Goal: Information Seeking & Learning: Learn about a topic

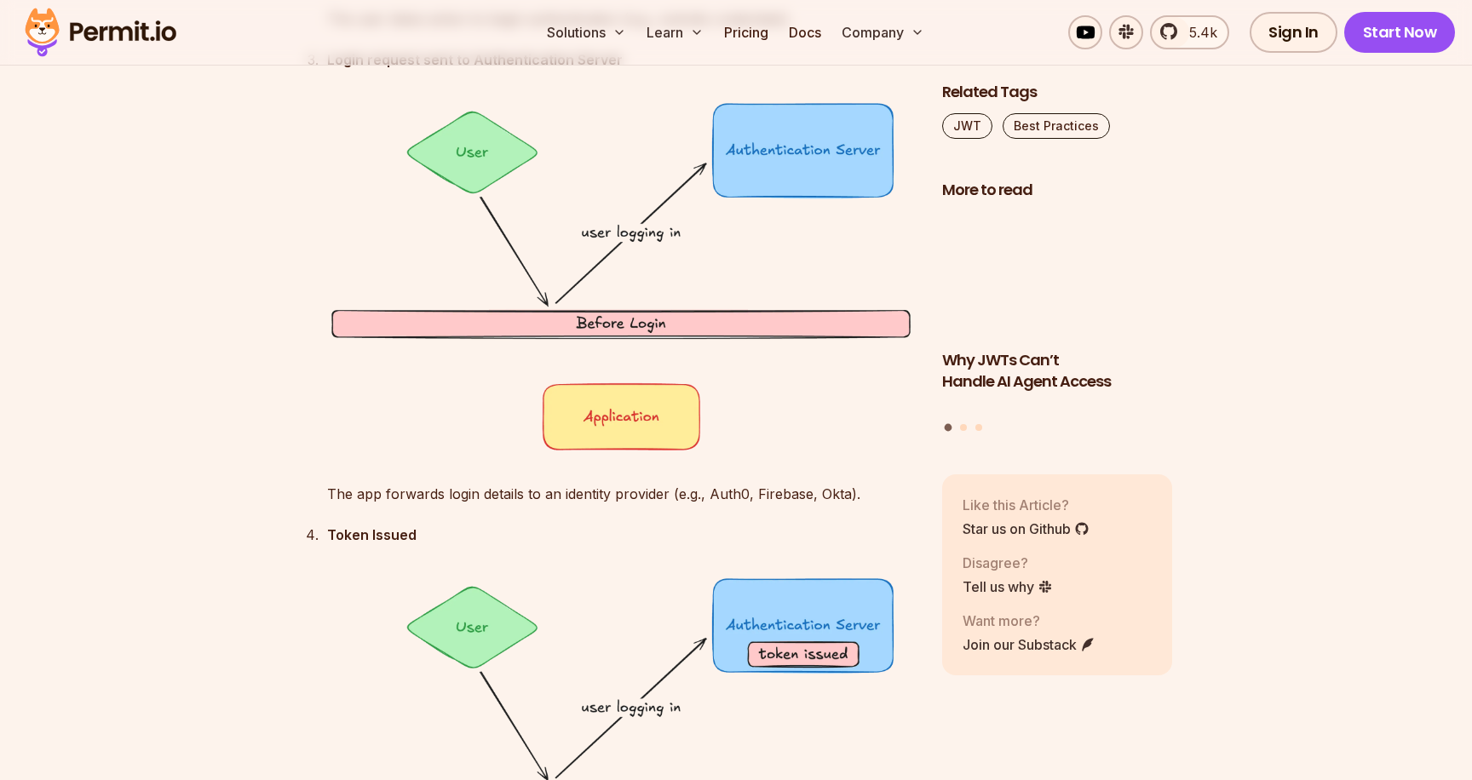
scroll to position [3470, 0]
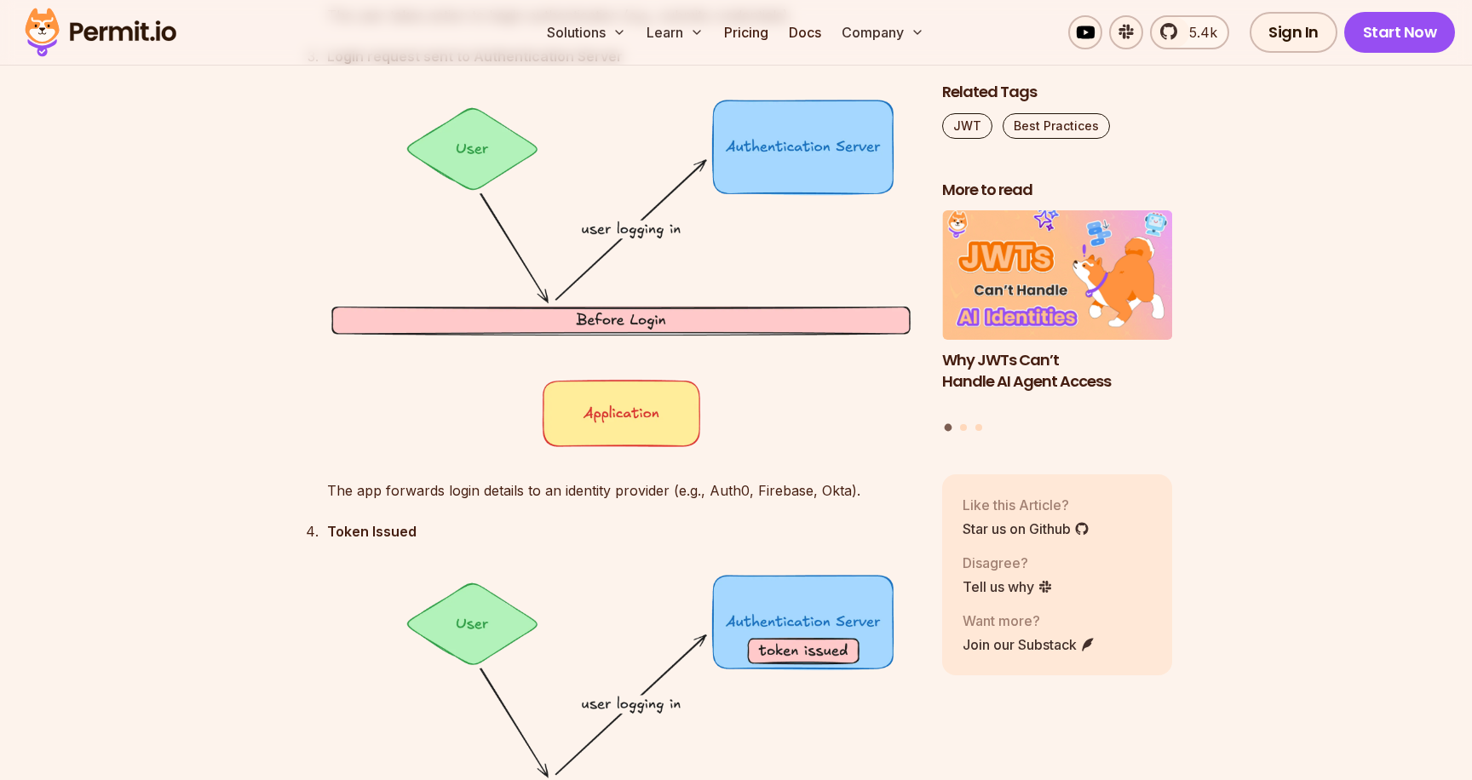
click at [872, 479] on p "The app forwards login details to an identity provider (e.g., Auth0, Firebase, …" at bounding box center [621, 491] width 588 height 24
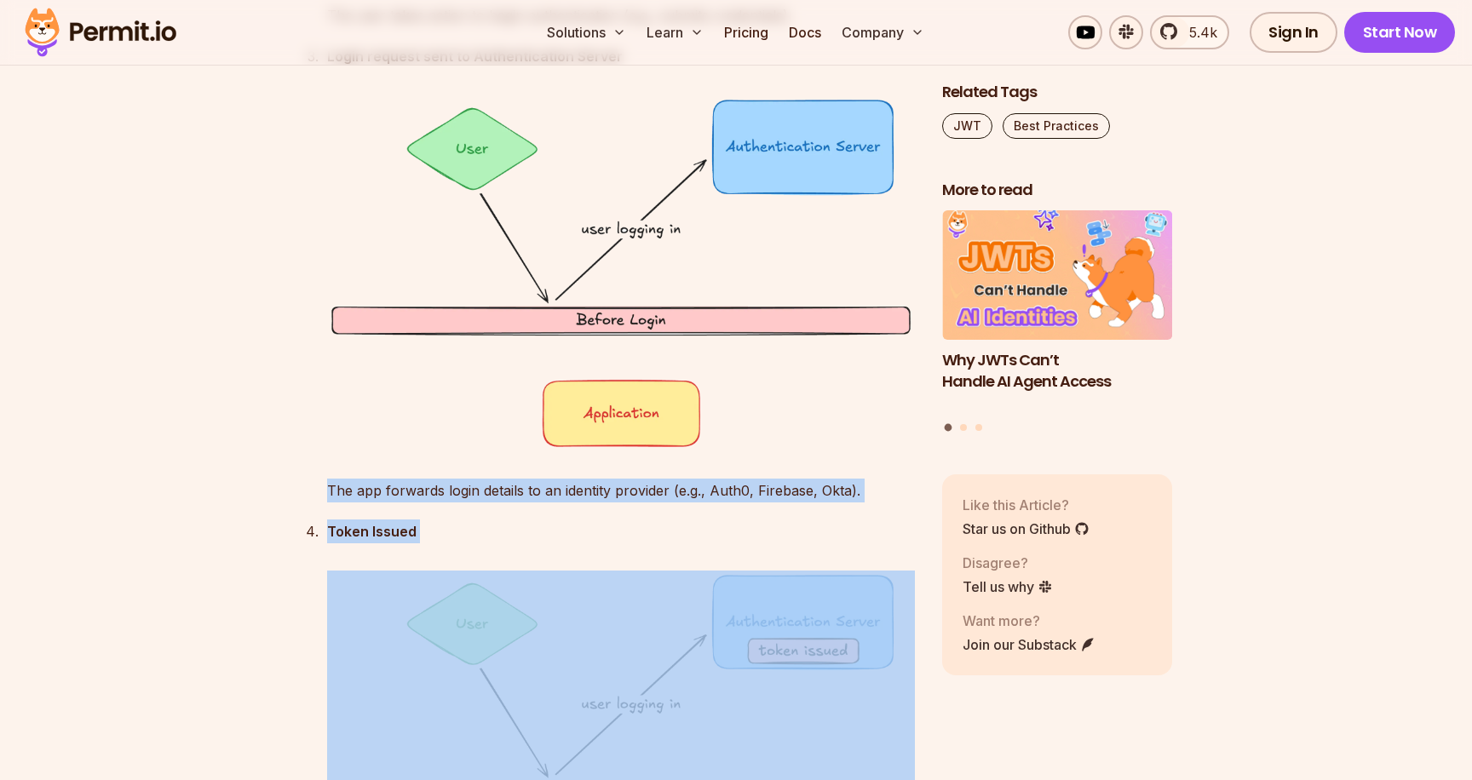
drag, startPoint x: 872, startPoint y: 478, endPoint x: 898, endPoint y: 566, distance: 91.4
click at [898, 566] on ol "Initial State – User not logged in yet The user exists in the system but hasn’t…" at bounding box center [607, 509] width 615 height 2828
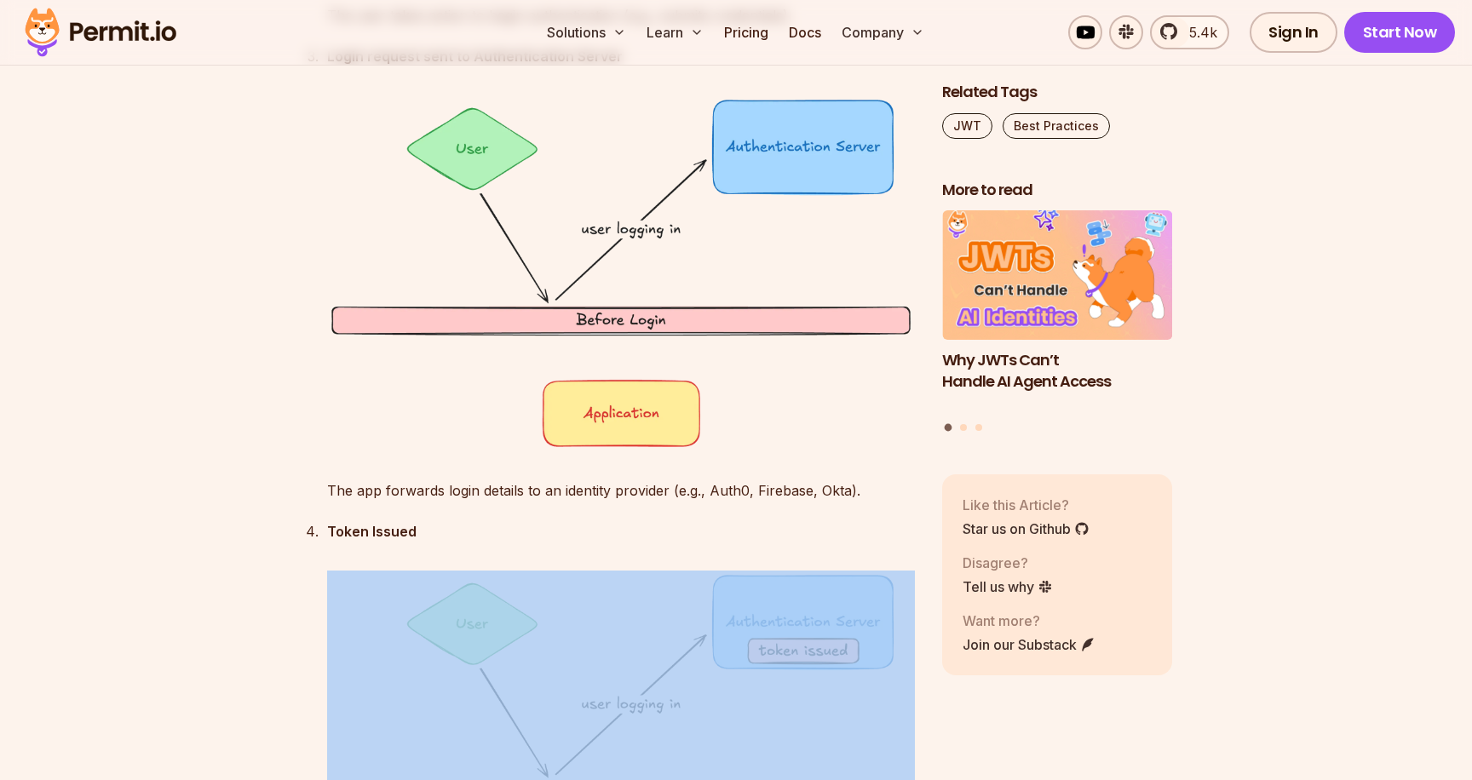
drag, startPoint x: 919, startPoint y: 594, endPoint x: 901, endPoint y: 518, distance: 77.9
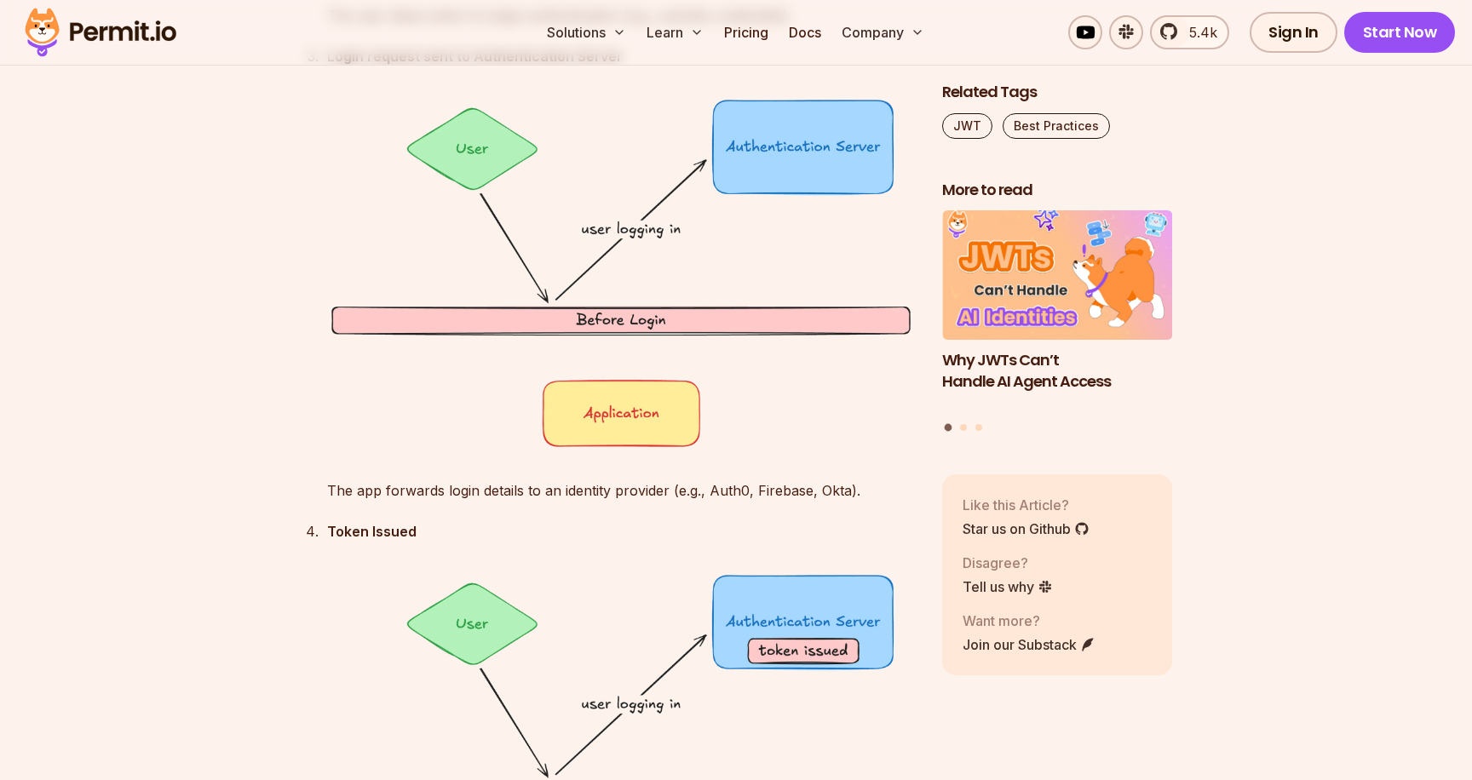
click at [901, 518] on ol "Initial State – User not logged in yet The user exists in the system but hasn’t…" at bounding box center [607, 509] width 615 height 2828
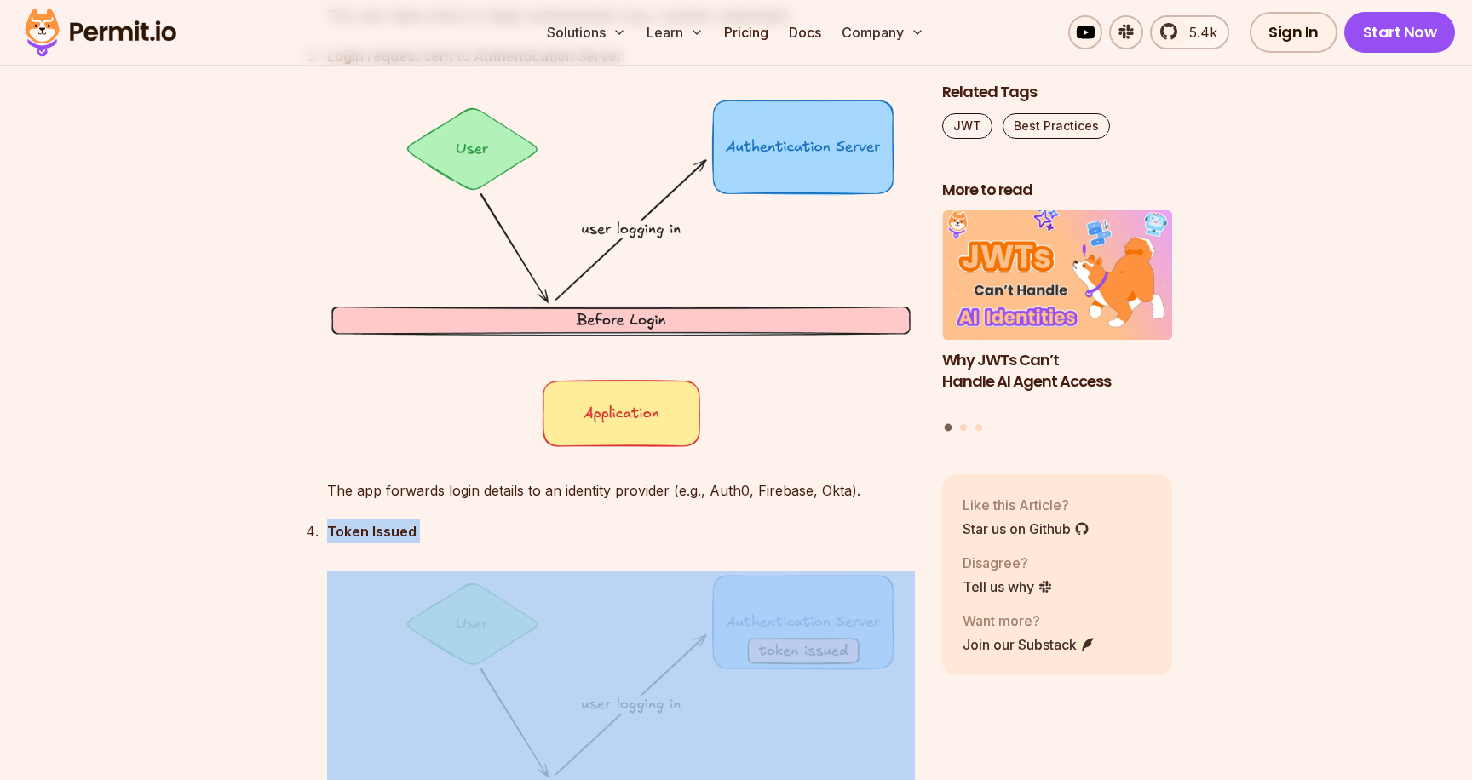
drag, startPoint x: 901, startPoint y: 518, endPoint x: 914, endPoint y: 576, distance: 59.3
click at [914, 576] on ol "Initial State – User not logged in yet The user exists in the system but hasn’t…" at bounding box center [607, 509] width 615 height 2828
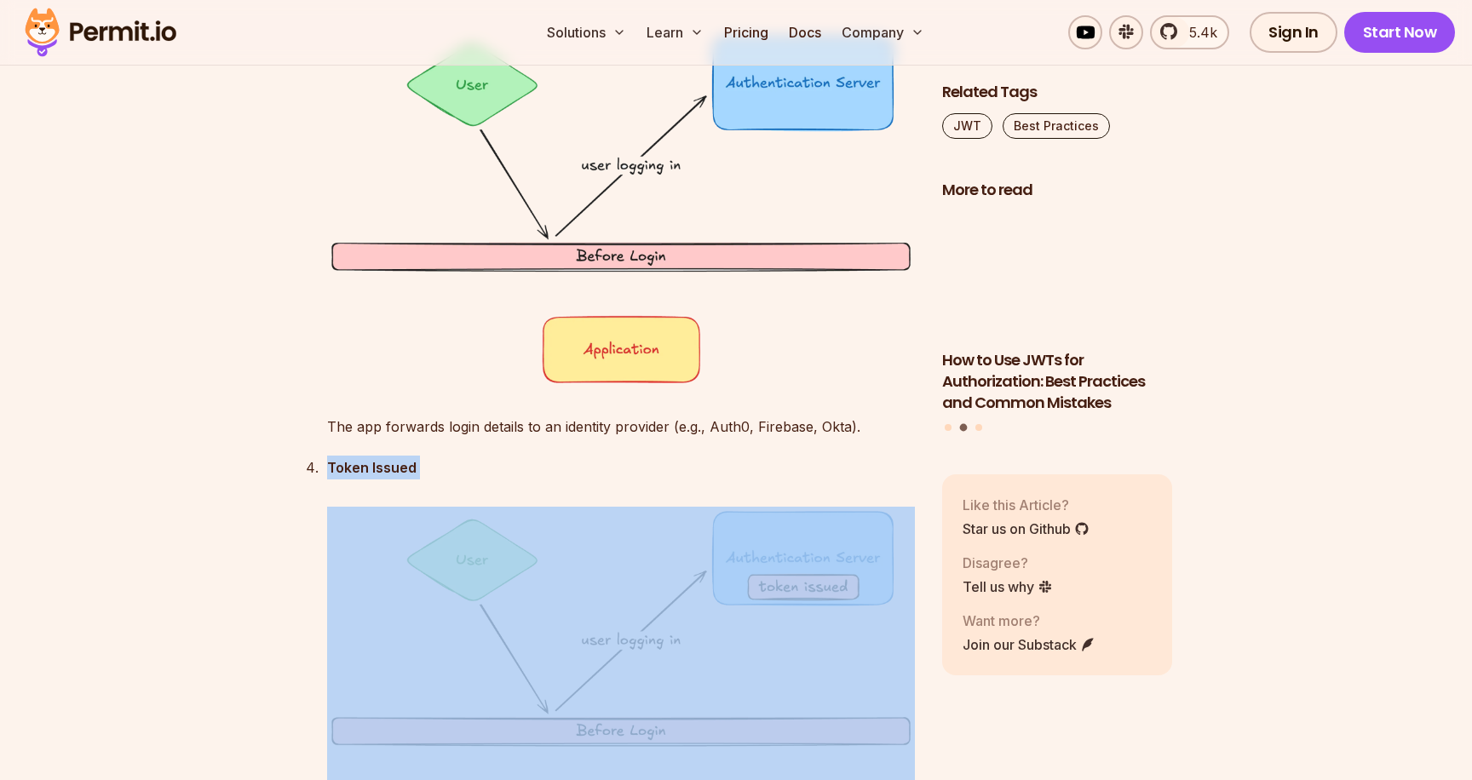
scroll to position [3543, 0]
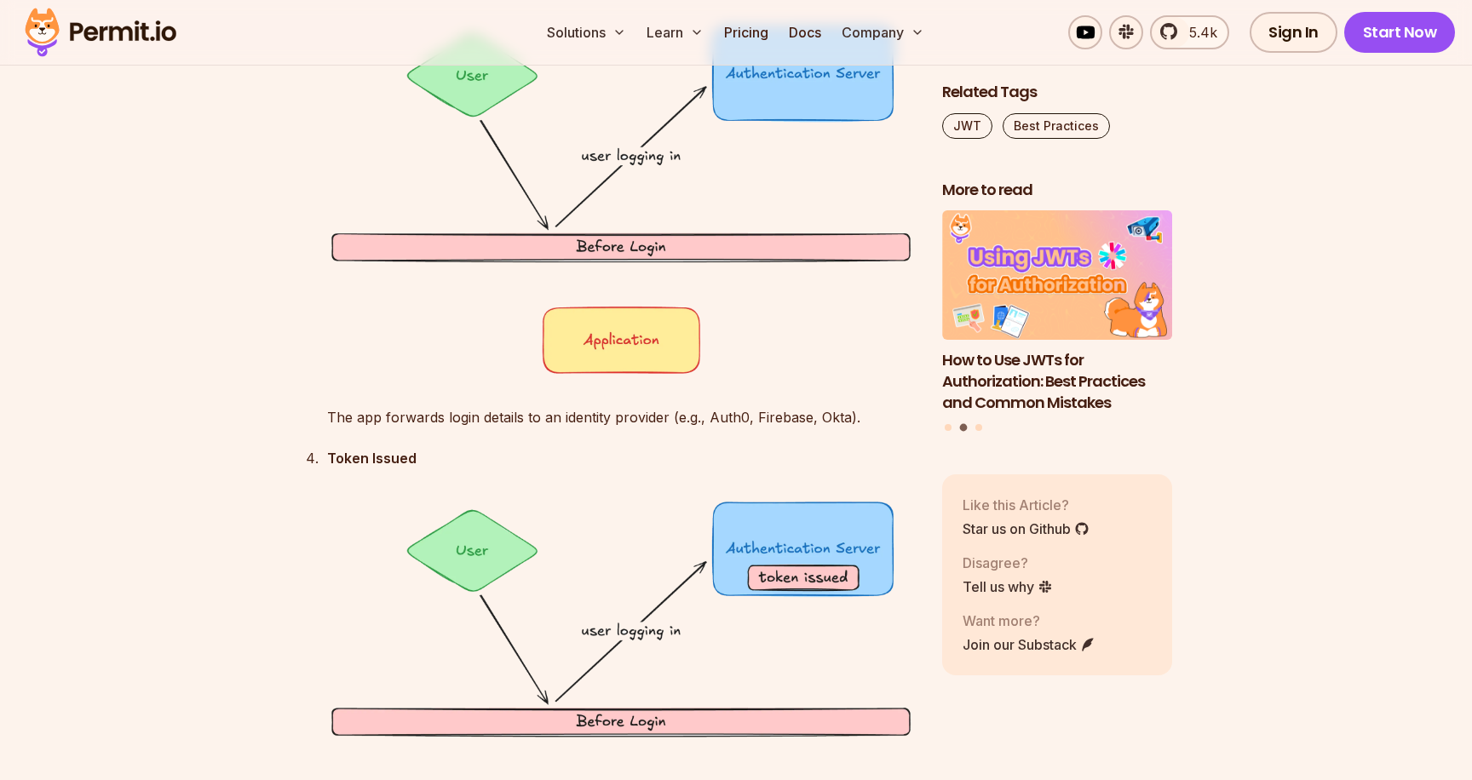
click at [893, 447] on p "Token Issued" at bounding box center [621, 458] width 588 height 24
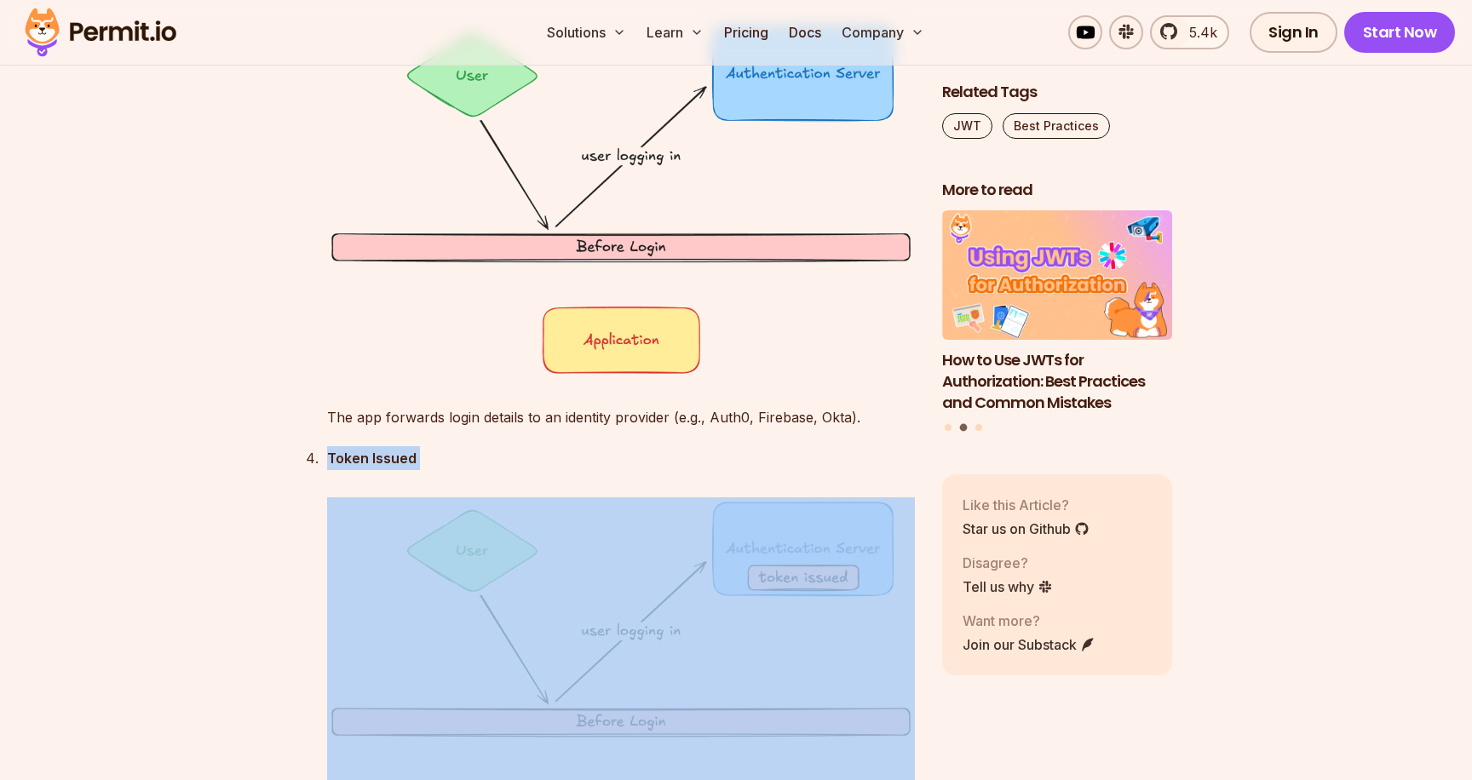
drag, startPoint x: 893, startPoint y: 447, endPoint x: 917, endPoint y: 486, distance: 46.3
click at [899, 483] on div "Token Issued The authentication server verifies credentials and issues a bearer…" at bounding box center [621, 674] width 588 height 457
drag, startPoint x: 921, startPoint y: 497, endPoint x: 903, endPoint y: 451, distance: 50.1
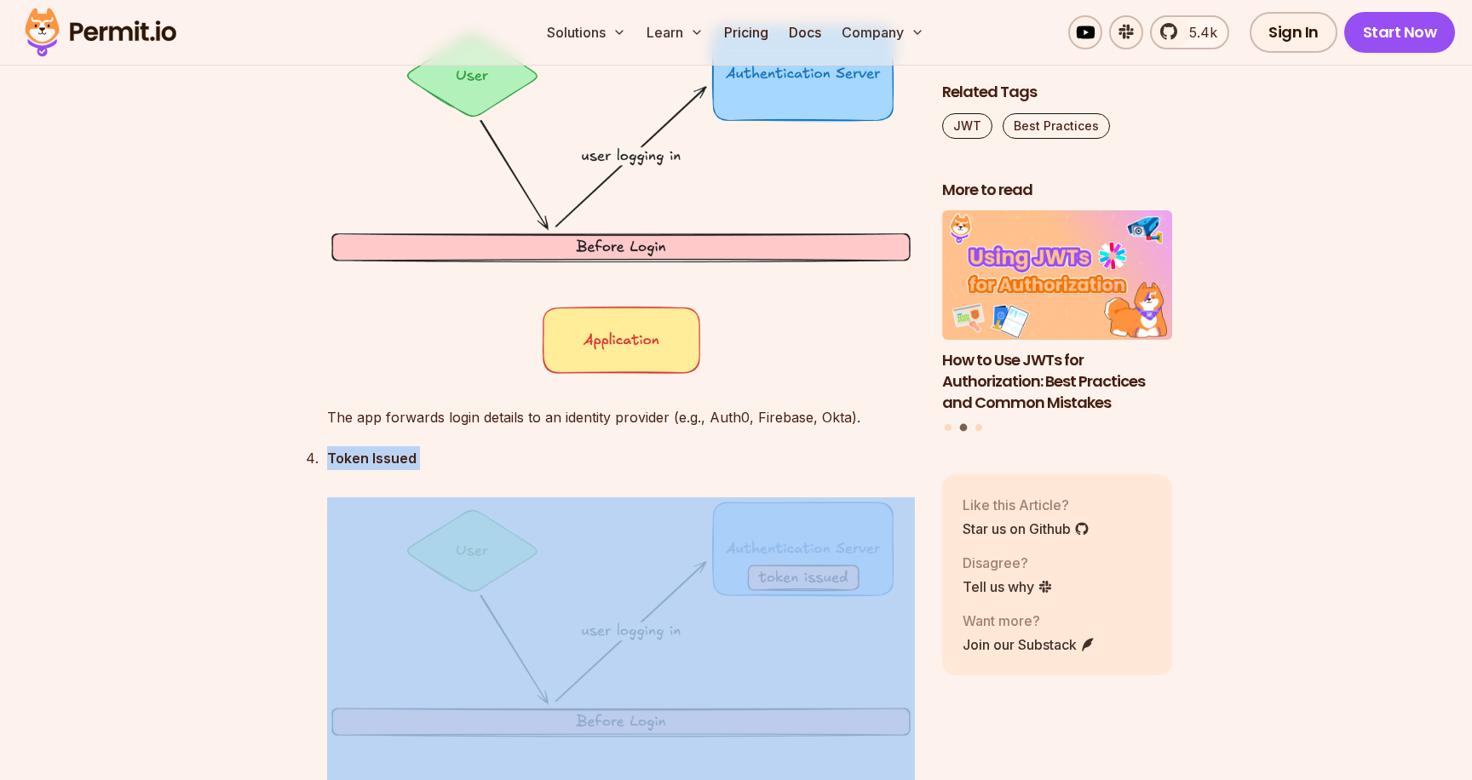
click at [903, 451] on p "Token Issued" at bounding box center [621, 458] width 588 height 24
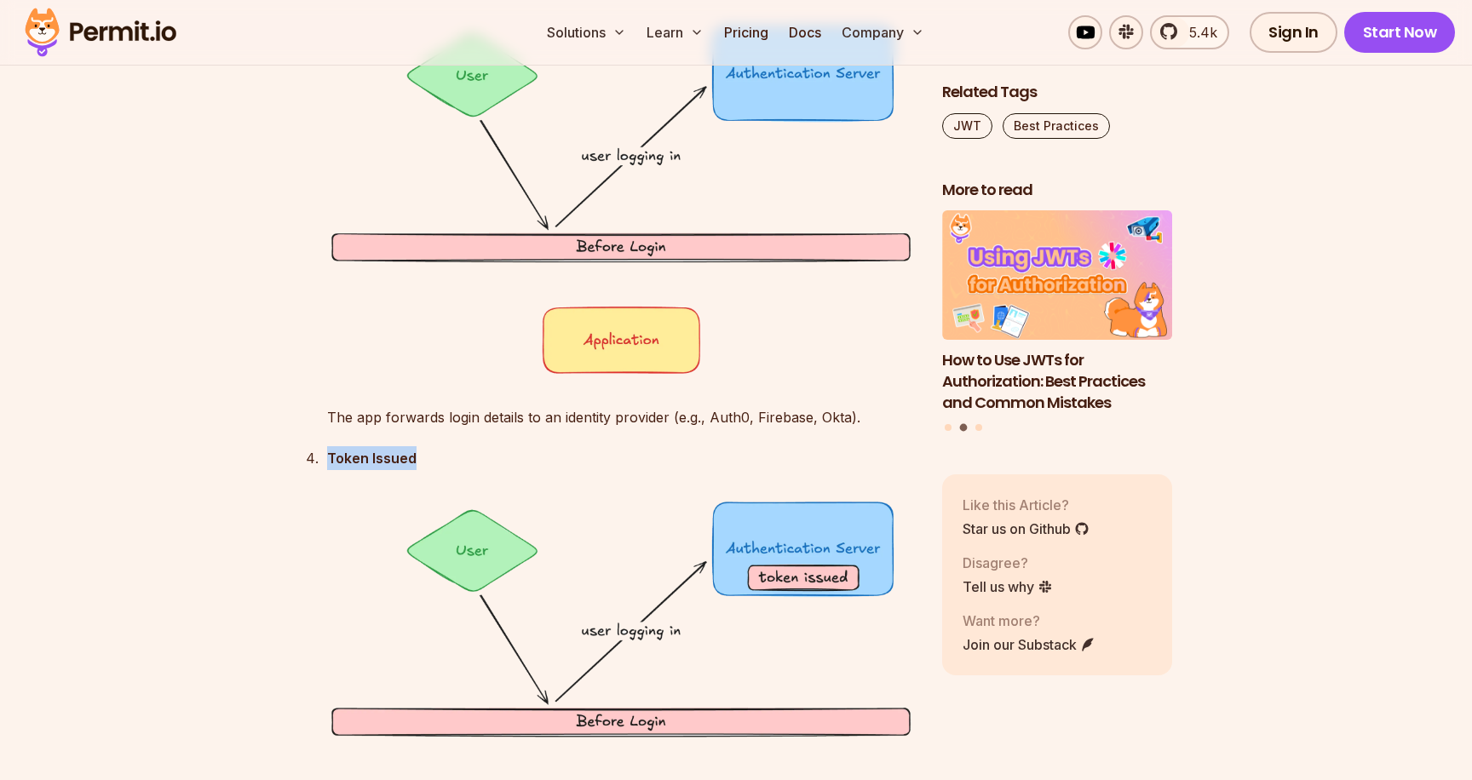
click at [903, 451] on p "Token Issued" at bounding box center [621, 458] width 588 height 24
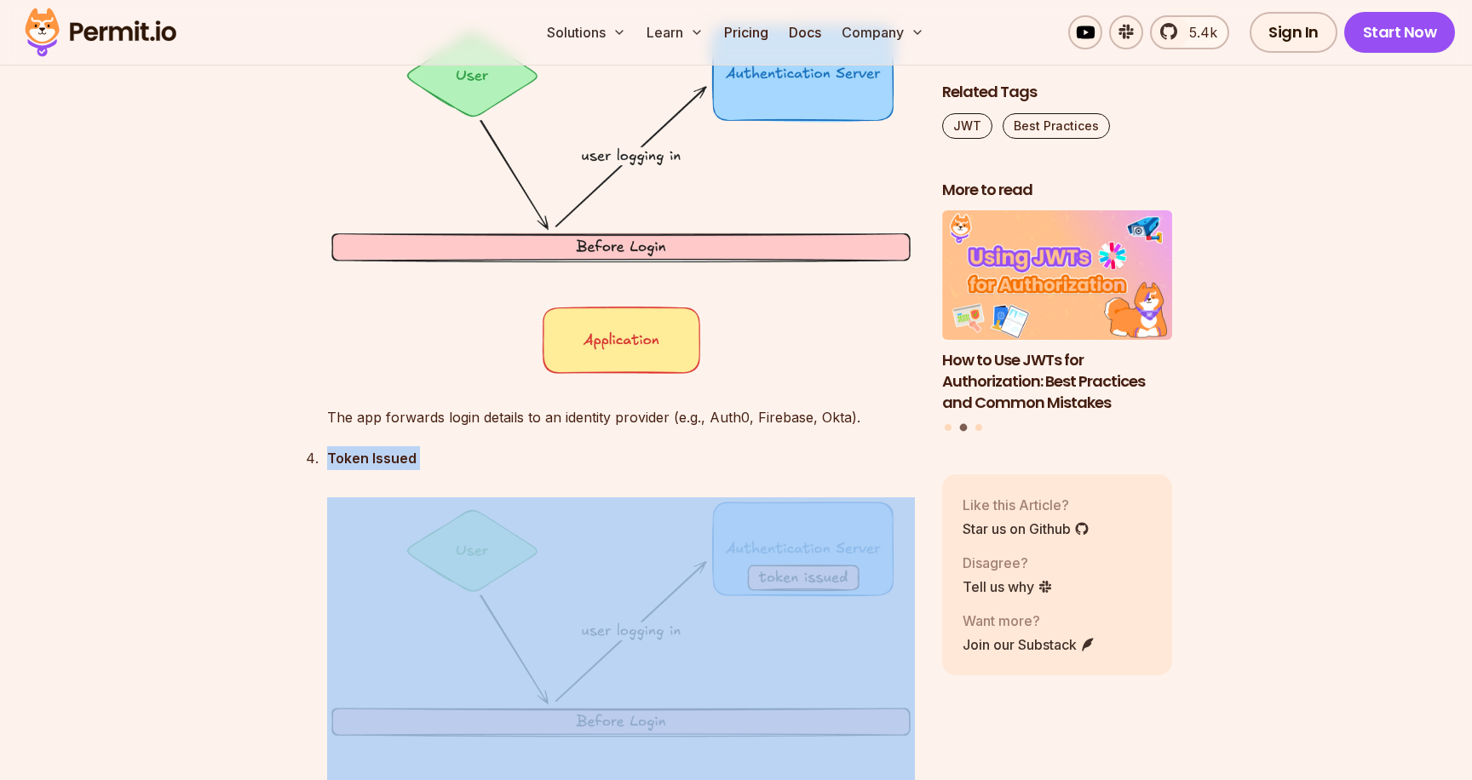
drag, startPoint x: 903, startPoint y: 451, endPoint x: 911, endPoint y: 498, distance: 48.3
click at [911, 498] on div "Token Issued The authentication server verifies credentials and issues a bearer…" at bounding box center [621, 674] width 588 height 457
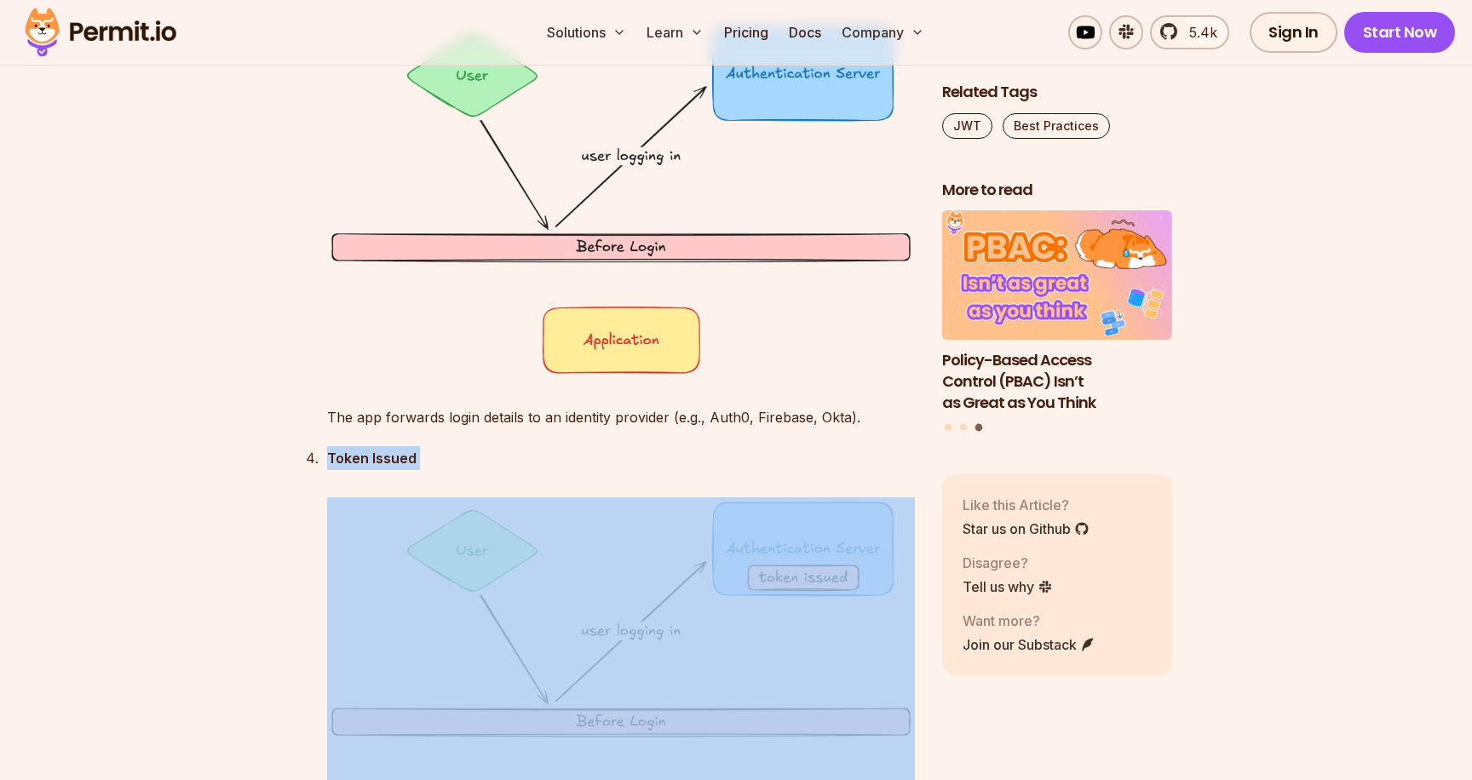
drag, startPoint x: 923, startPoint y: 505, endPoint x: 916, endPoint y: 457, distance: 48.2
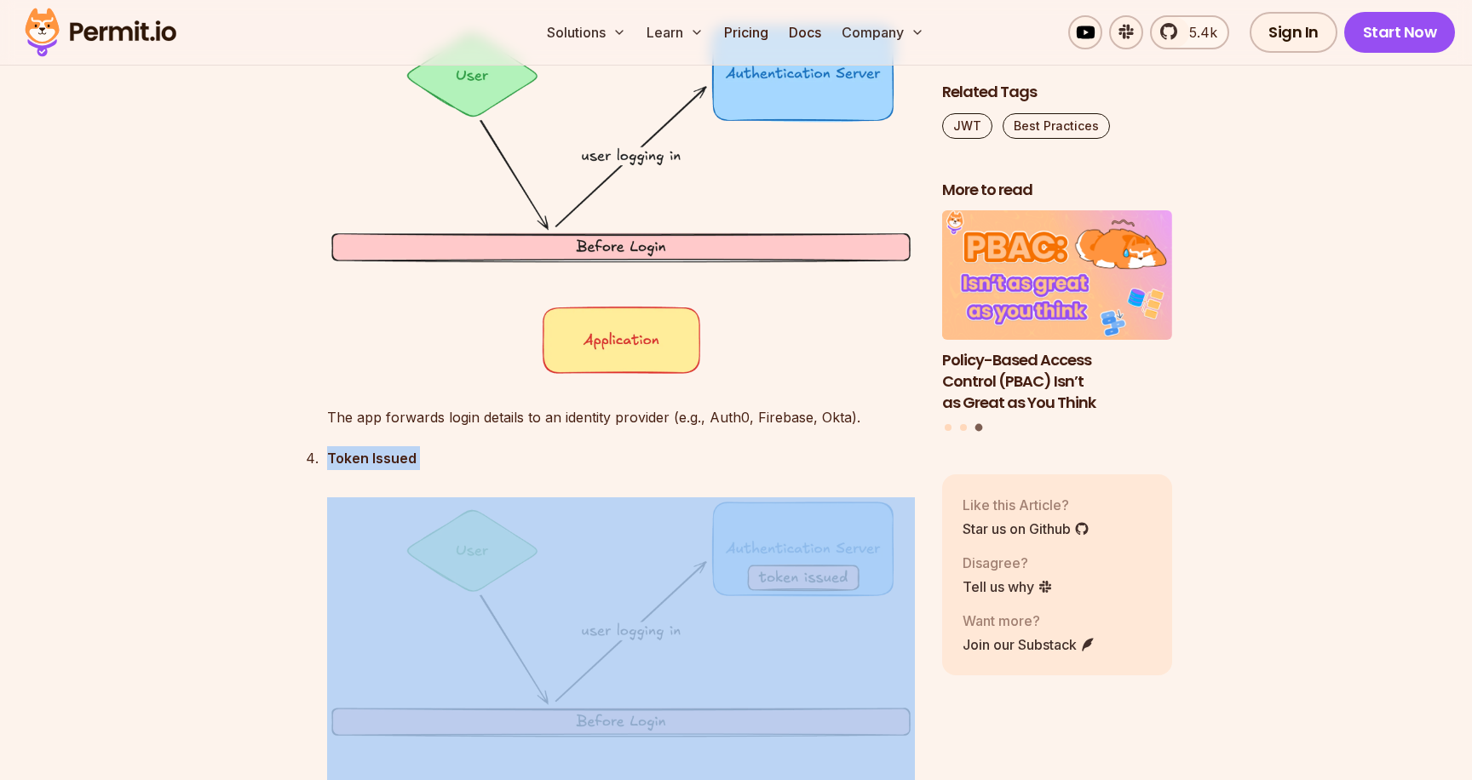
drag, startPoint x: 916, startPoint y: 457, endPoint x: 923, endPoint y: 493, distance: 36.4
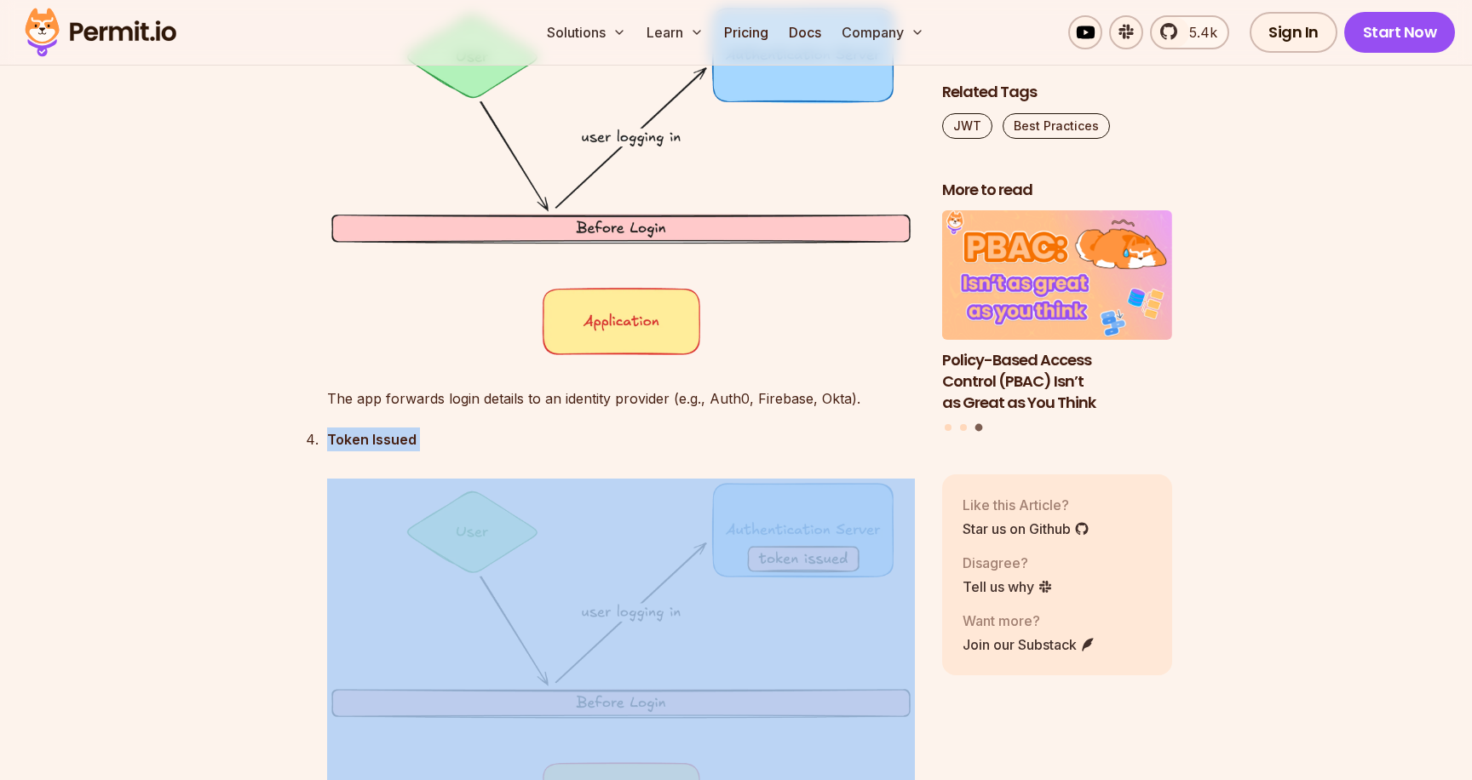
click at [914, 428] on p "Token Issued" at bounding box center [621, 440] width 588 height 24
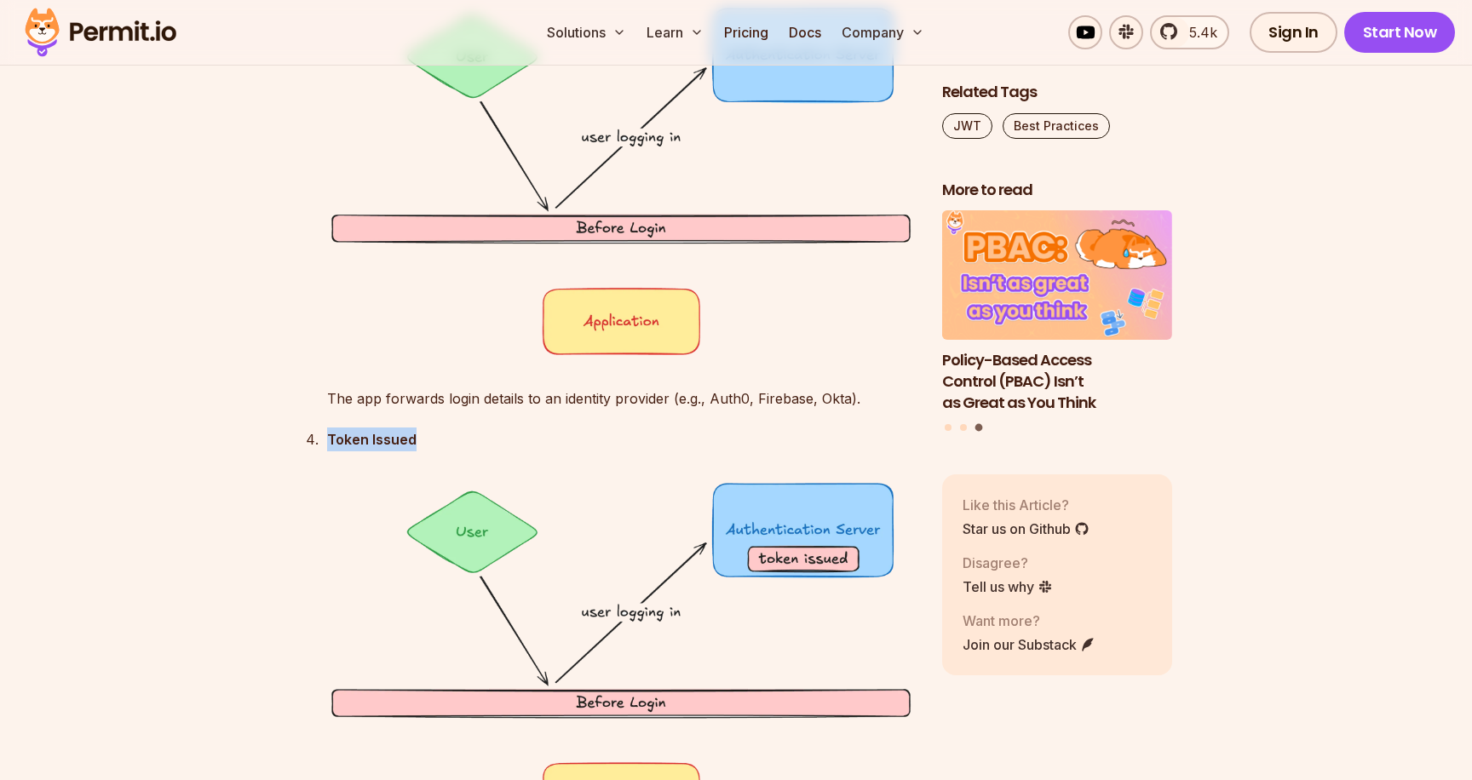
click at [914, 428] on p "Token Issued" at bounding box center [621, 440] width 588 height 24
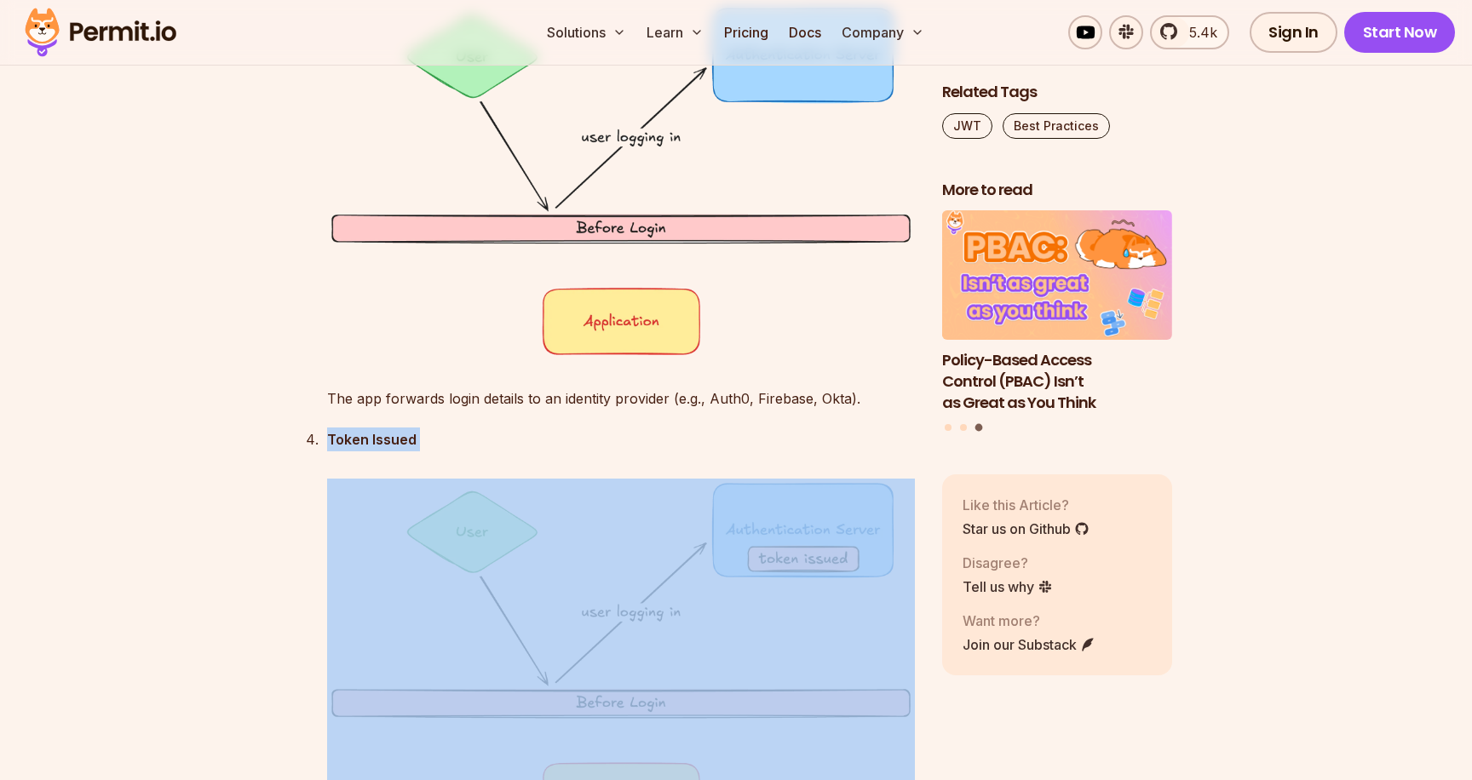
drag, startPoint x: 914, startPoint y: 428, endPoint x: 917, endPoint y: 472, distance: 44.4
drag, startPoint x: 920, startPoint y: 483, endPoint x: 905, endPoint y: 425, distance: 59.7
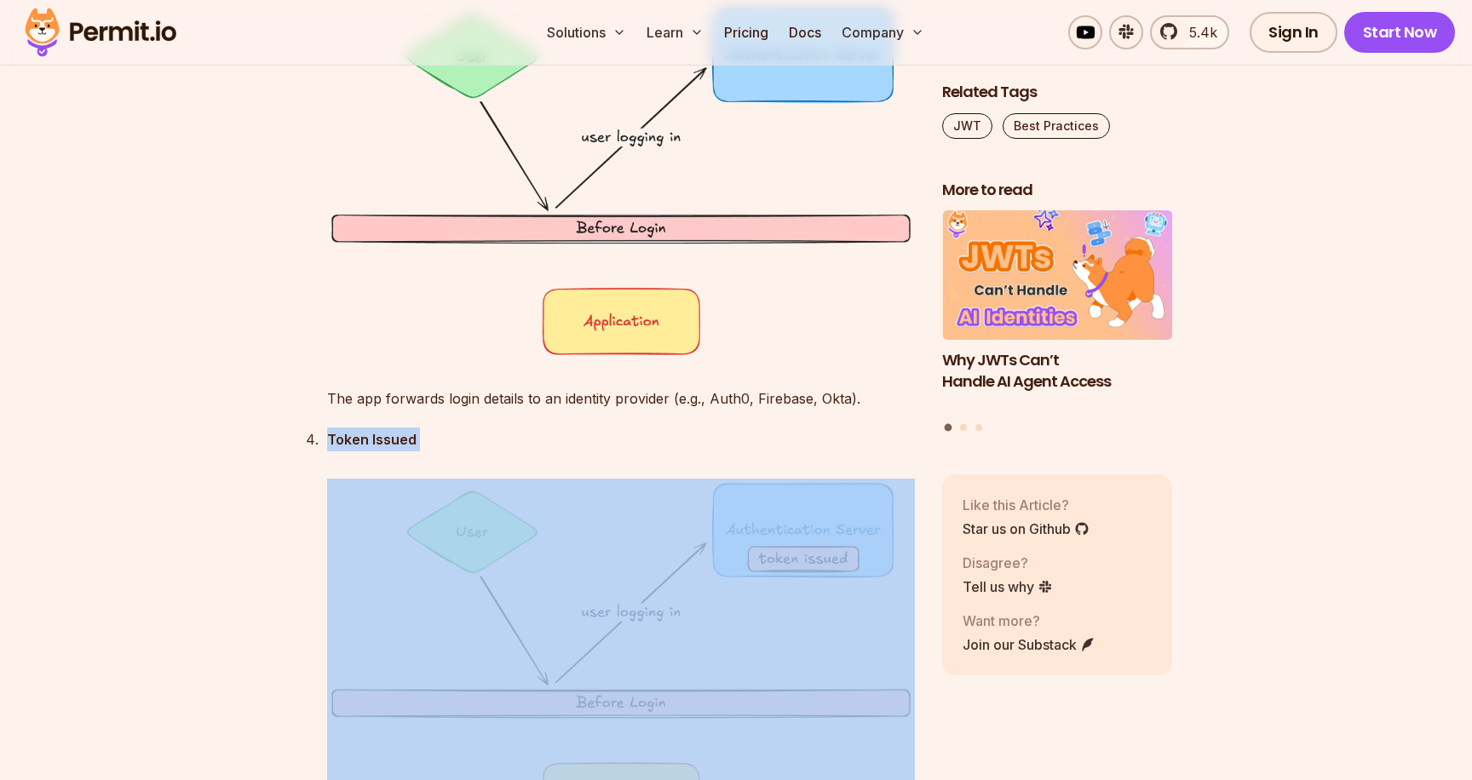
click at [906, 445] on p "Token Issued" at bounding box center [621, 440] width 588 height 24
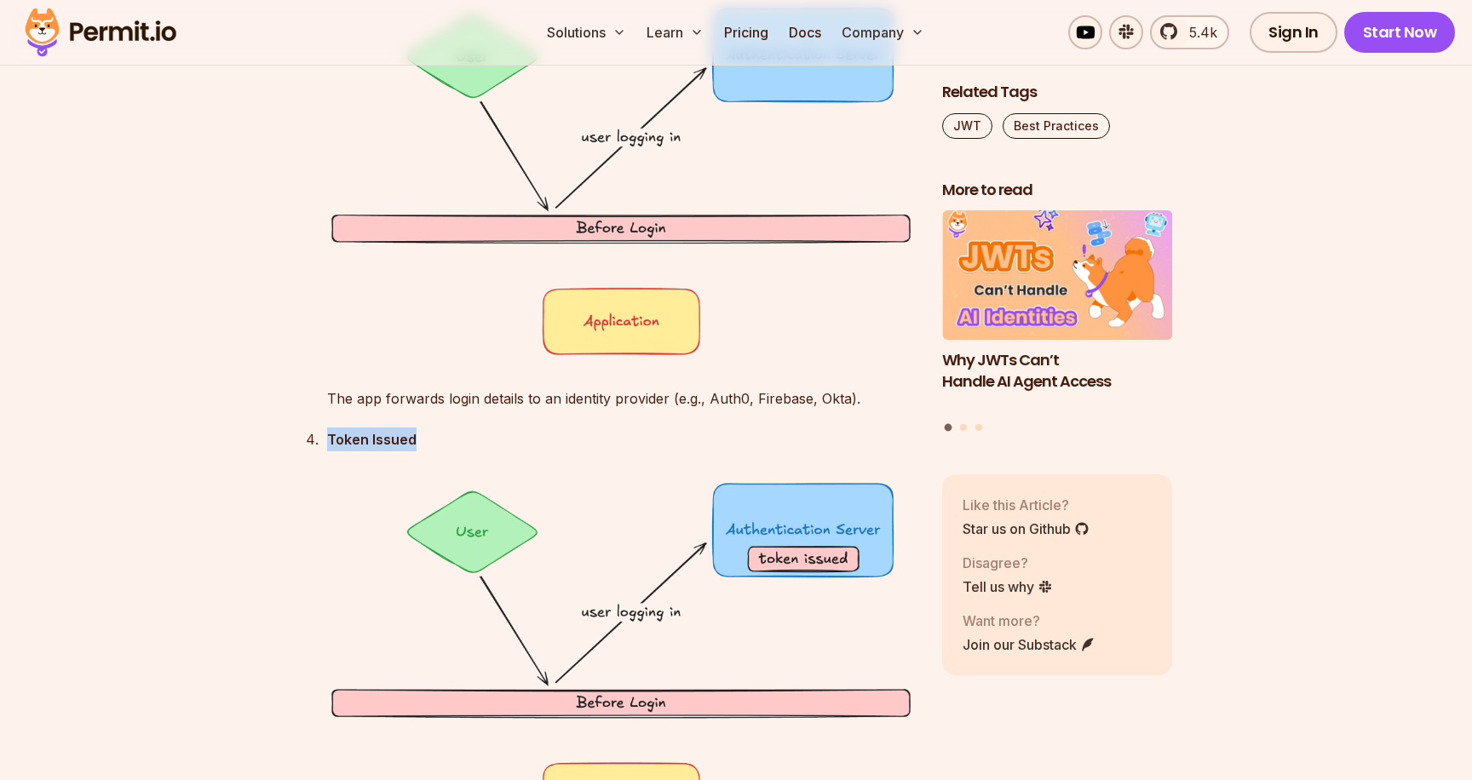
click at [906, 445] on p "Token Issued" at bounding box center [621, 440] width 588 height 24
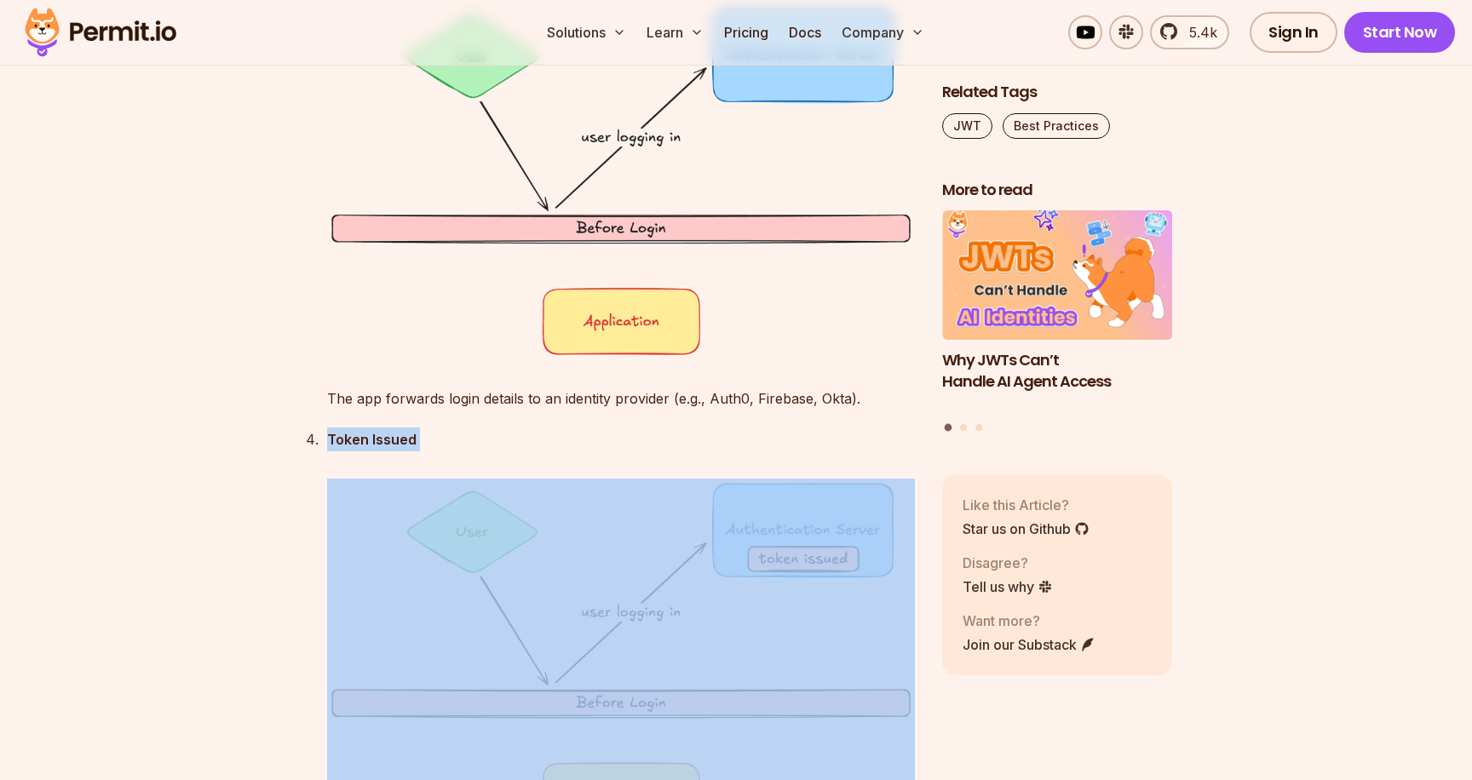
drag, startPoint x: 906, startPoint y: 445, endPoint x: 917, endPoint y: 480, distance: 37.4
drag, startPoint x: 919, startPoint y: 480, endPoint x: 917, endPoint y: 430, distance: 50.3
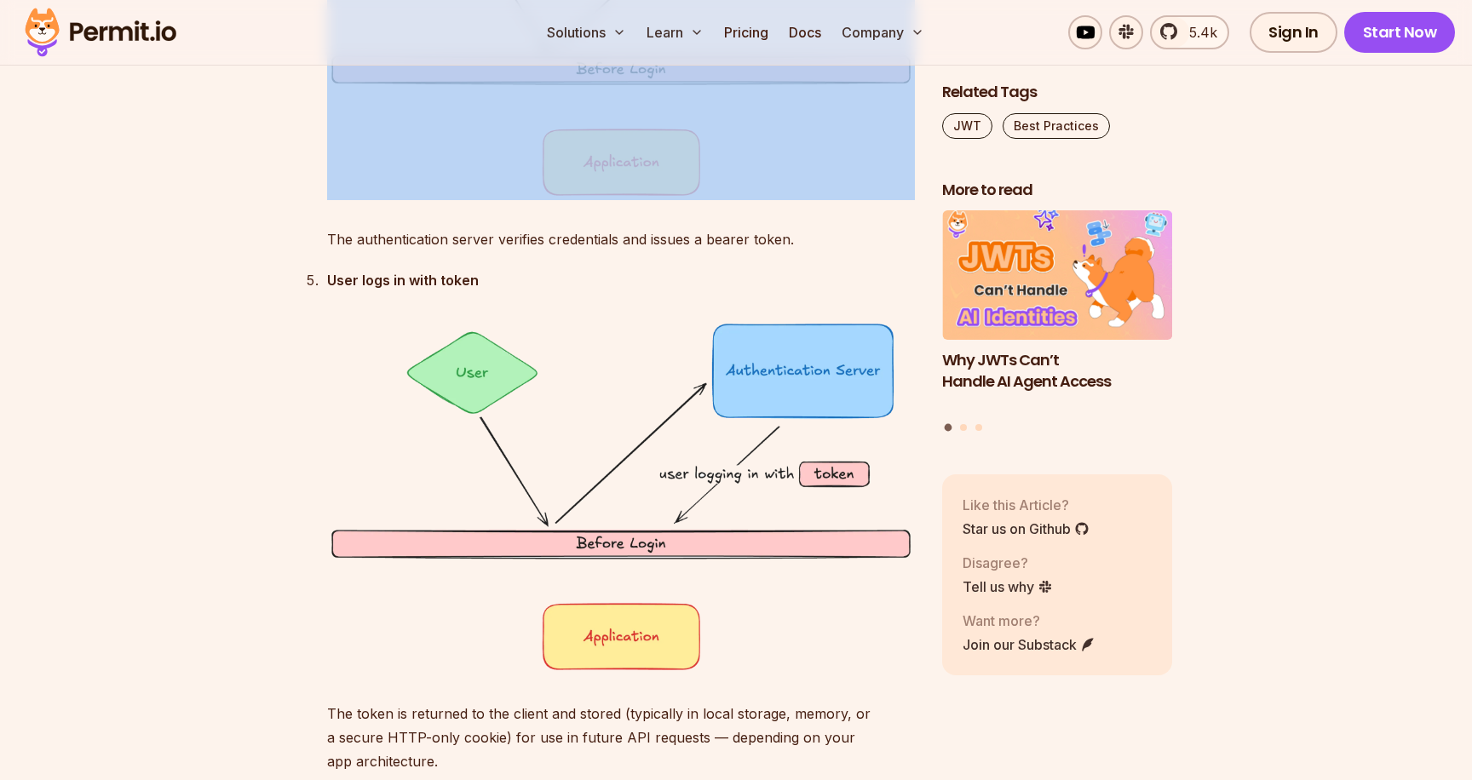
scroll to position [4244, 0]
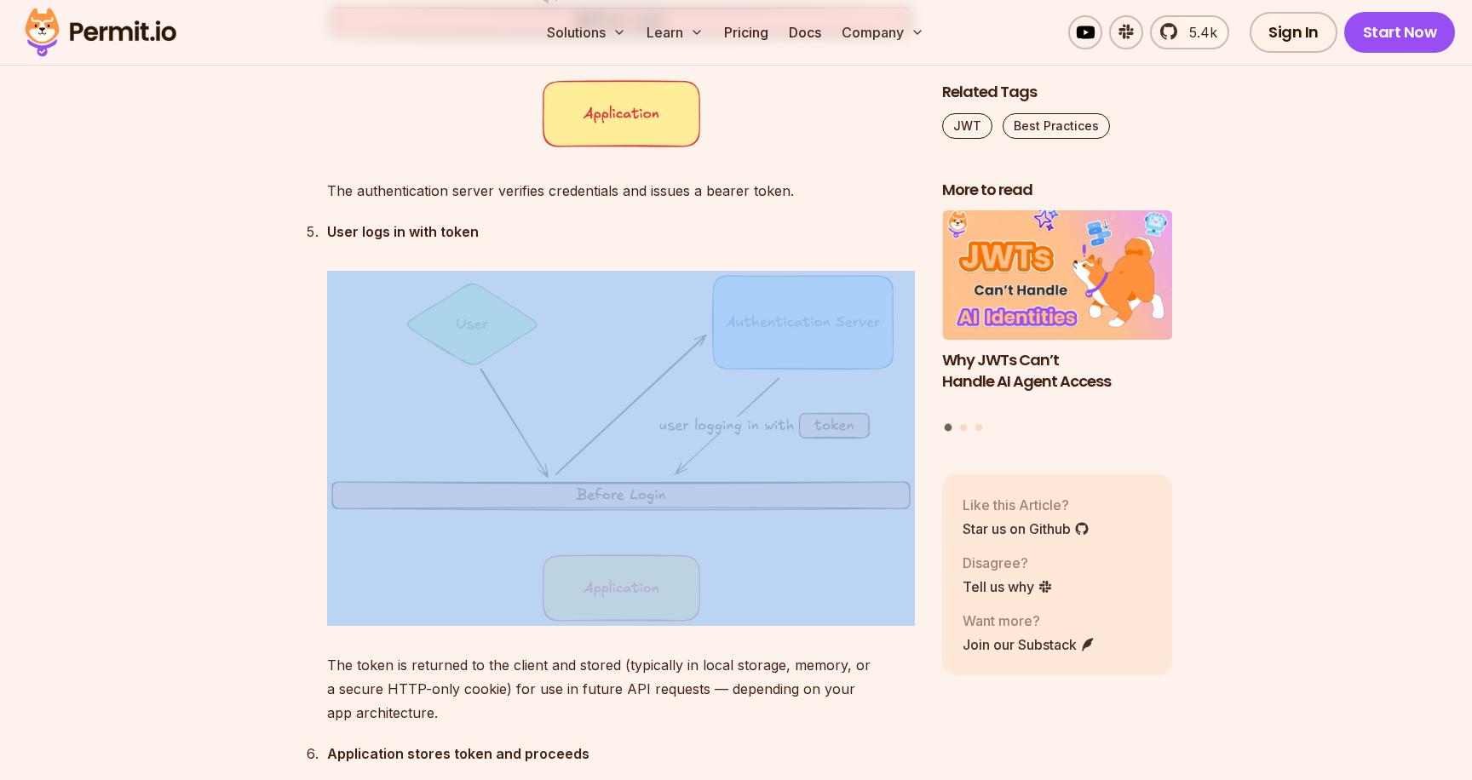
drag, startPoint x: 920, startPoint y: 419, endPoint x: 895, endPoint y: 221, distance: 200.0
click at [896, 221] on p "User logs in with token" at bounding box center [621, 232] width 588 height 24
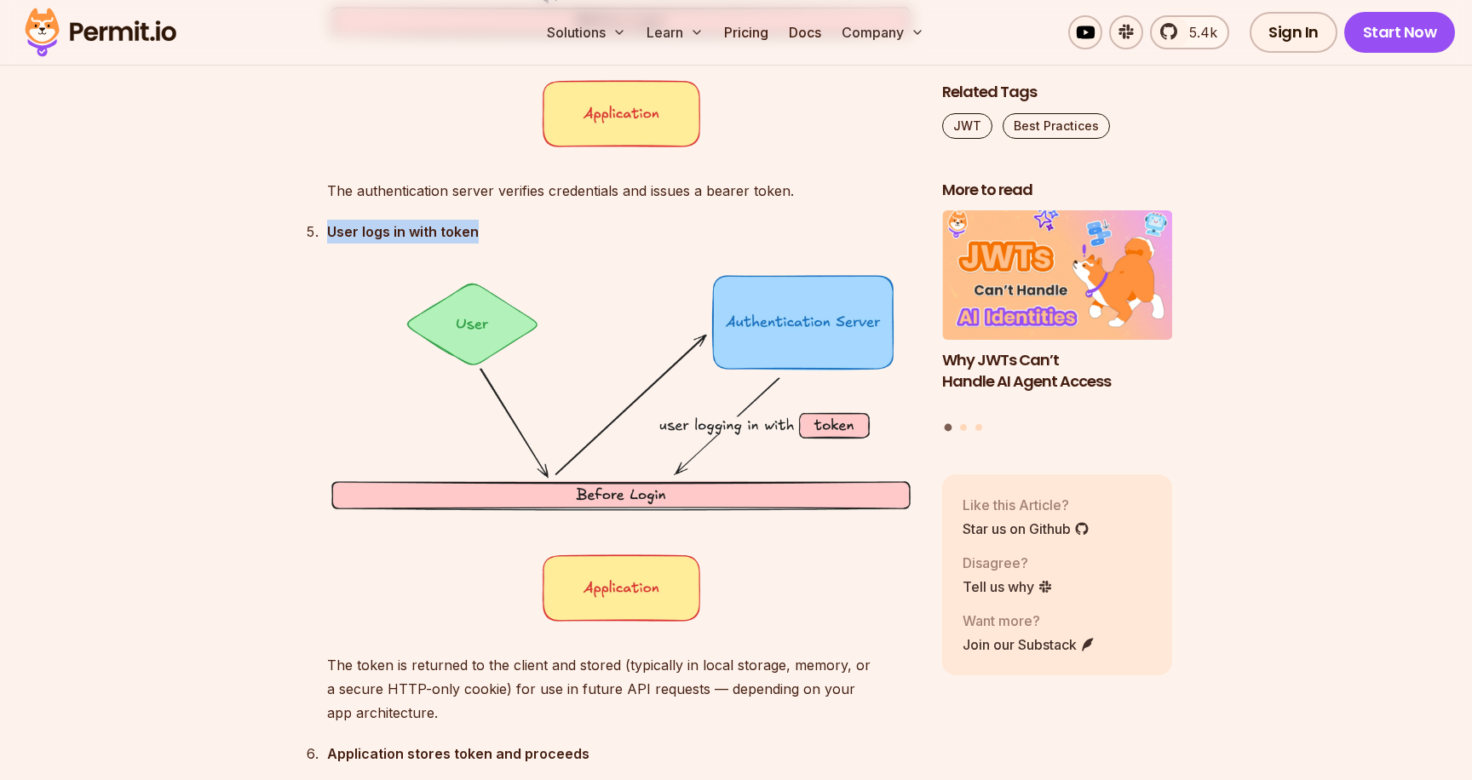
click at [896, 221] on p "User logs in with token" at bounding box center [621, 232] width 588 height 24
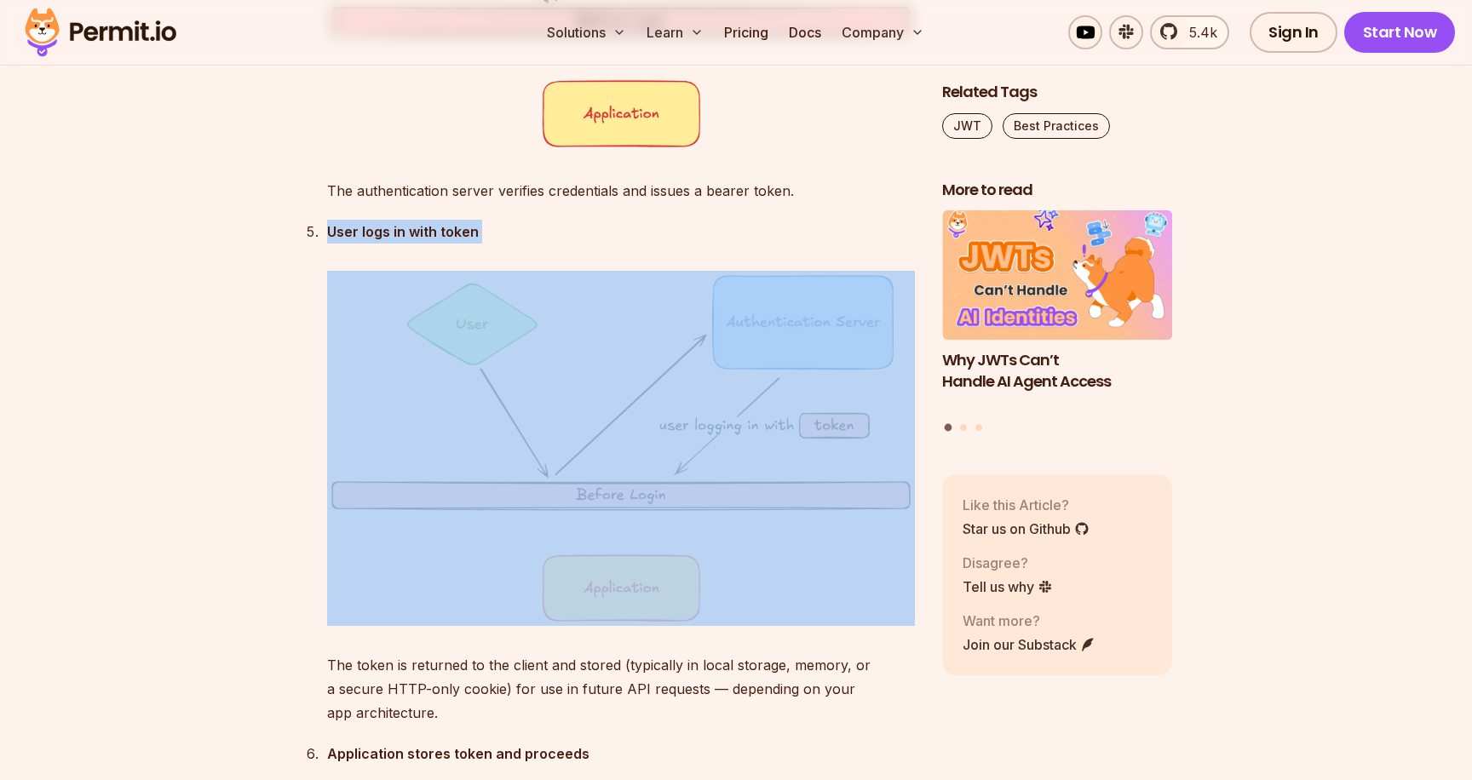
drag, startPoint x: 896, startPoint y: 221, endPoint x: 916, endPoint y: 273, distance: 55.8
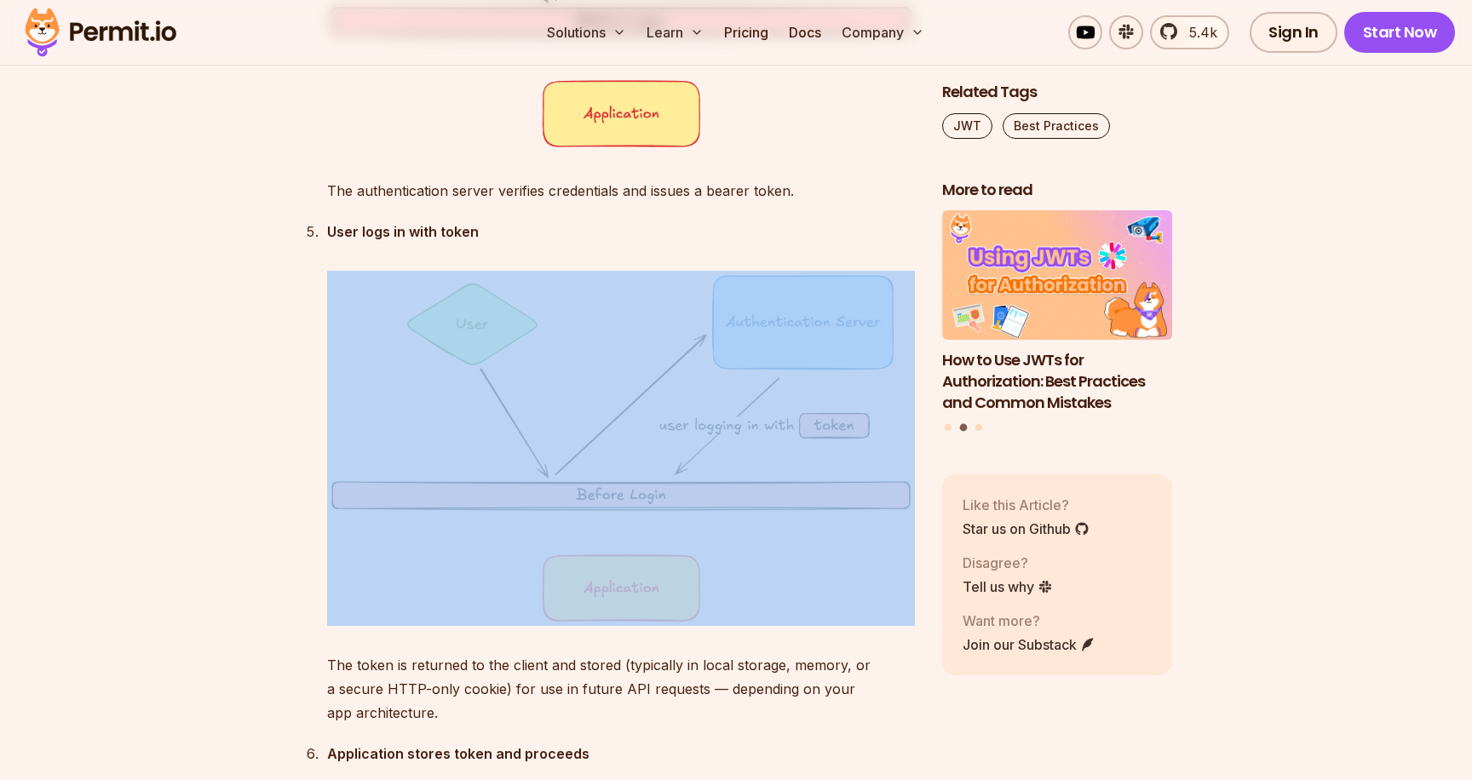
drag, startPoint x: 918, startPoint y: 278, endPoint x: 909, endPoint y: 232, distance: 46.9
click at [909, 232] on p "User logs in with token" at bounding box center [621, 232] width 588 height 24
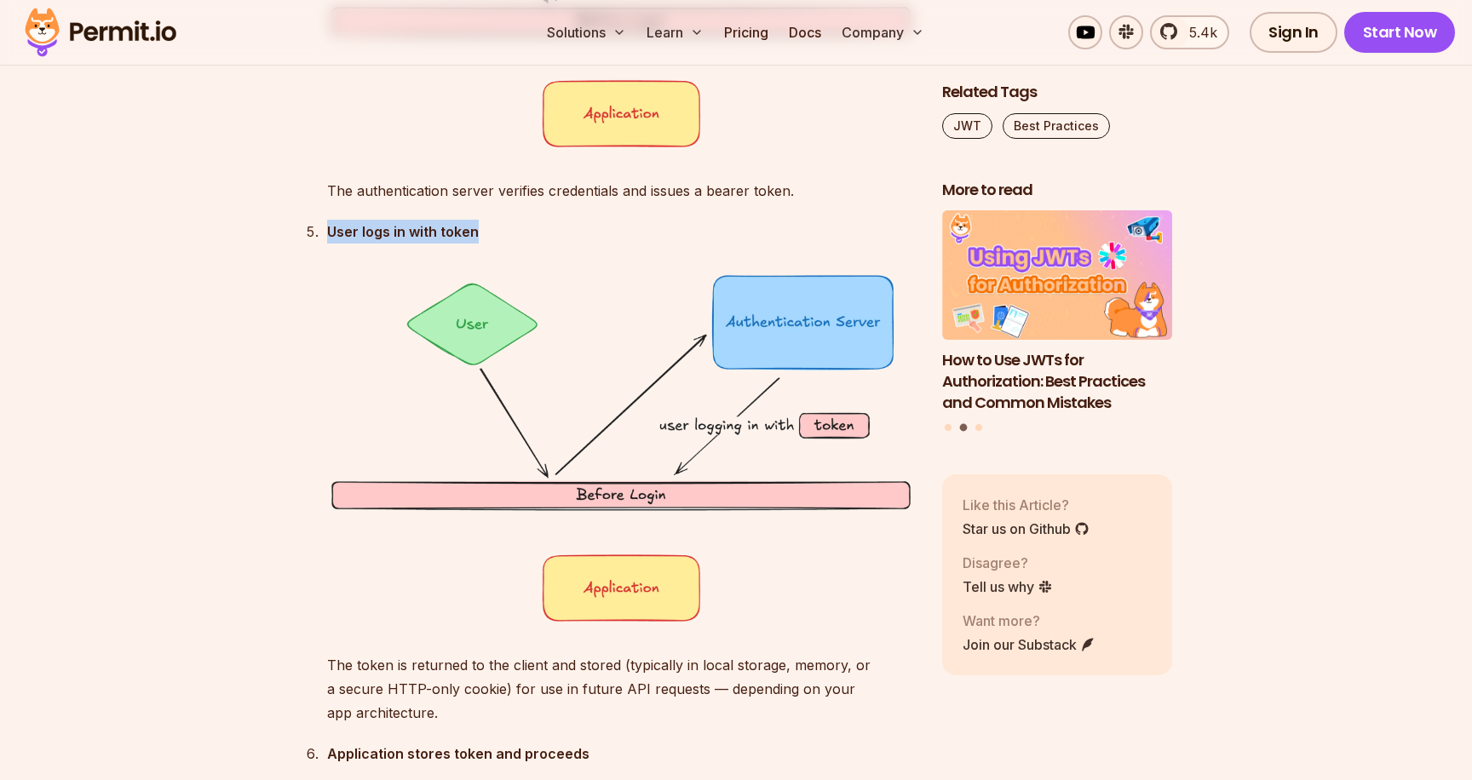
click at [909, 232] on p "User logs in with token" at bounding box center [621, 232] width 588 height 24
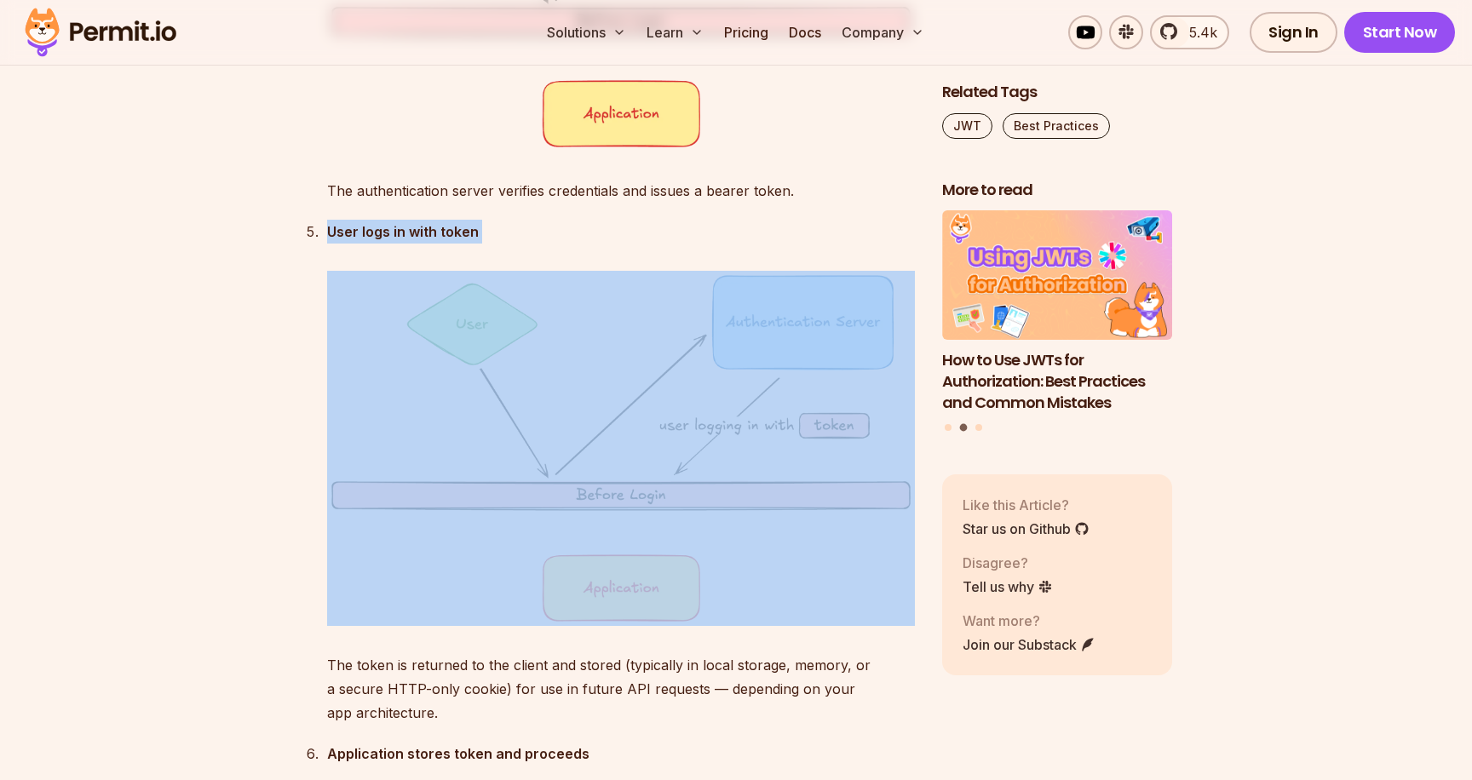
drag, startPoint x: 909, startPoint y: 232, endPoint x: 922, endPoint y: 283, distance: 52.9
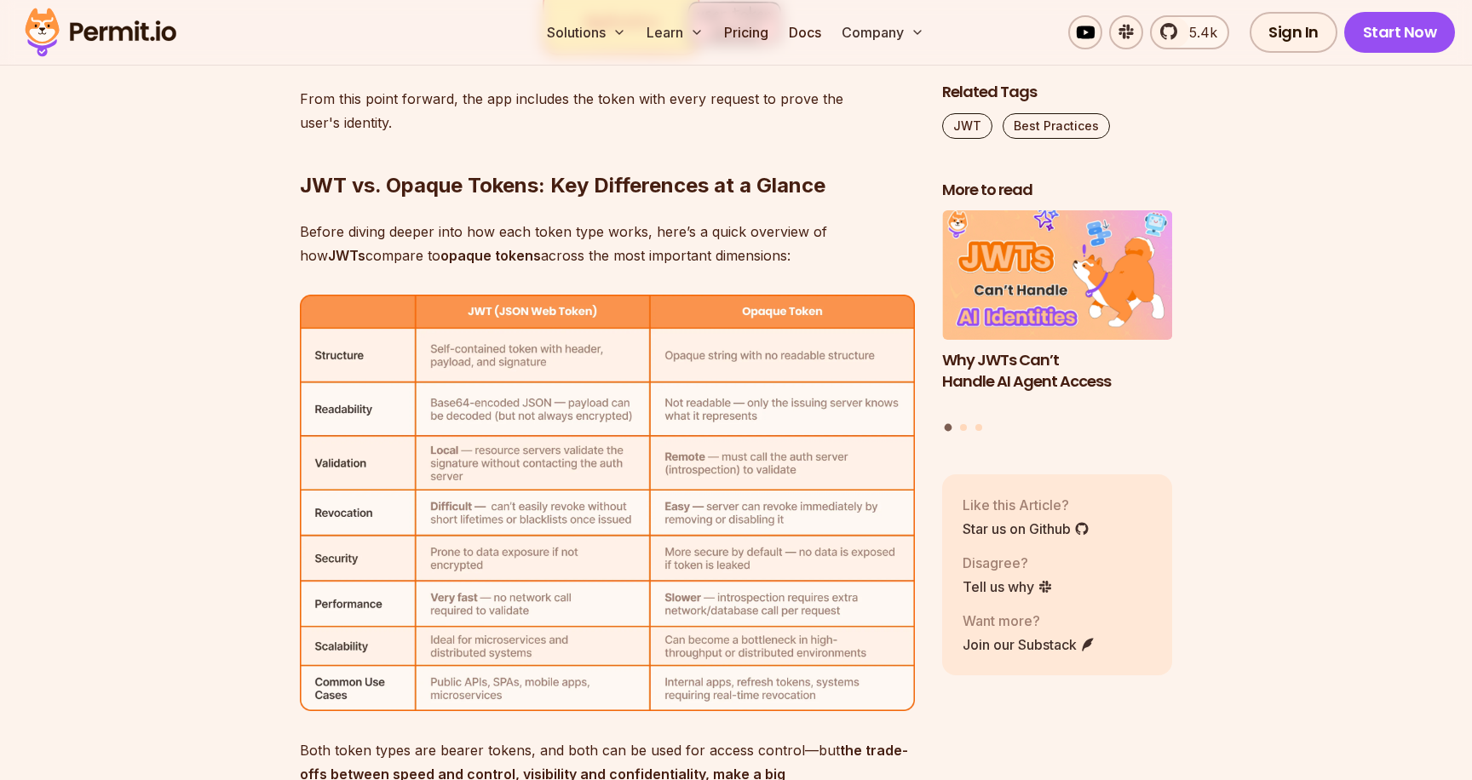
scroll to position [5336, 0]
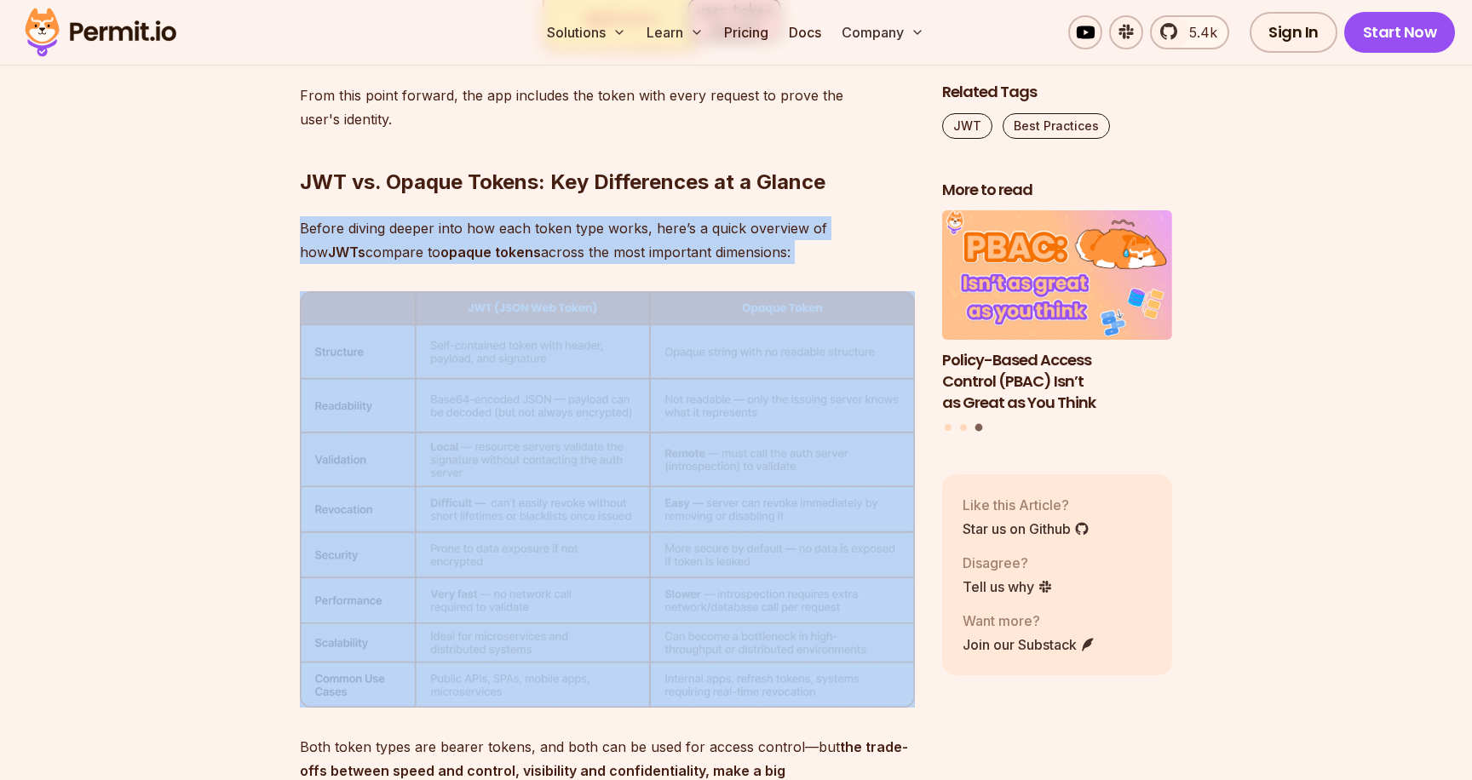
drag, startPoint x: 916, startPoint y: 267, endPoint x: 927, endPoint y: 298, distance: 32.6
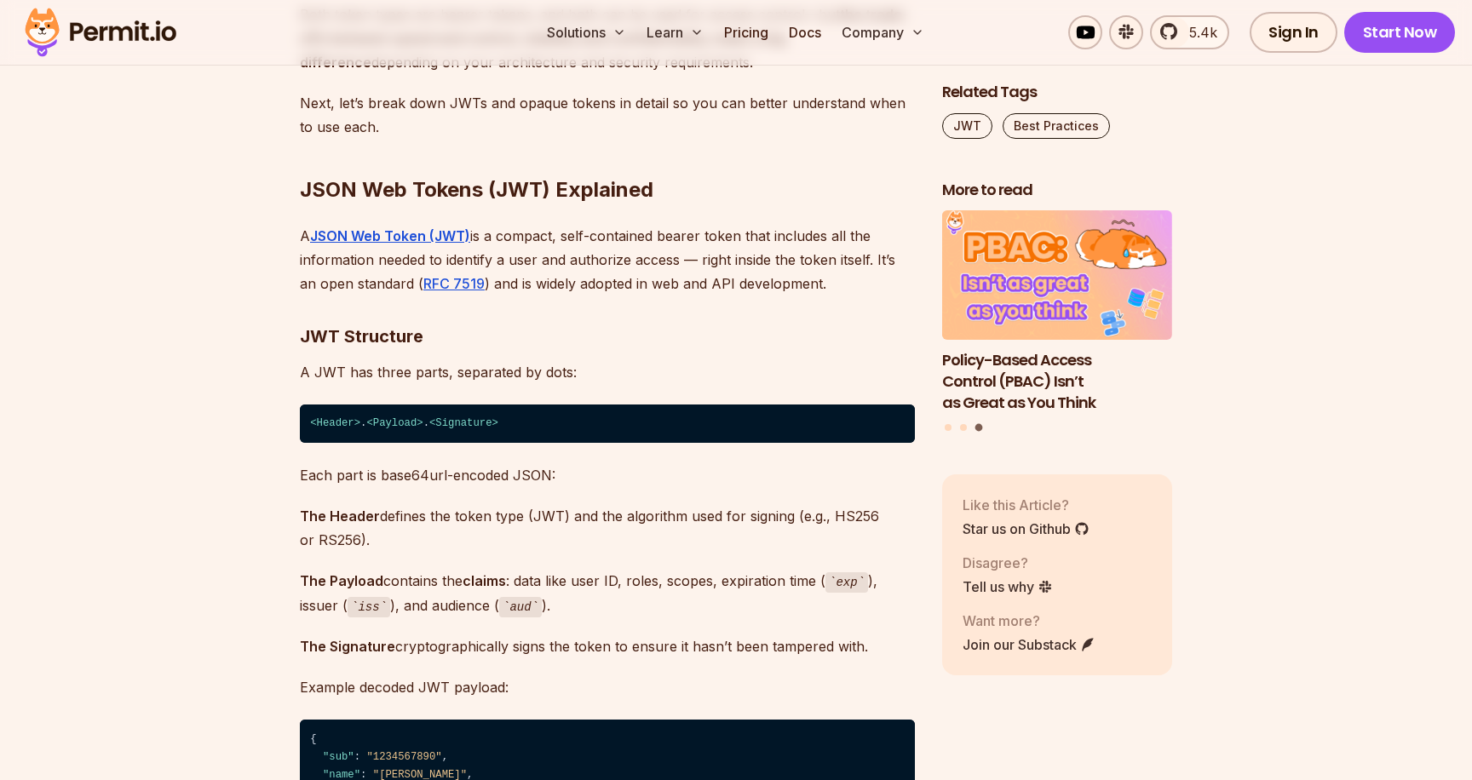
scroll to position [6070, 0]
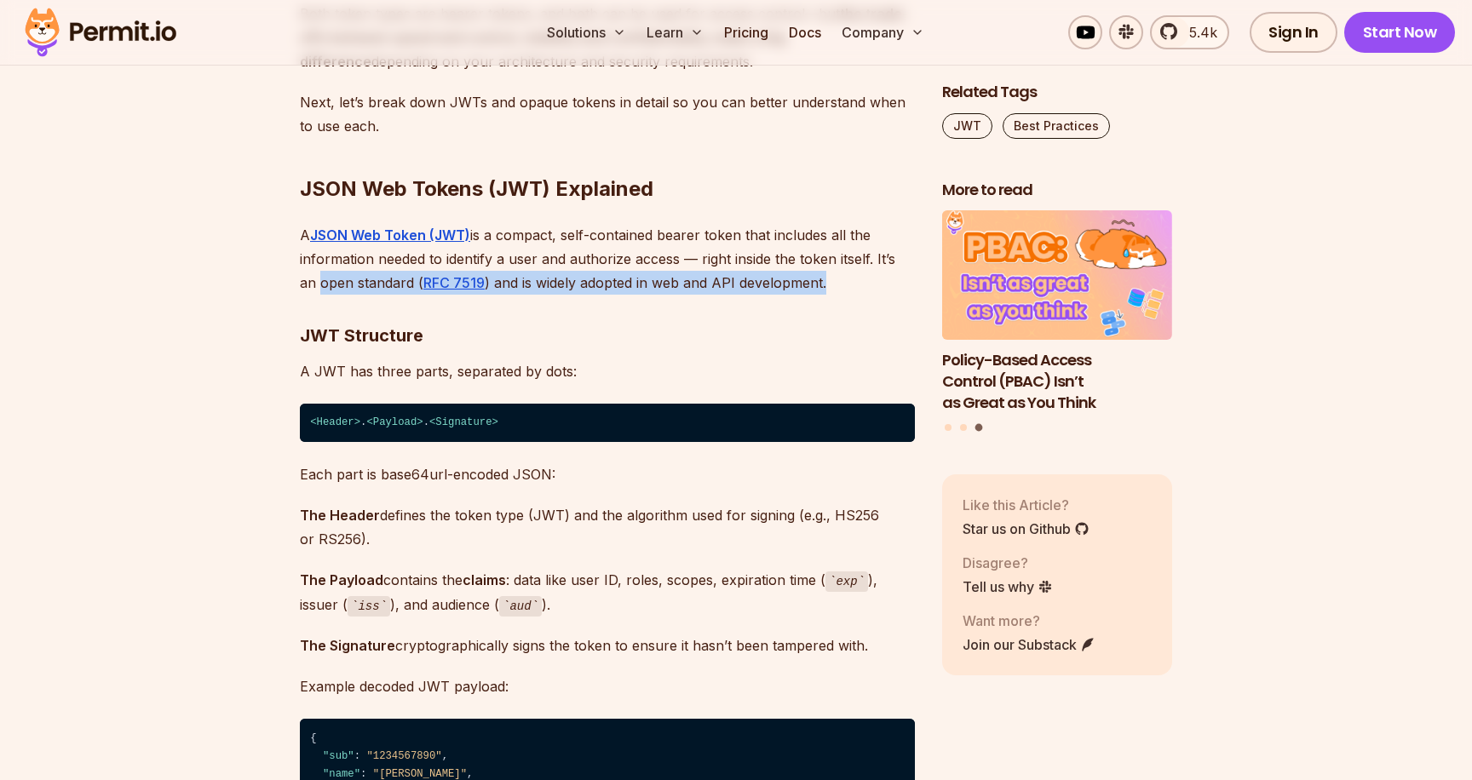
drag, startPoint x: 919, startPoint y: 290, endPoint x: 919, endPoint y: 259, distance: 30.7
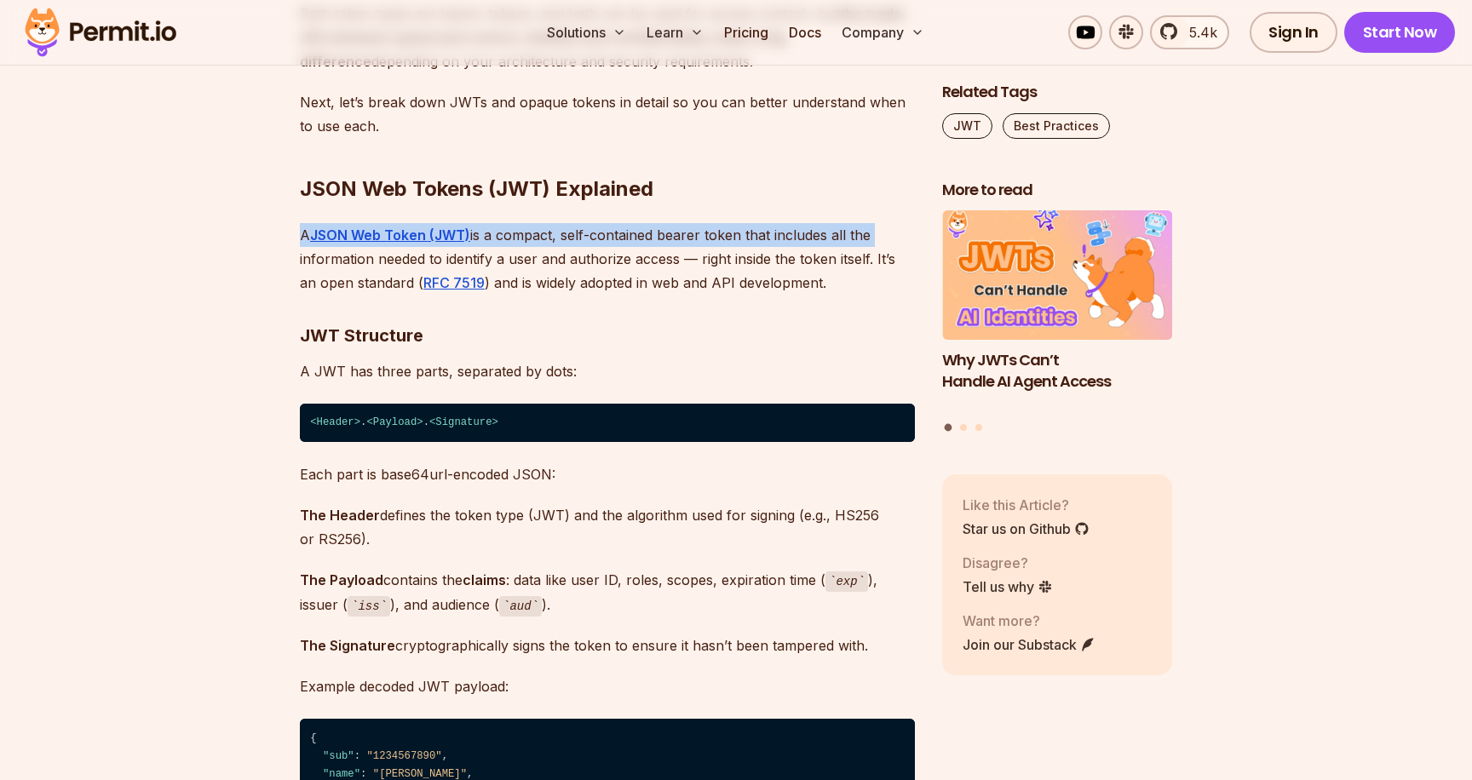
drag, startPoint x: 912, startPoint y: 232, endPoint x: 910, endPoint y: 210, distance: 22.3
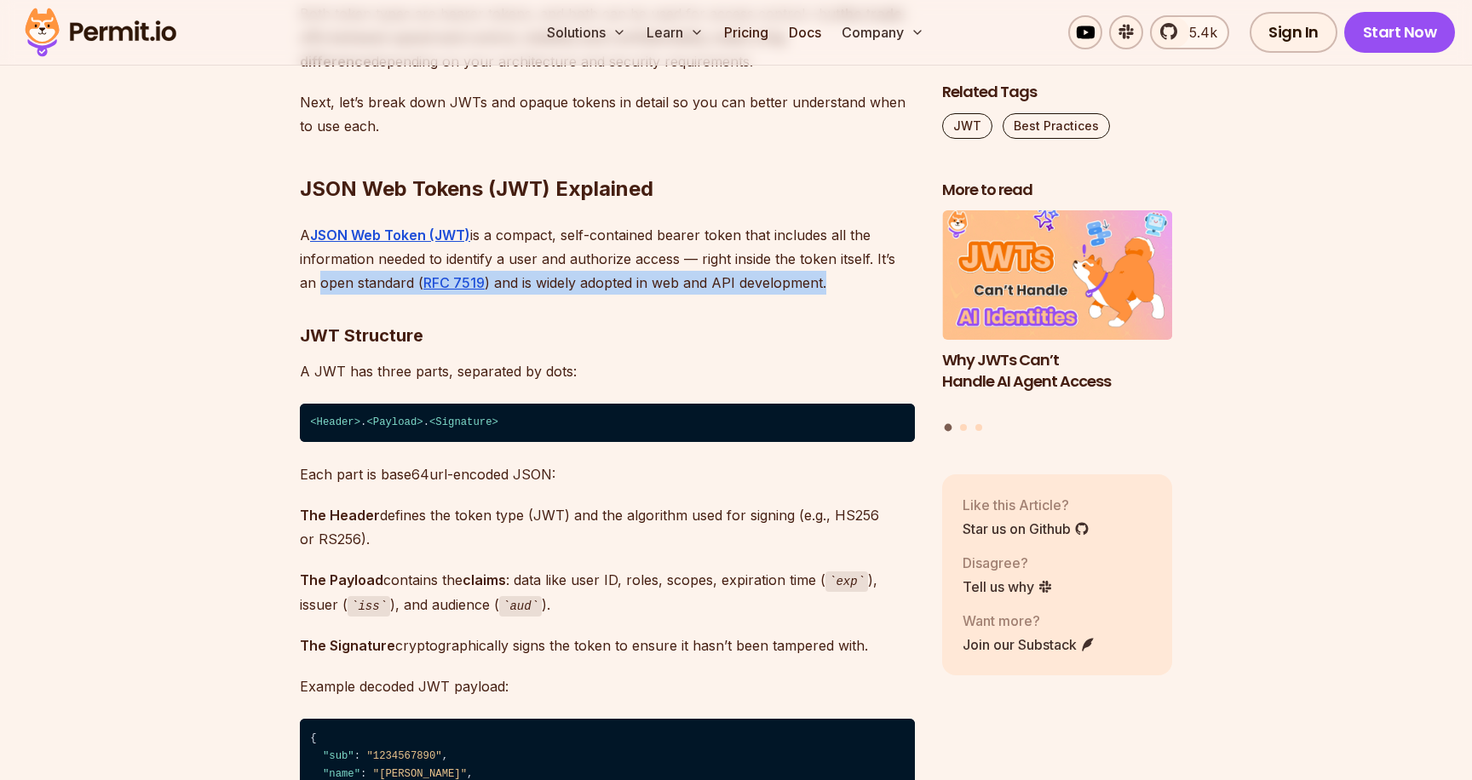
drag, startPoint x: 922, startPoint y: 261, endPoint x: 922, endPoint y: 283, distance: 21.3
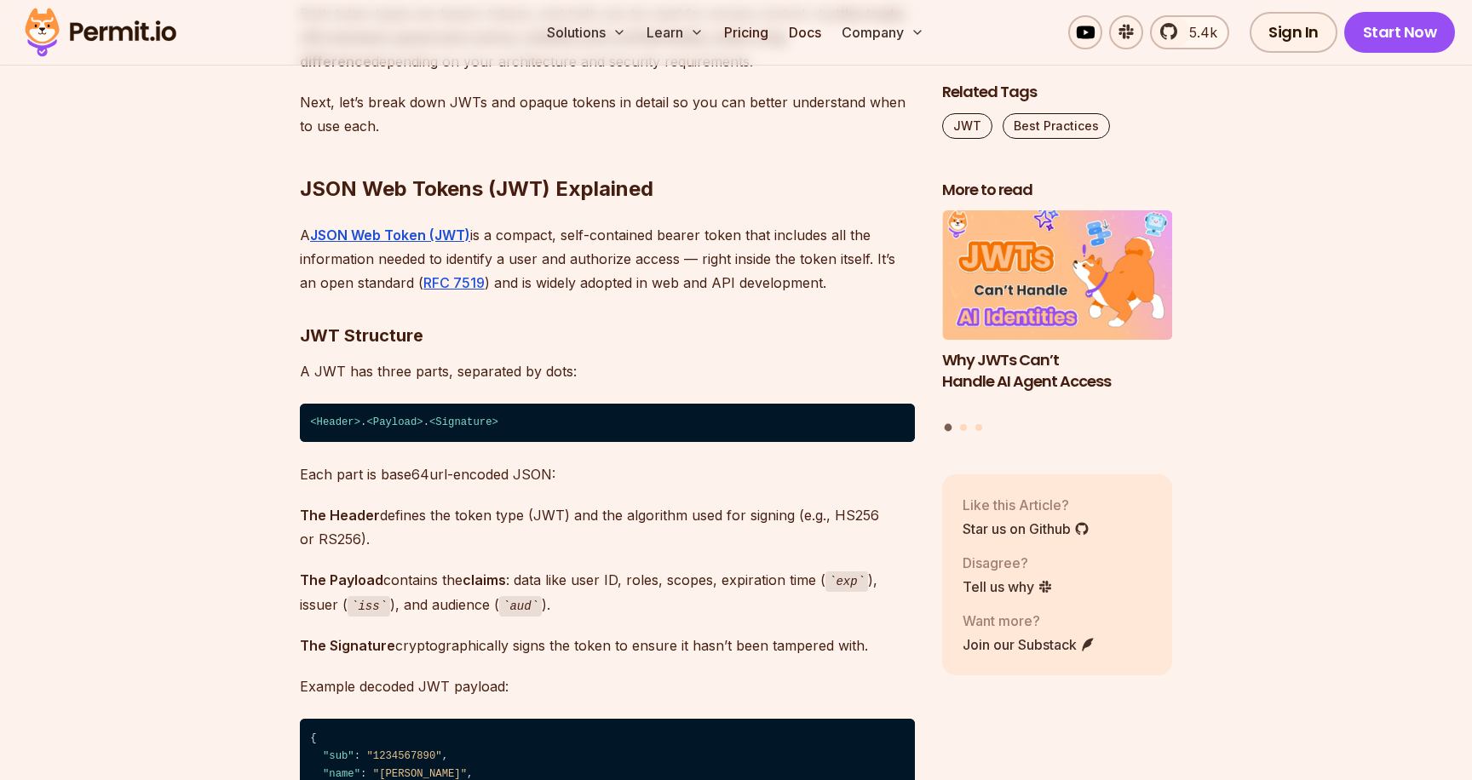
click at [911, 323] on h3 "JWT Structure" at bounding box center [607, 335] width 615 height 27
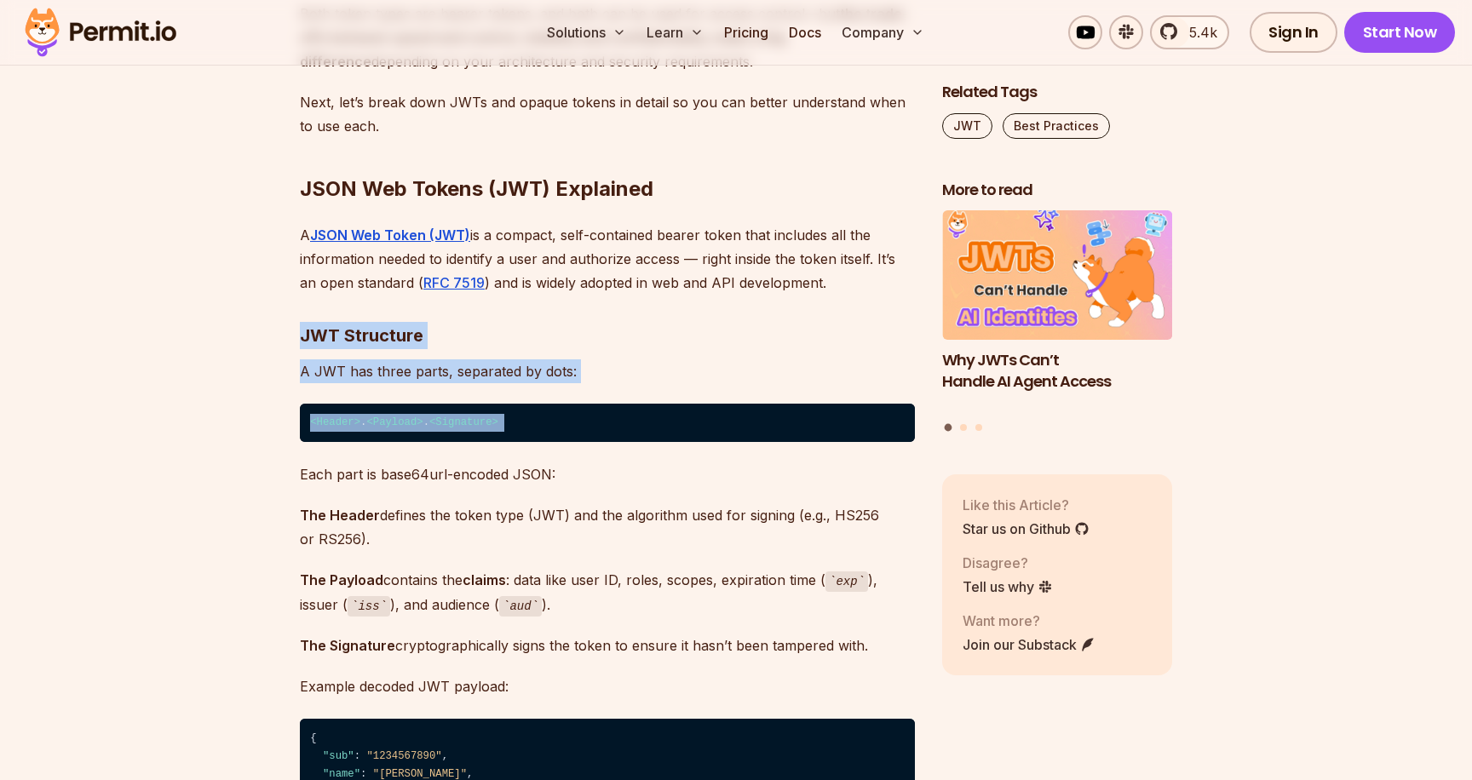
drag, startPoint x: 911, startPoint y: 323, endPoint x: 922, endPoint y: 399, distance: 76.7
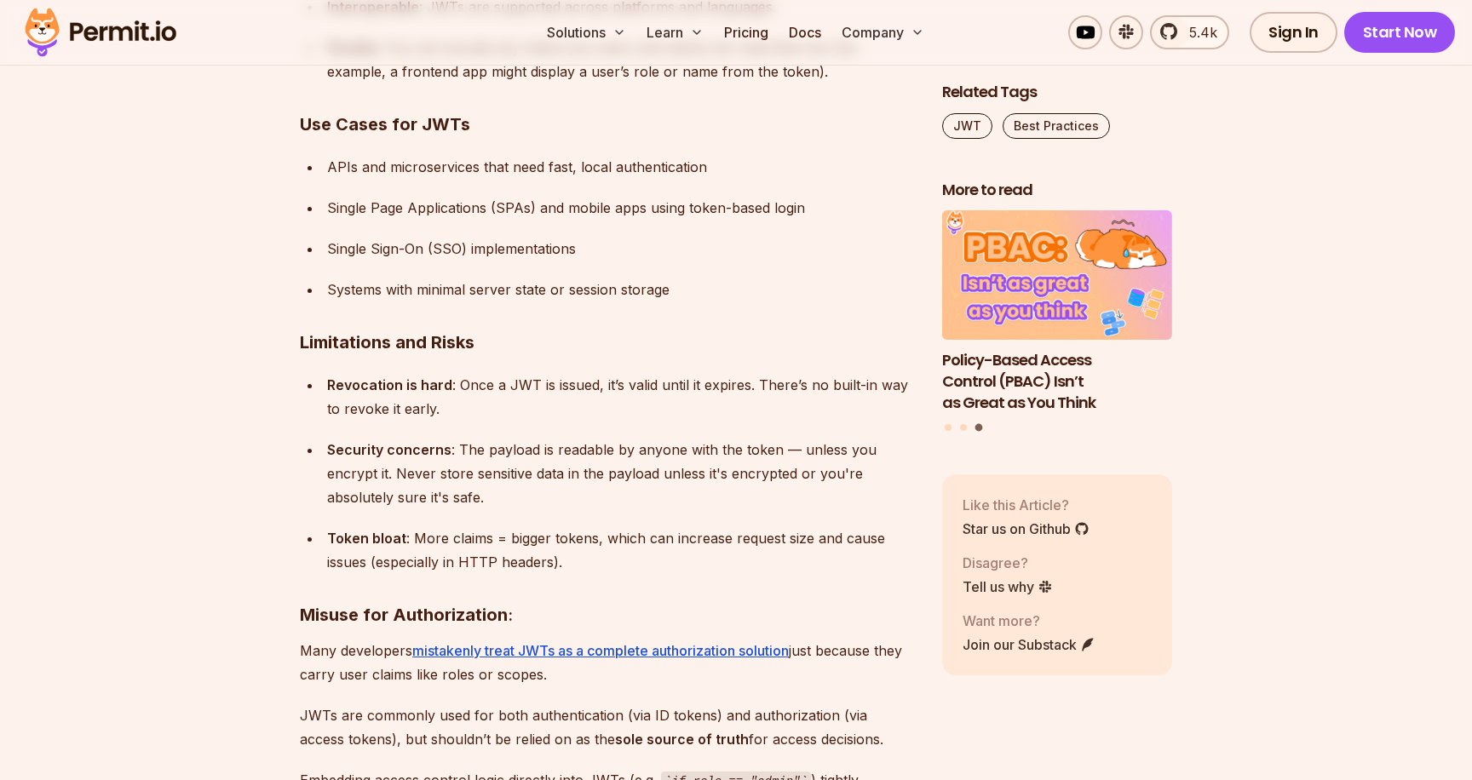
scroll to position [7152, 0]
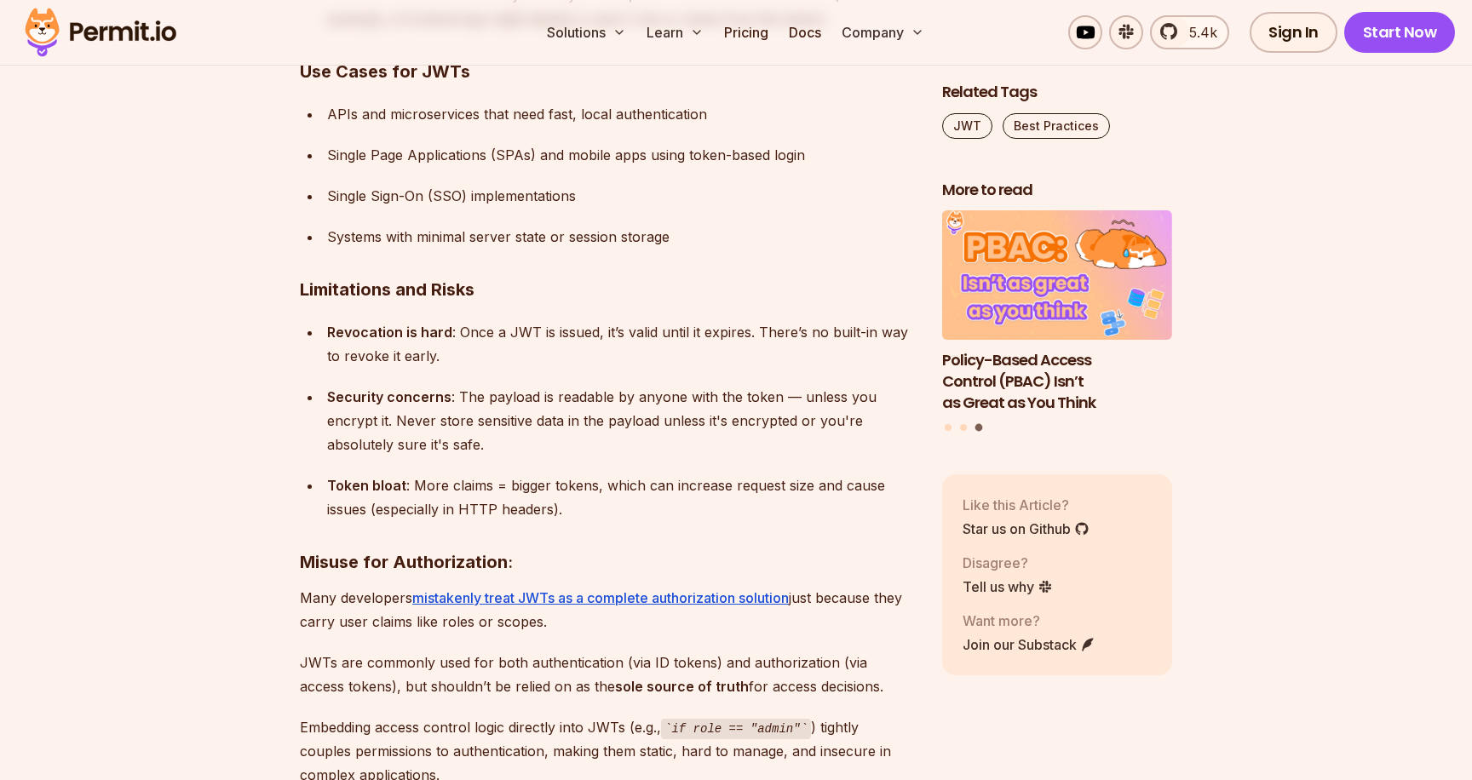
click at [864, 283] on h3 "Limitations and Risks" at bounding box center [607, 289] width 615 height 27
click at [905, 336] on div "Revocation is hard : Once a JWT is issued, it’s valid until it expires. There’s…" at bounding box center [621, 344] width 588 height 48
click at [905, 335] on div "Revocation is hard : Once a JWT is issued, it’s valid until it expires. There’s…" at bounding box center [621, 344] width 588 height 48
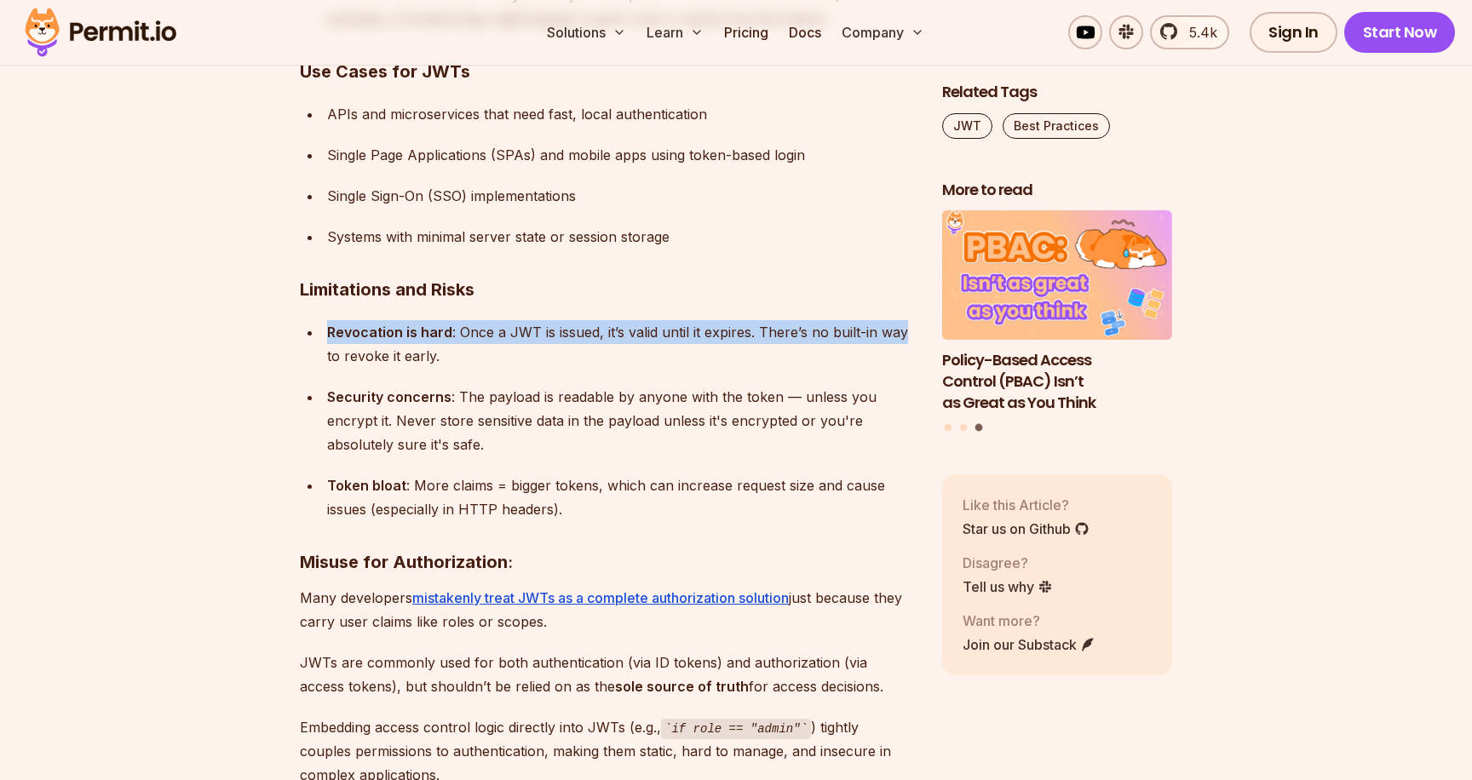
drag, startPoint x: 905, startPoint y: 332, endPoint x: 905, endPoint y: 305, distance: 27.3
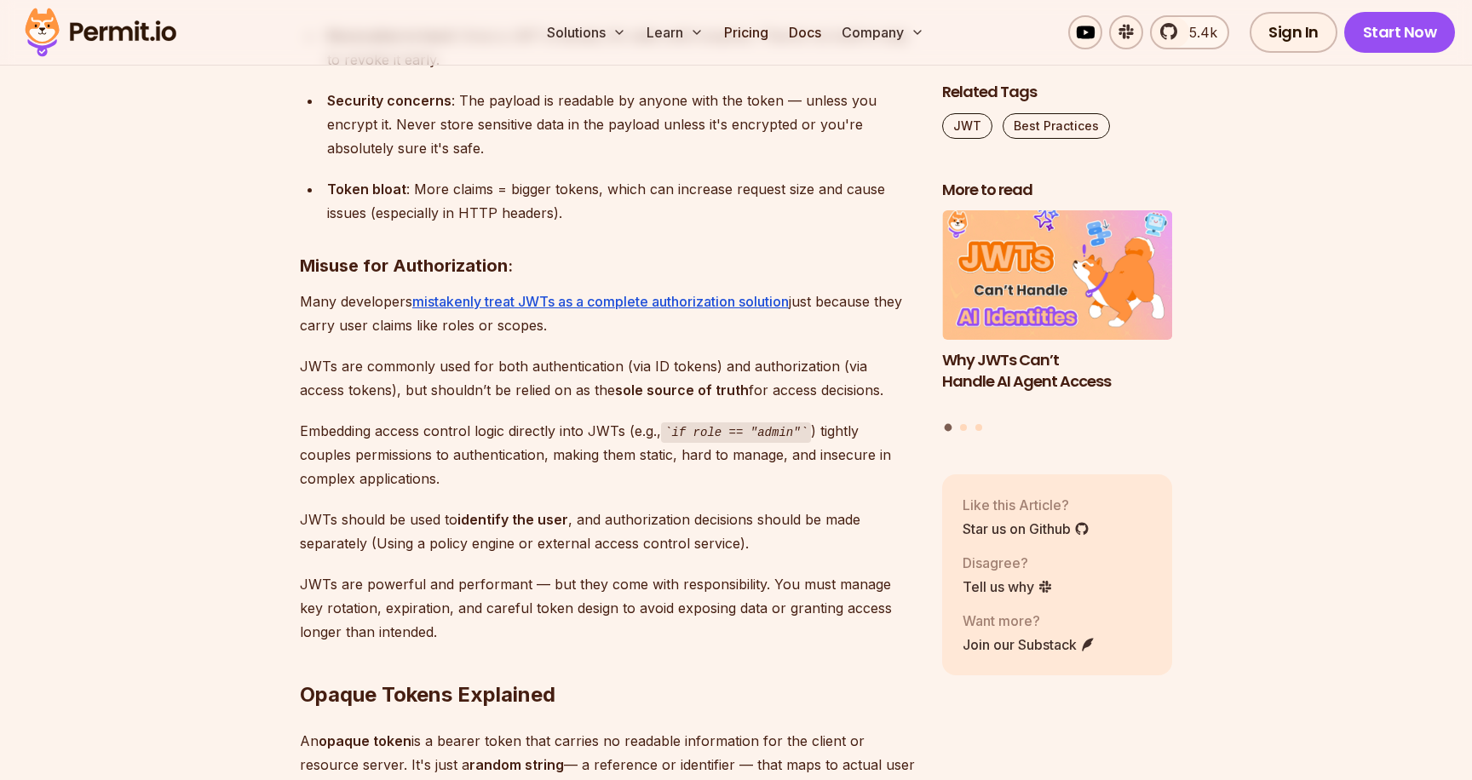
scroll to position [7455, 0]
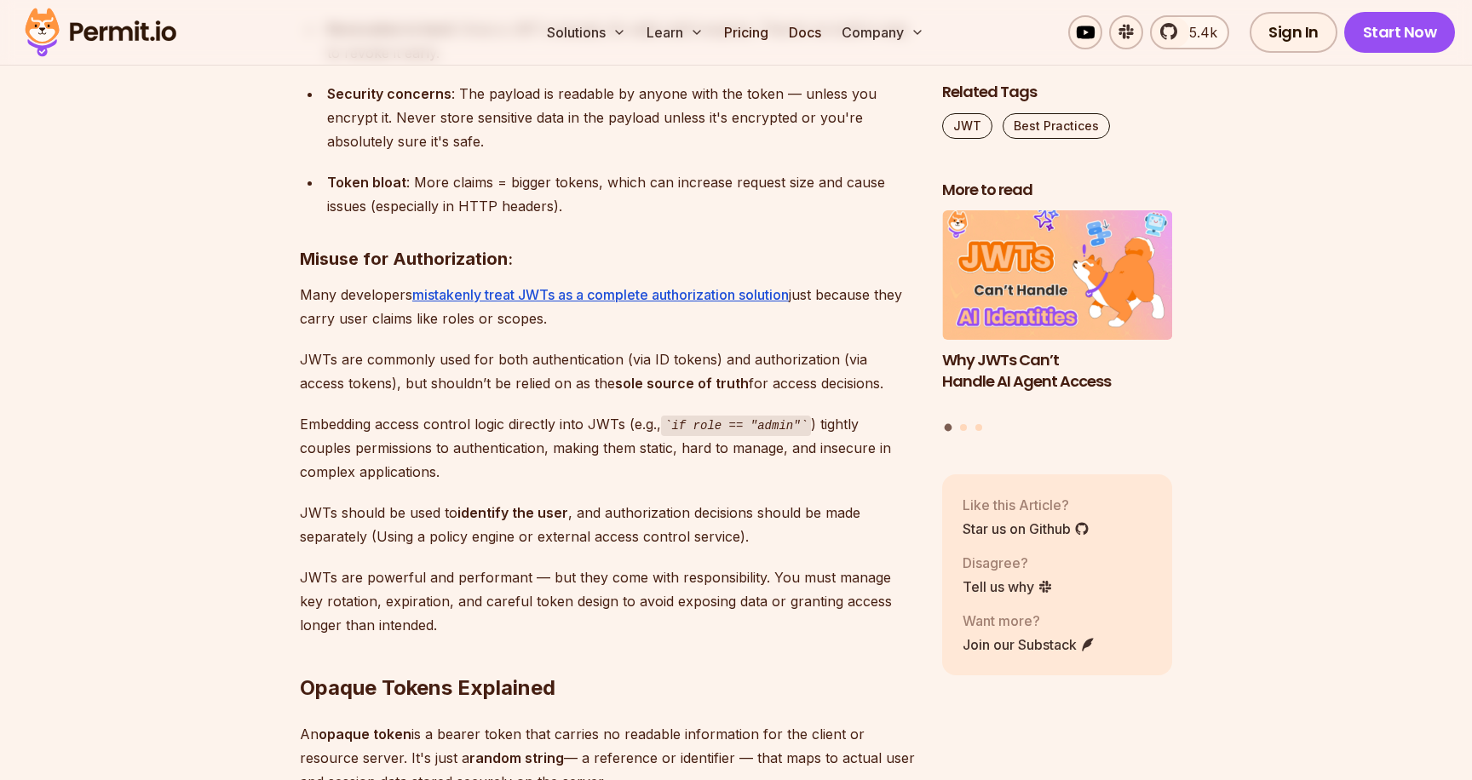
drag, startPoint x: 891, startPoint y: 289, endPoint x: 891, endPoint y: 309, distance: 20.4
click at [891, 308] on p "Many developers mistakenly treat JWTs as a complete authorization solution just…" at bounding box center [607, 307] width 615 height 48
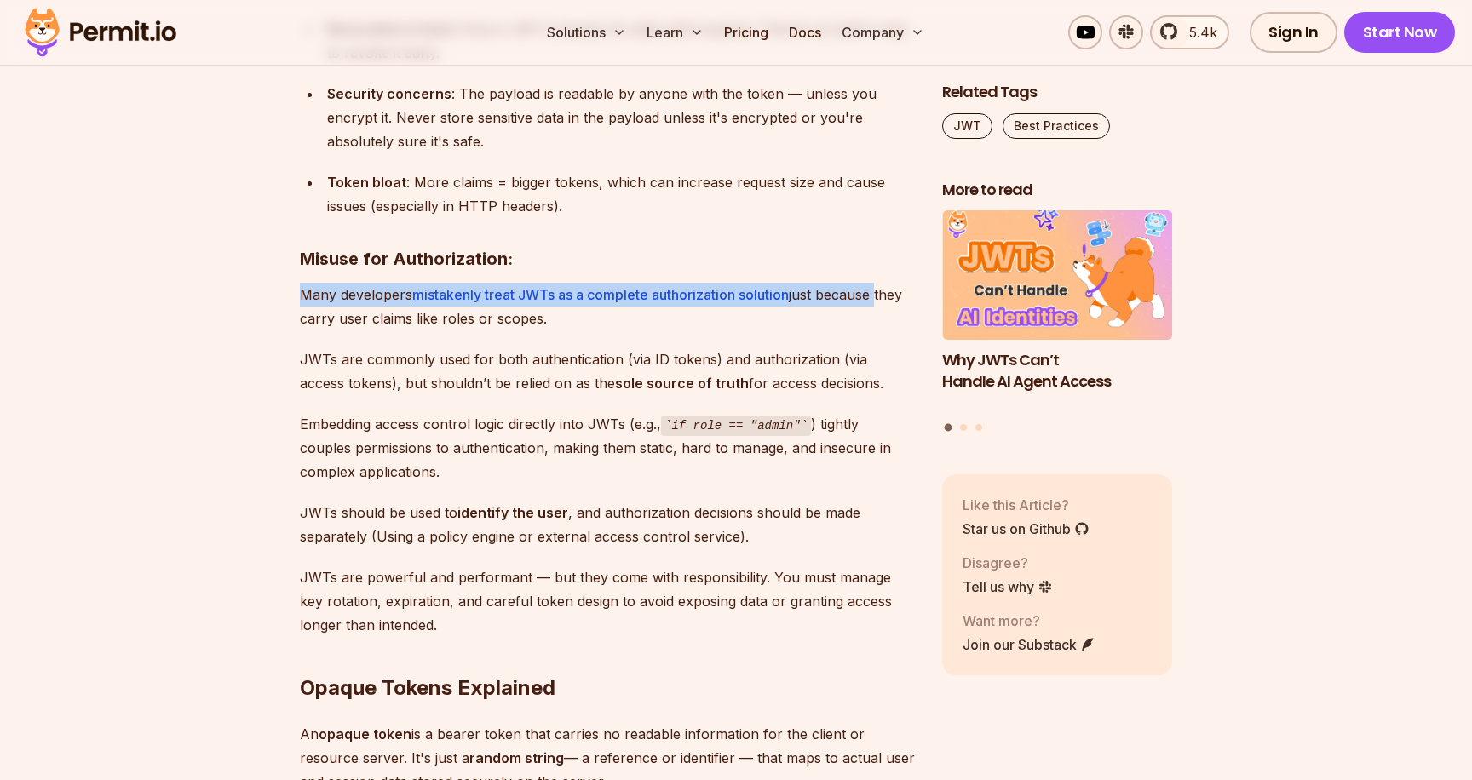
drag, startPoint x: 896, startPoint y: 290, endPoint x: 898, endPoint y: 267, distance: 23.1
click at [898, 267] on div "Bearer tokens play an important role in securing APIs and managing user session…" at bounding box center [607, 562] width 615 height 13796
drag, startPoint x: 898, startPoint y: 267, endPoint x: 899, endPoint y: 295, distance: 27.3
click at [899, 295] on div "Bearer tokens play an important role in securing APIs and managing user session…" at bounding box center [607, 562] width 615 height 13796
drag, startPoint x: 899, startPoint y: 295, endPoint x: 899, endPoint y: 315, distance: 20.4
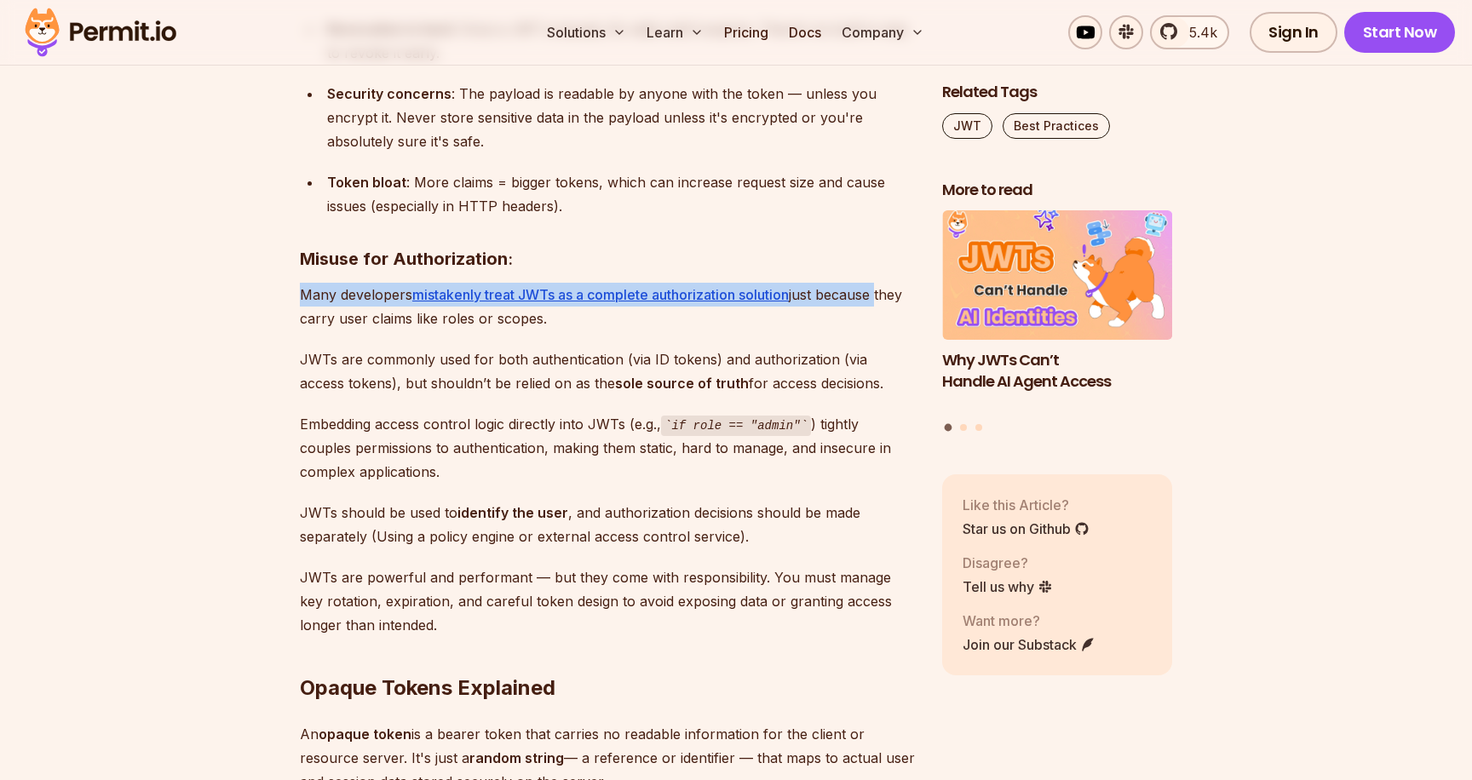
click at [899, 315] on p "Many developers mistakenly treat JWTs as a complete authorization solution just…" at bounding box center [607, 307] width 615 height 48
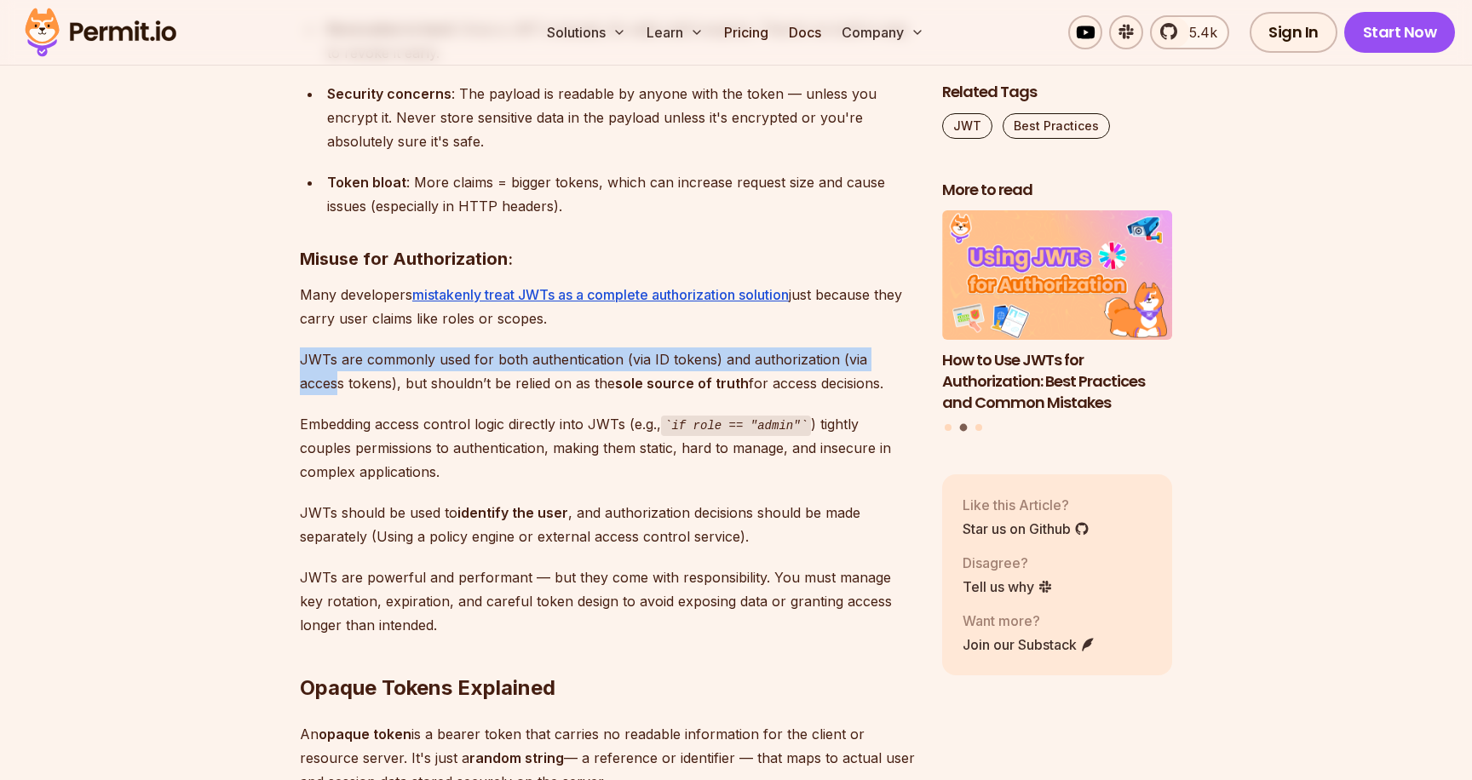
drag, startPoint x: 900, startPoint y: 346, endPoint x: 896, endPoint y: 336, distance: 11.1
click at [896, 336] on div "Bearer tokens play an important role in securing APIs and managing user session…" at bounding box center [607, 562] width 615 height 13796
drag, startPoint x: 910, startPoint y: 358, endPoint x: 910, endPoint y: 375, distance: 17.0
click at [910, 375] on p "JWTs are commonly used for both authentication (via ID tokens) and authorizatio…" at bounding box center [607, 372] width 615 height 48
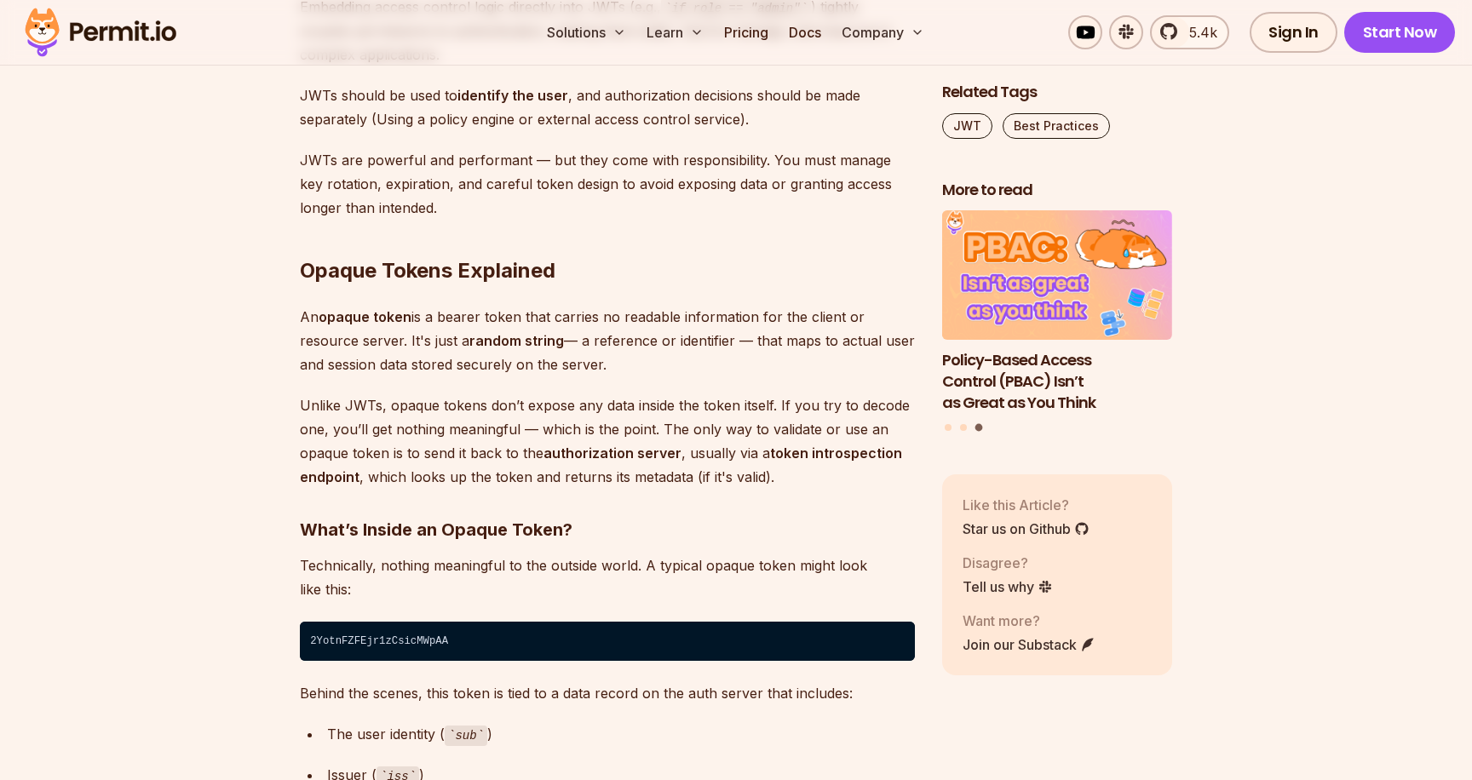
scroll to position [7874, 0]
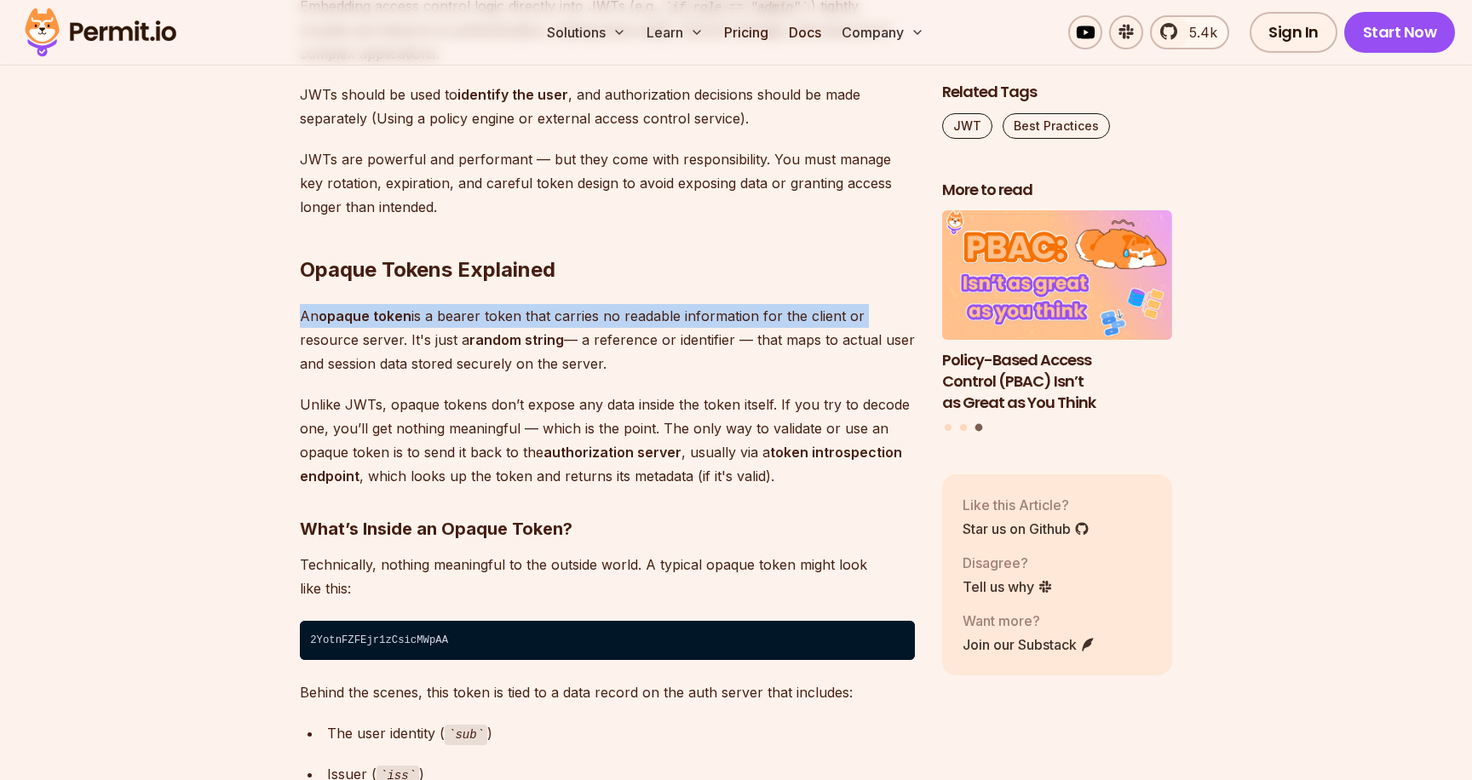
drag, startPoint x: 893, startPoint y: 288, endPoint x: 918, endPoint y: 309, distance: 33.3
click at [918, 310] on div "Table of Contents Bearer tokens play an important role in securing APIs and man…" at bounding box center [736, 274] width 872 height 14235
drag, startPoint x: 921, startPoint y: 329, endPoint x: 919, endPoint y: 365, distance: 35.8
click at [919, 365] on div "Table of Contents Bearer tokens play an important role in securing APIs and man…" at bounding box center [736, 274] width 872 height 14235
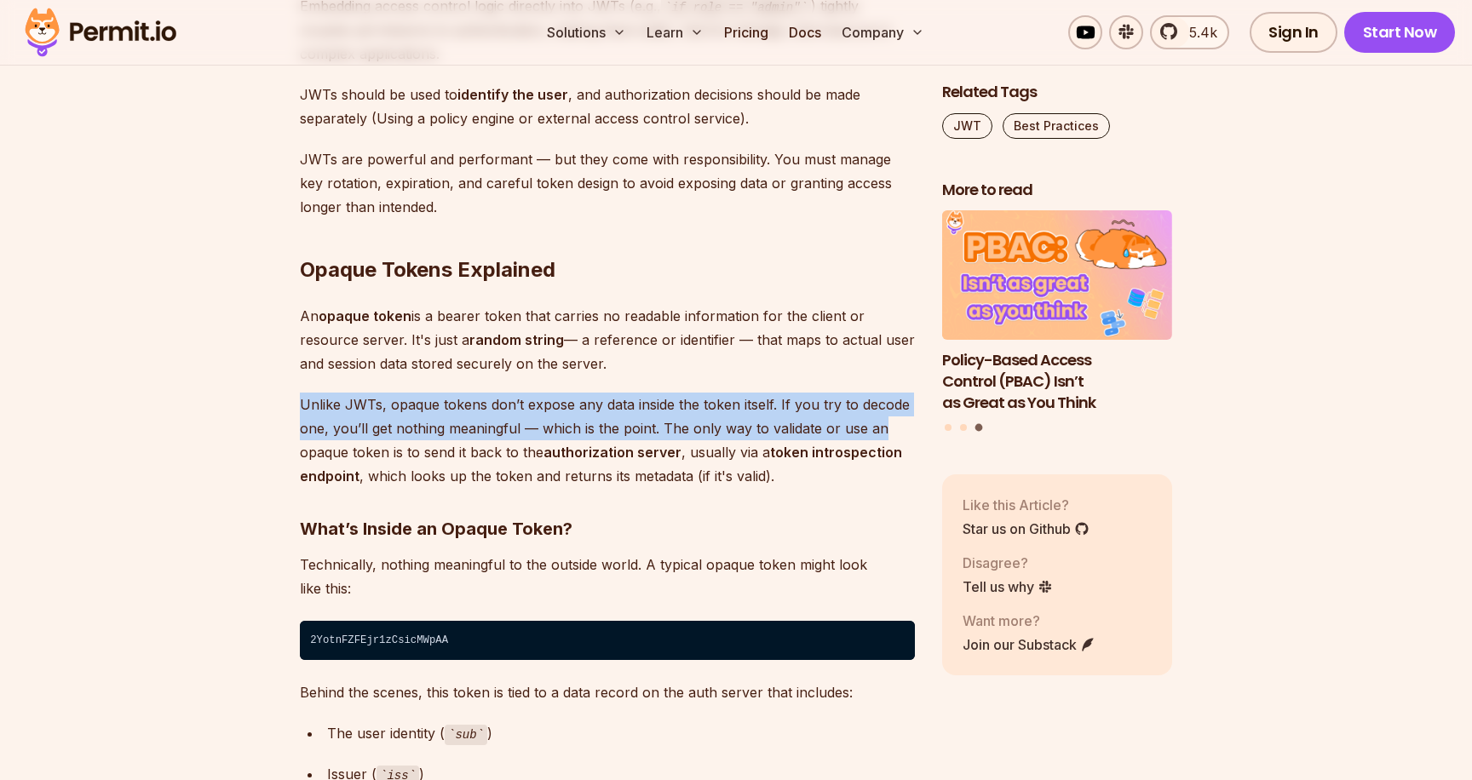
drag, startPoint x: 916, startPoint y: 383, endPoint x: 916, endPoint y: 423, distance: 40.0
click at [916, 423] on div "Table of Contents Bearer tokens play an important role in securing APIs and man…" at bounding box center [736, 274] width 872 height 14235
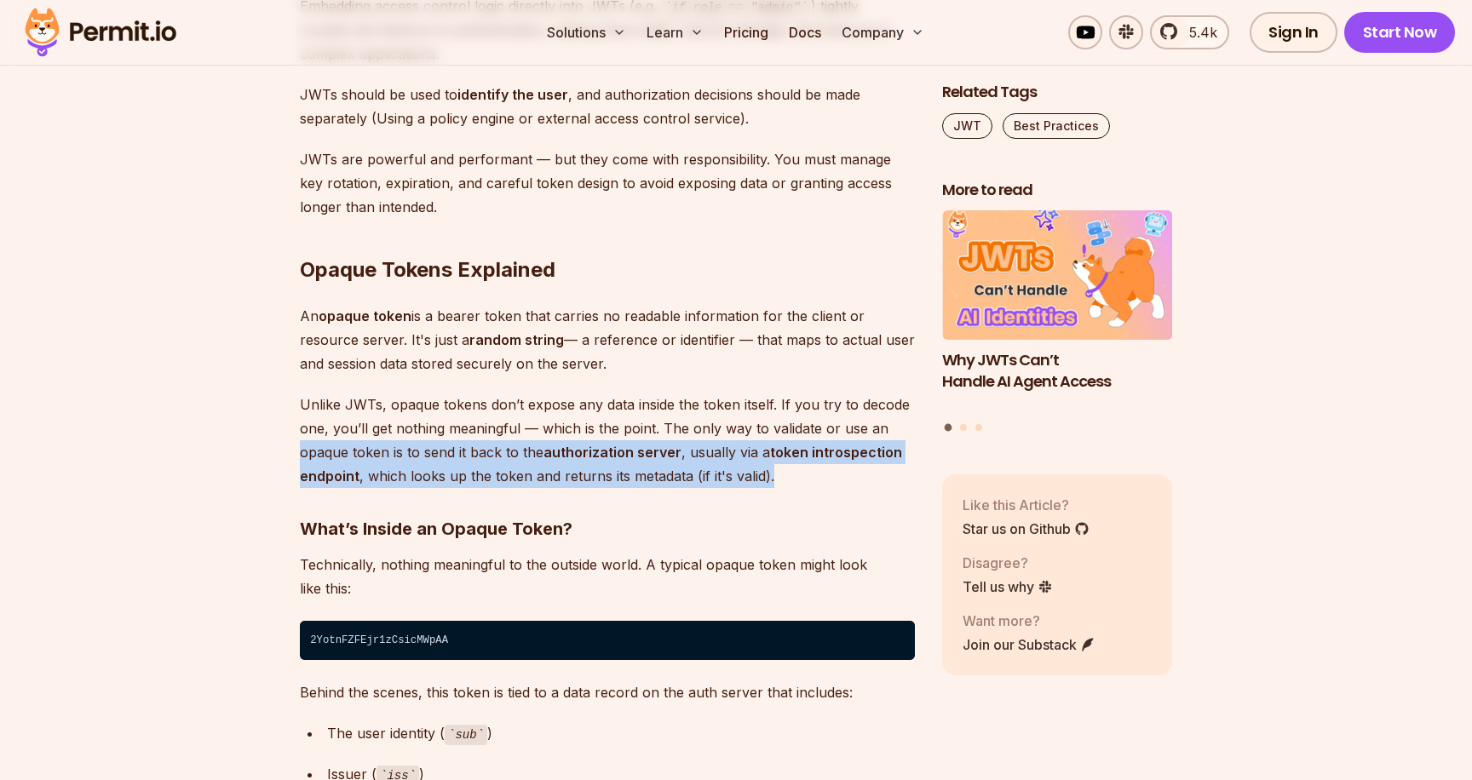
drag, startPoint x: 914, startPoint y: 433, endPoint x: 914, endPoint y: 466, distance: 33.2
click at [914, 466] on p "Unlike JWTs, opaque tokens don’t expose any data inside the token itself. If yo…" at bounding box center [607, 440] width 615 height 95
drag, startPoint x: 914, startPoint y: 466, endPoint x: 917, endPoint y: 425, distance: 41.0
click at [917, 425] on div "Table of Contents Bearer tokens play an important role in securing APIs and man…" at bounding box center [736, 274] width 872 height 14235
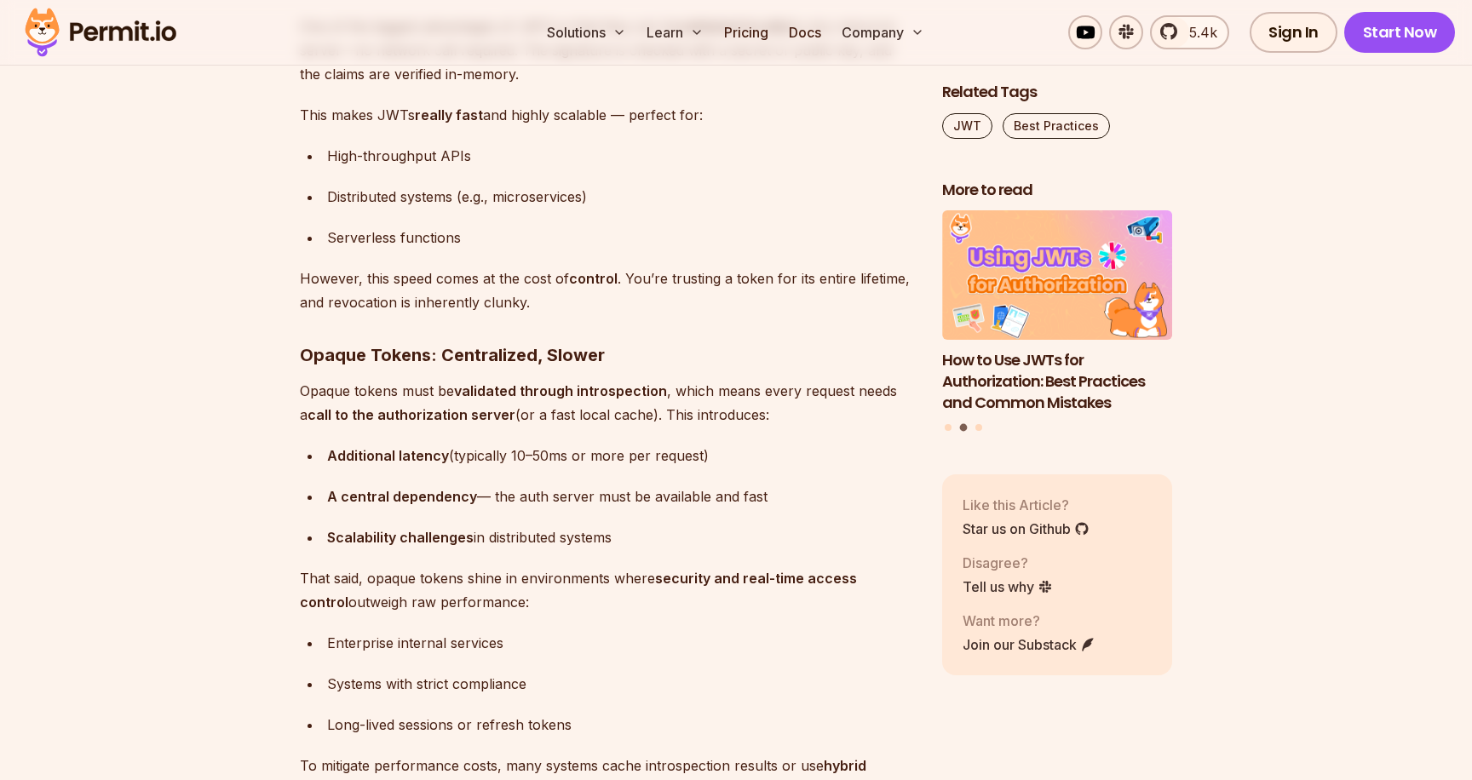
scroll to position [9798, 0]
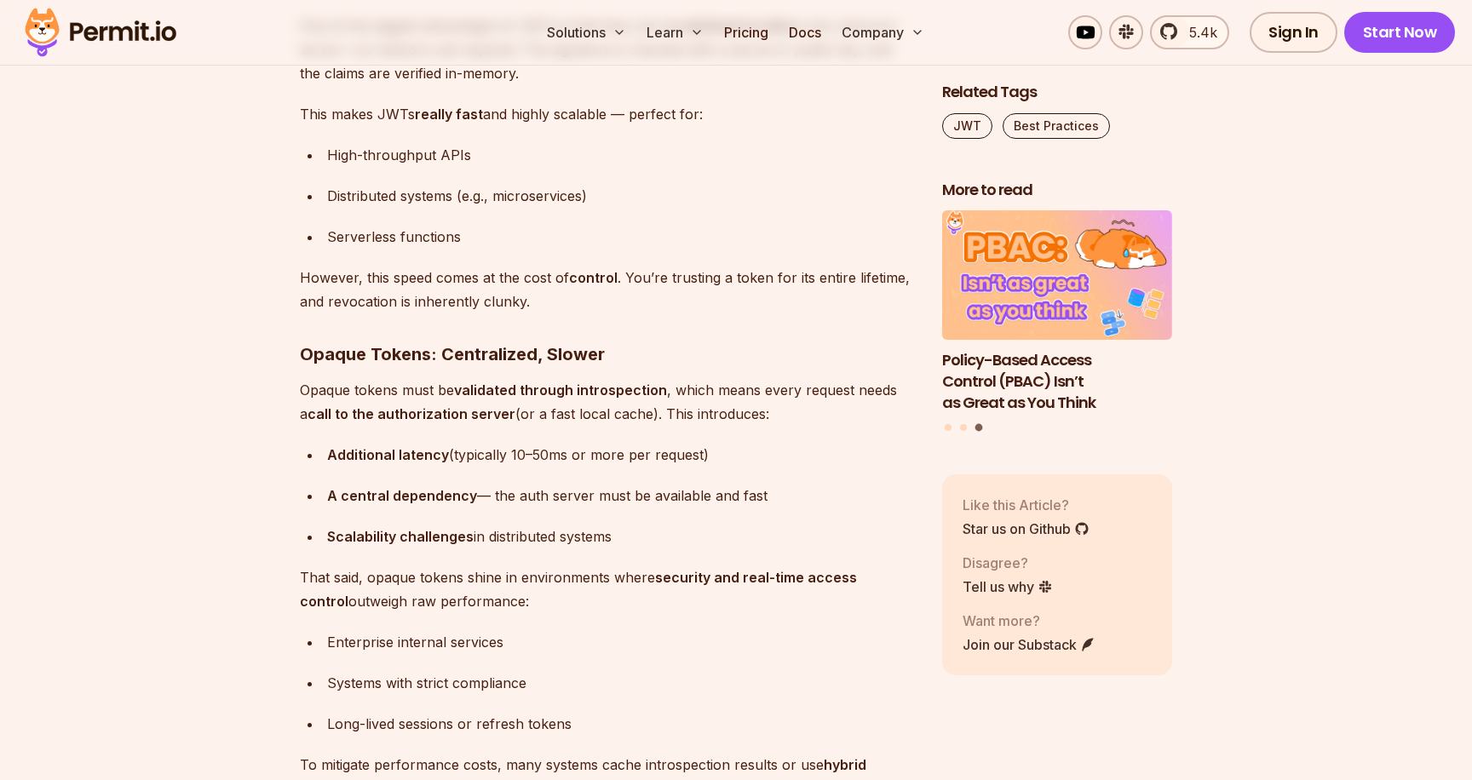
click at [144, 31] on img at bounding box center [100, 32] width 167 height 58
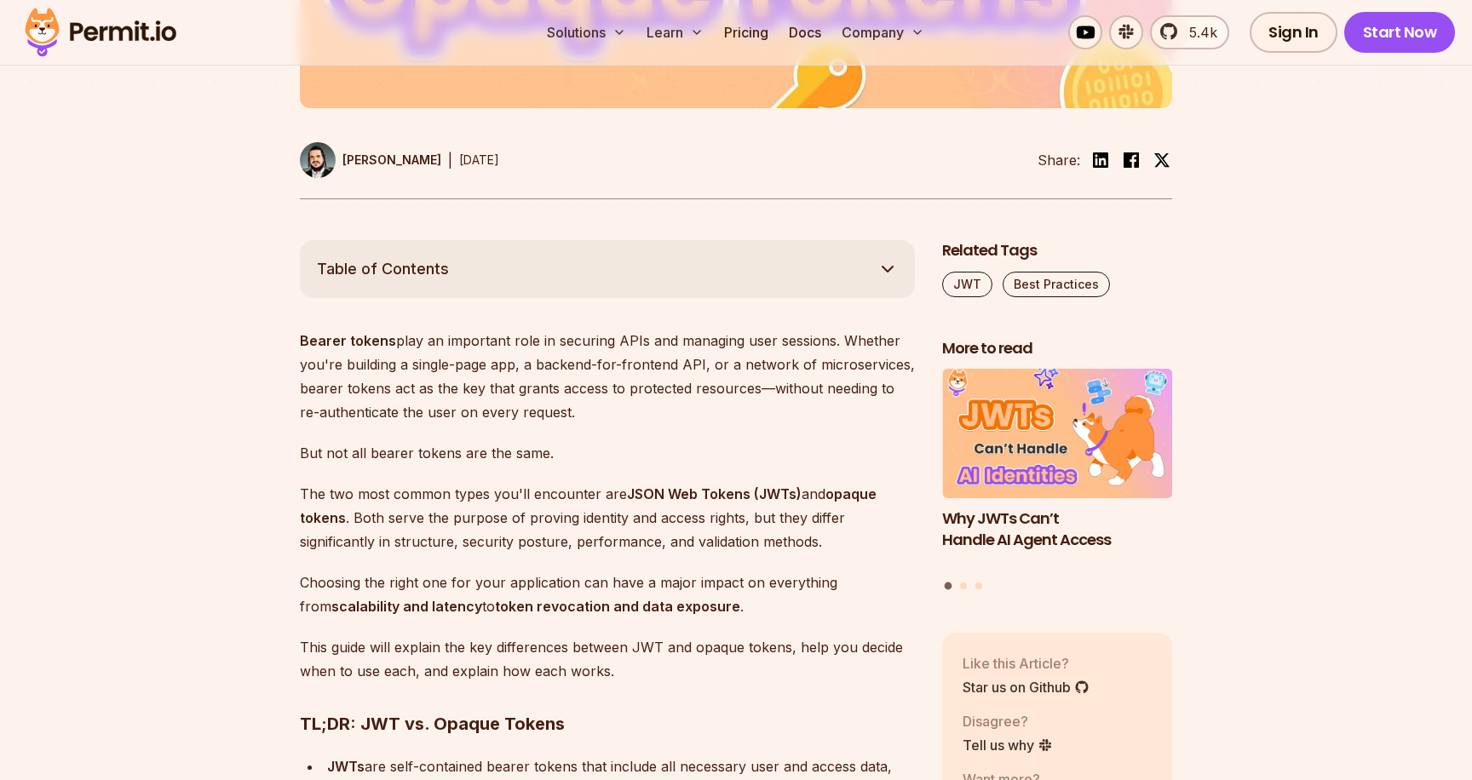
scroll to position [799, 0]
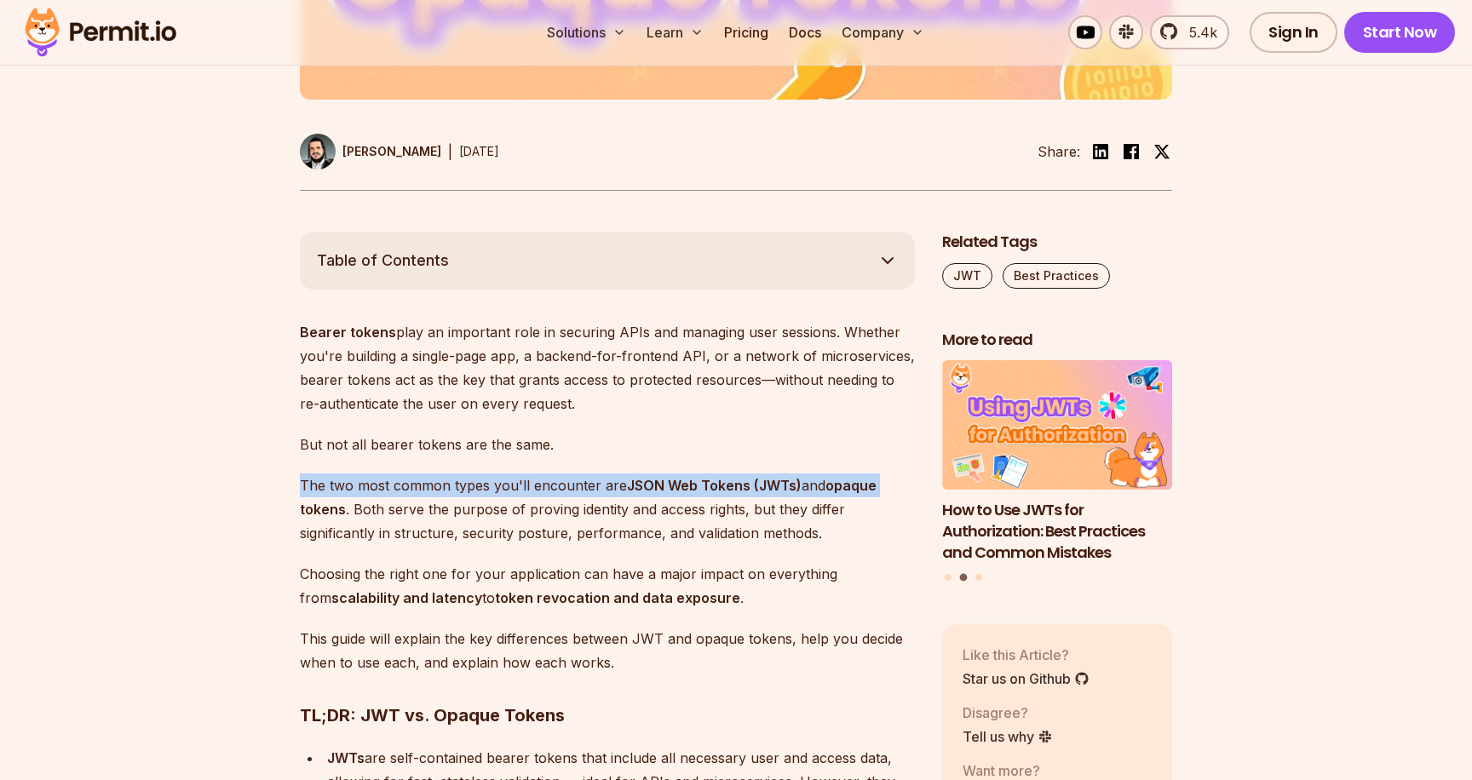
drag, startPoint x: 291, startPoint y: 474, endPoint x: 290, endPoint y: 518, distance: 44.3
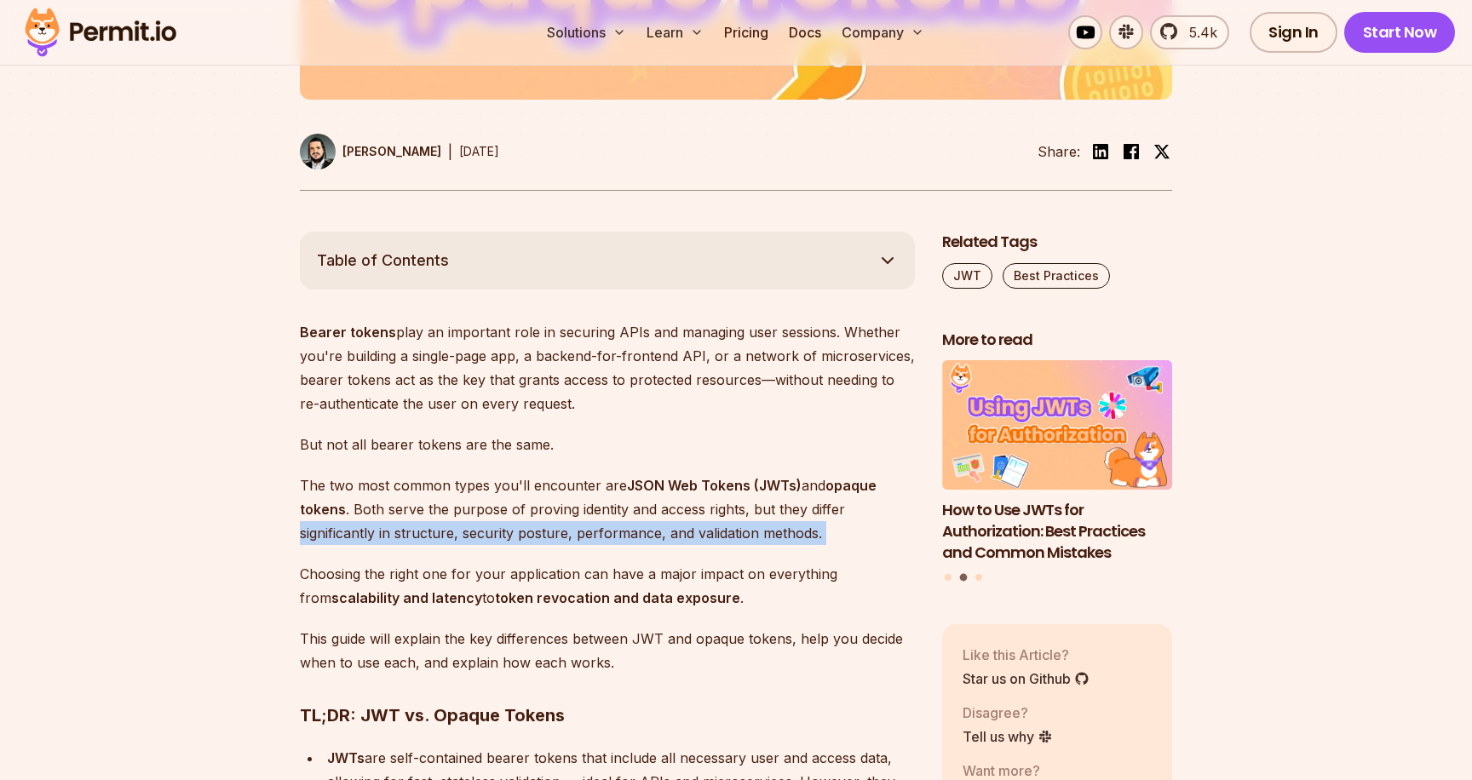
drag, startPoint x: 290, startPoint y: 529, endPoint x: 290, endPoint y: 557, distance: 28.1
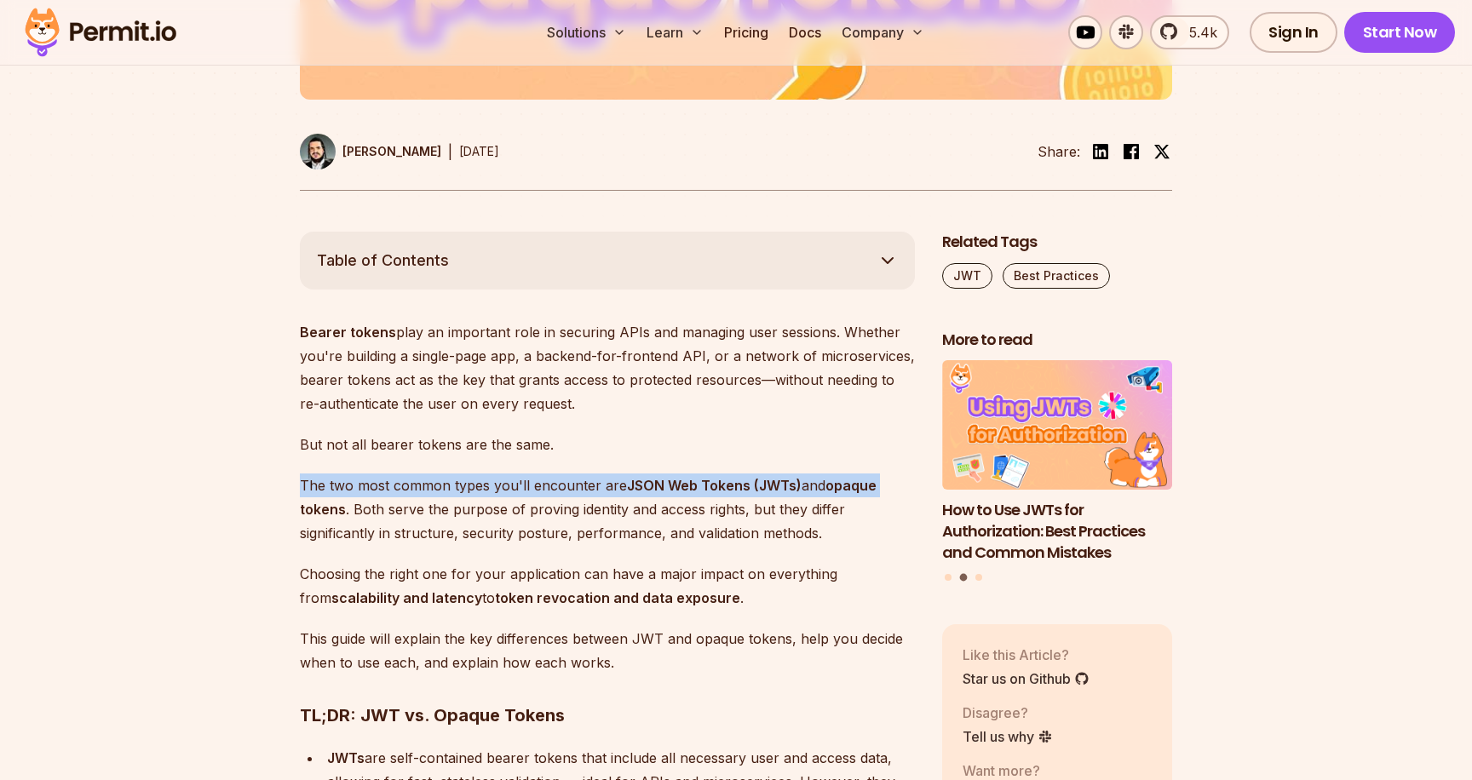
drag, startPoint x: 278, startPoint y: 478, endPoint x: 279, endPoint y: 510, distance: 32.4
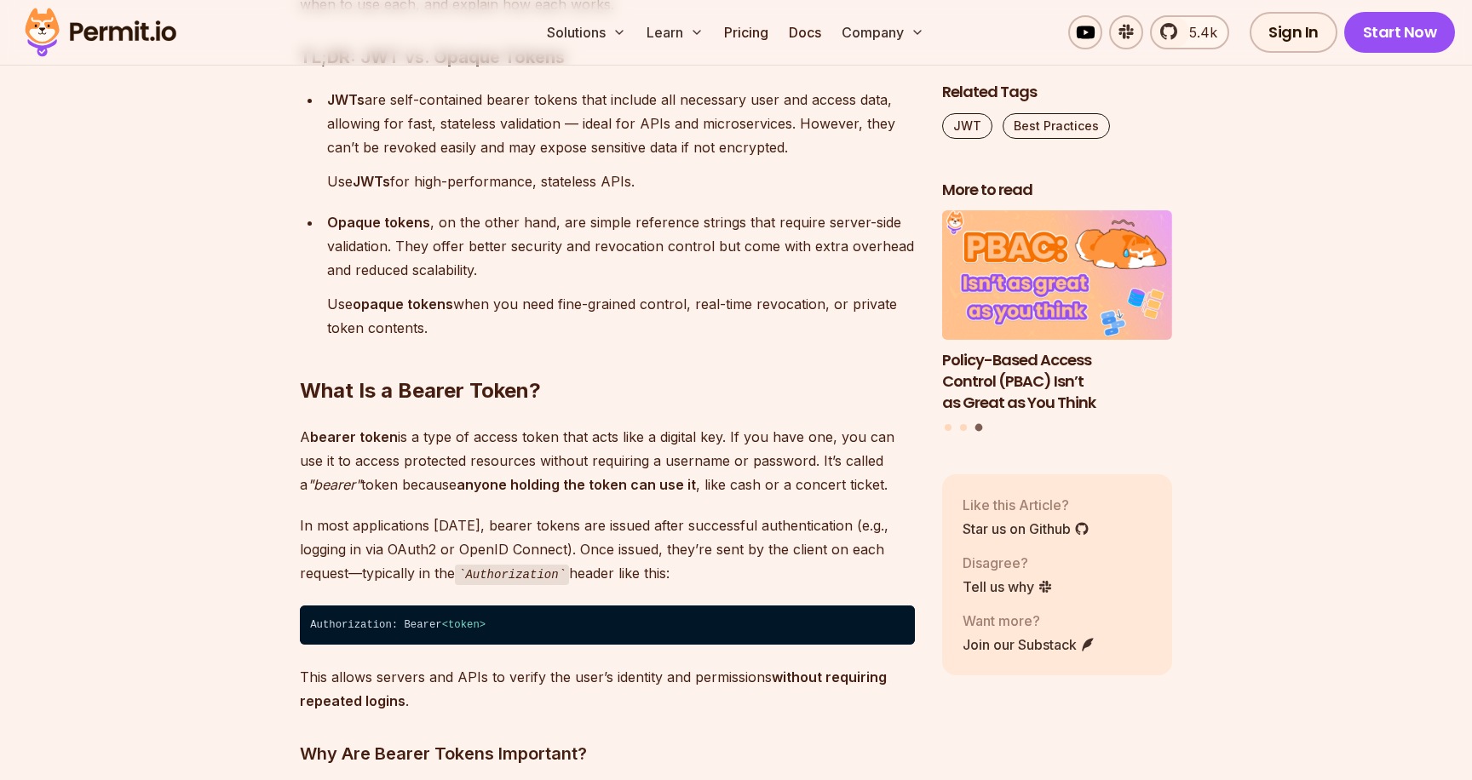
scroll to position [1458, 0]
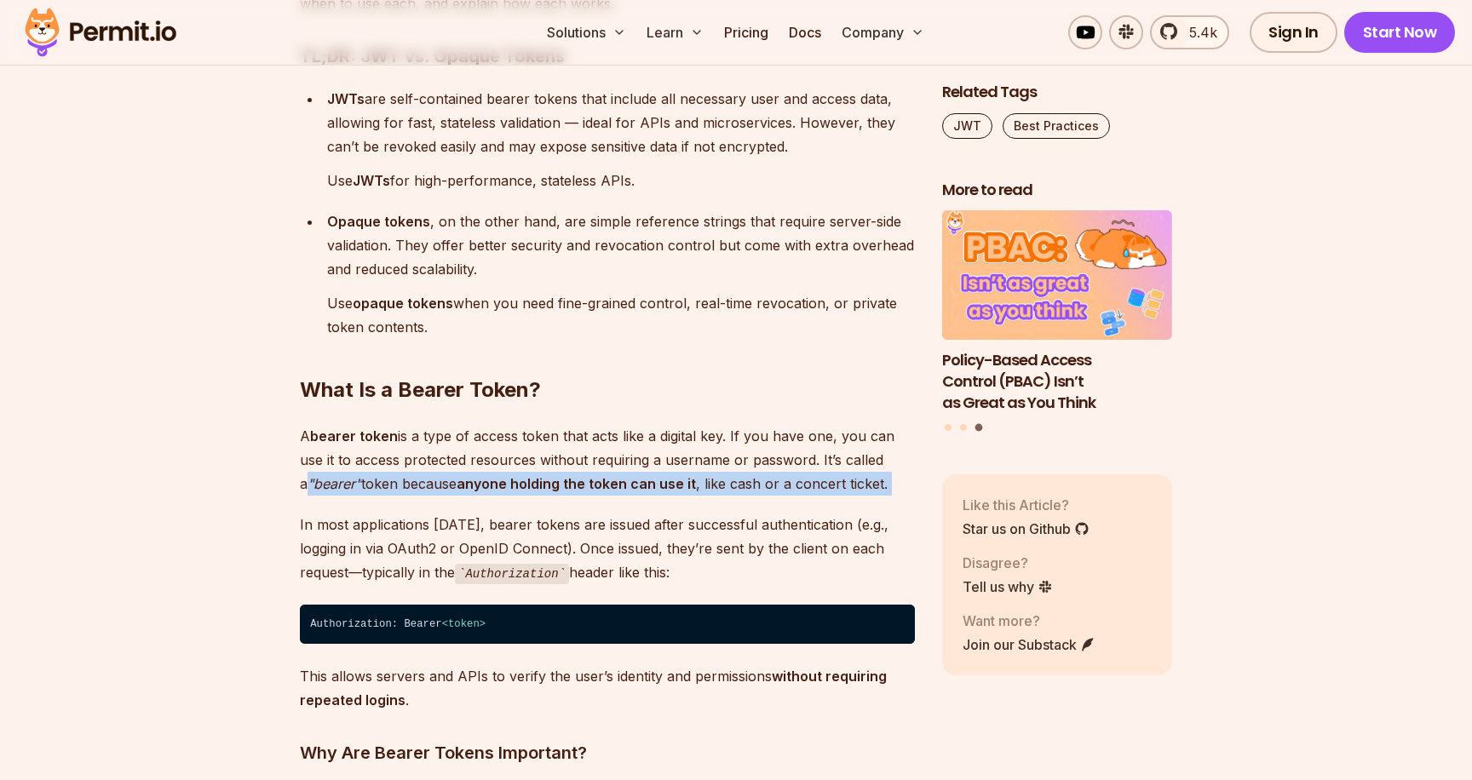
drag, startPoint x: 284, startPoint y: 476, endPoint x: 294, endPoint y: 504, distance: 29.6
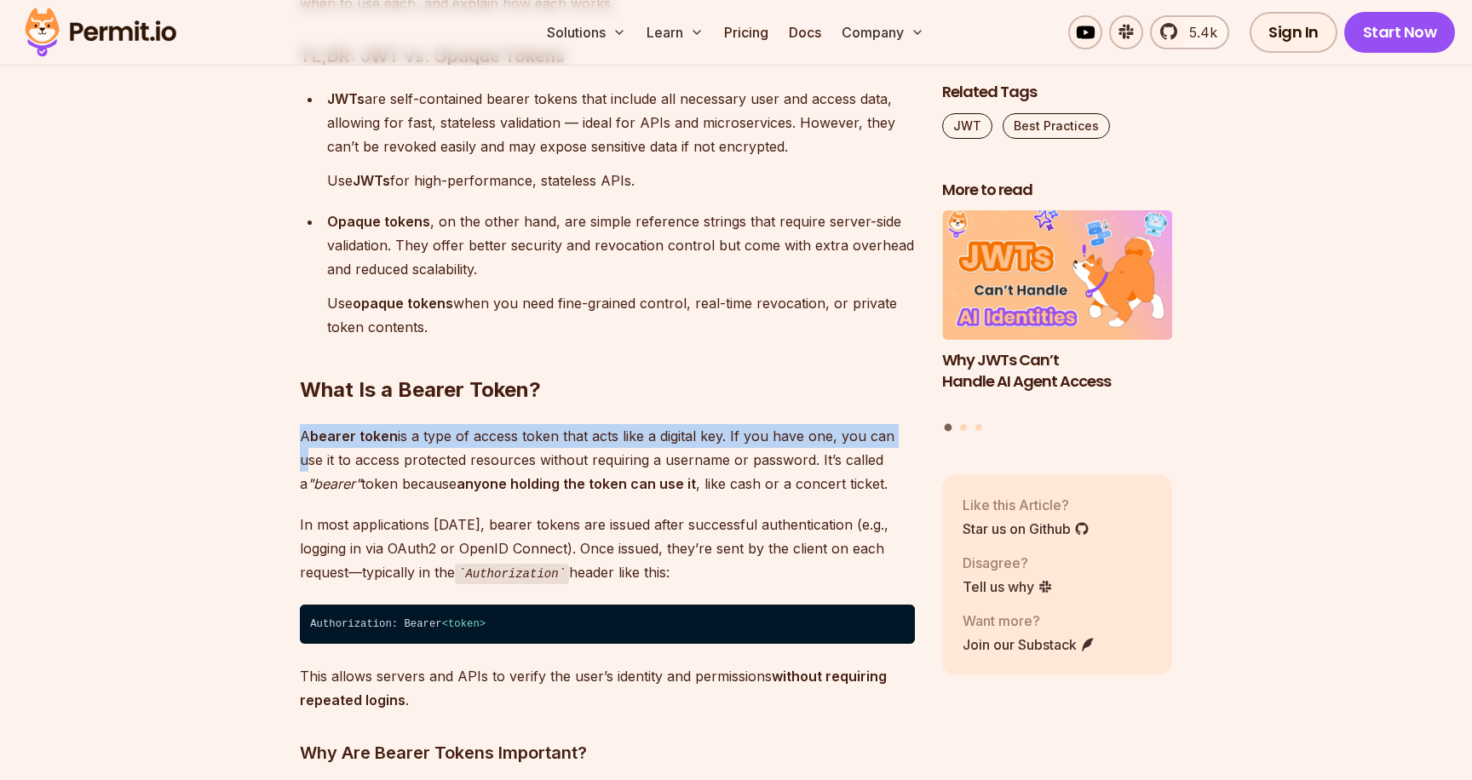
drag, startPoint x: 290, startPoint y: 427, endPoint x: 292, endPoint y: 452, distance: 25.7
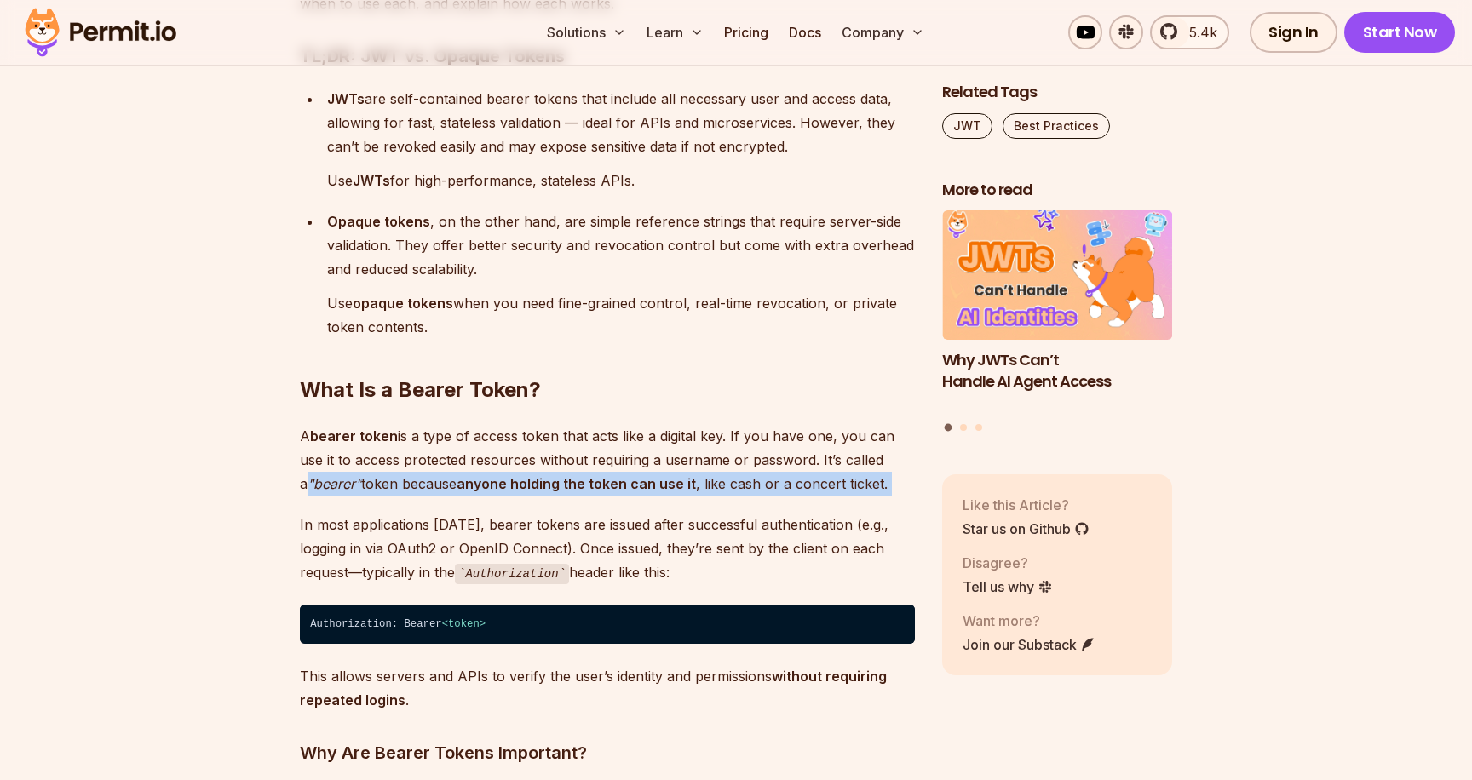
drag, startPoint x: 296, startPoint y: 485, endPoint x: 299, endPoint y: 504, distance: 18.9
drag, startPoint x: 299, startPoint y: 504, endPoint x: 298, endPoint y: 474, distance: 29.8
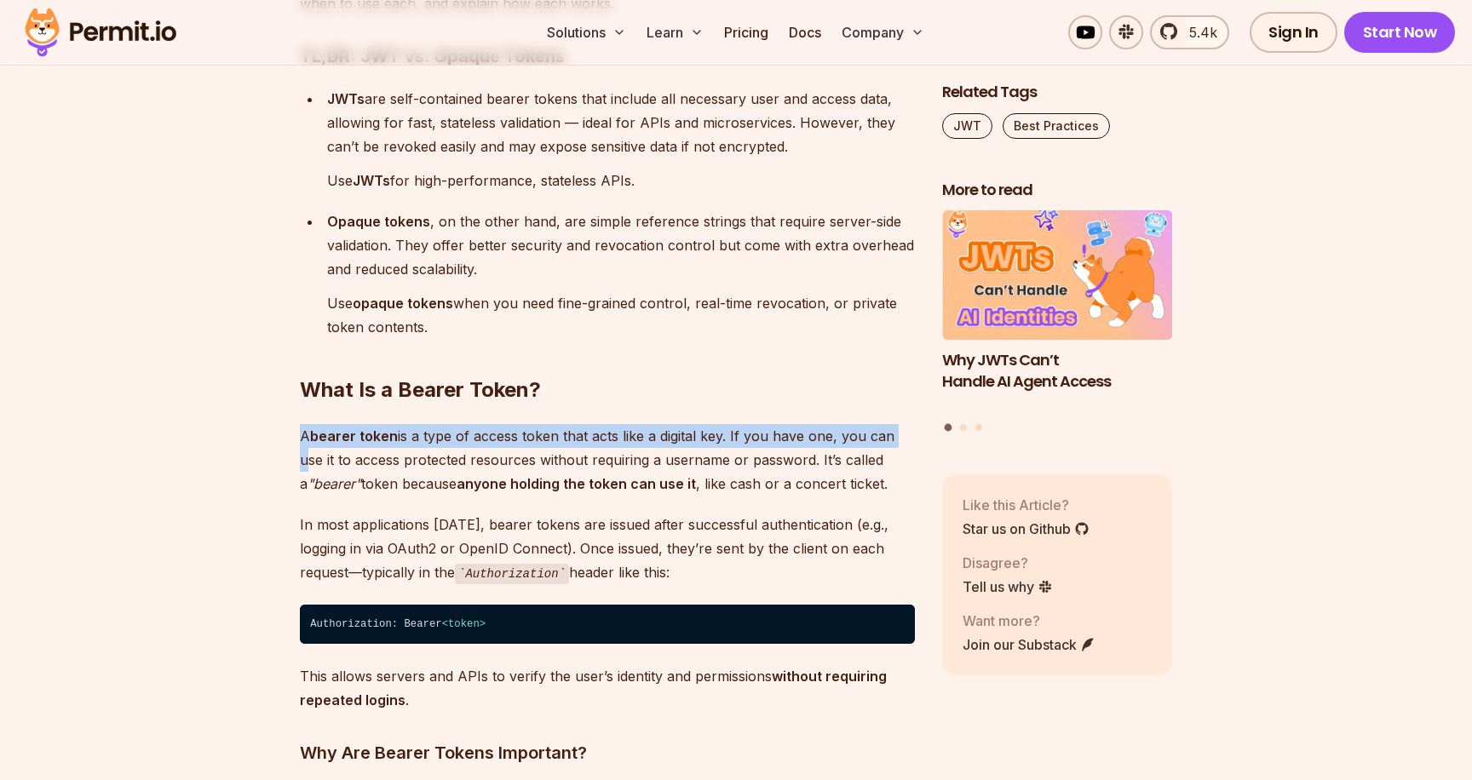
drag, startPoint x: 285, startPoint y: 426, endPoint x: 284, endPoint y: 466, distance: 40.0
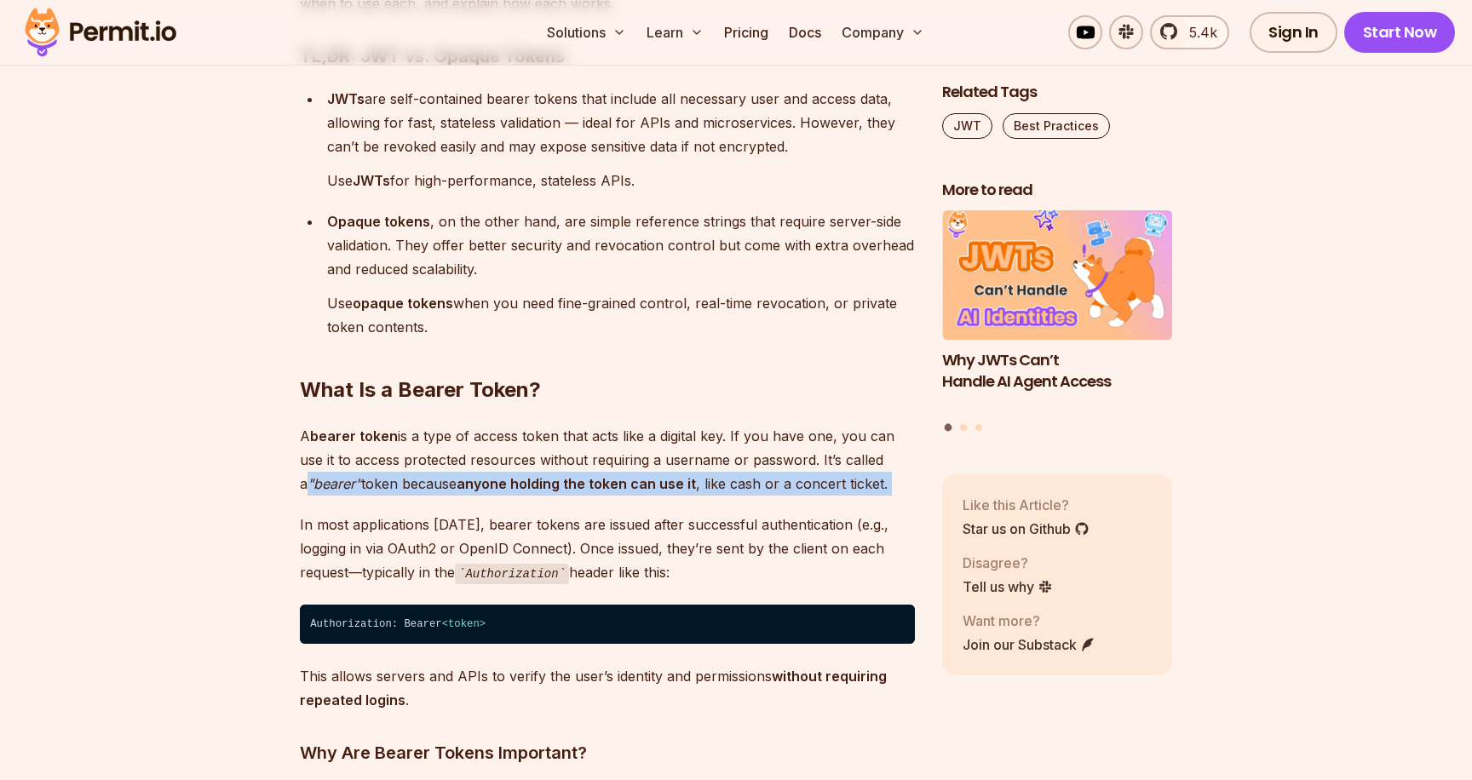
drag, startPoint x: 295, startPoint y: 504, endPoint x: 289, endPoint y: 482, distance: 22.9
drag, startPoint x: 288, startPoint y: 439, endPoint x: 295, endPoint y: 479, distance: 39.8
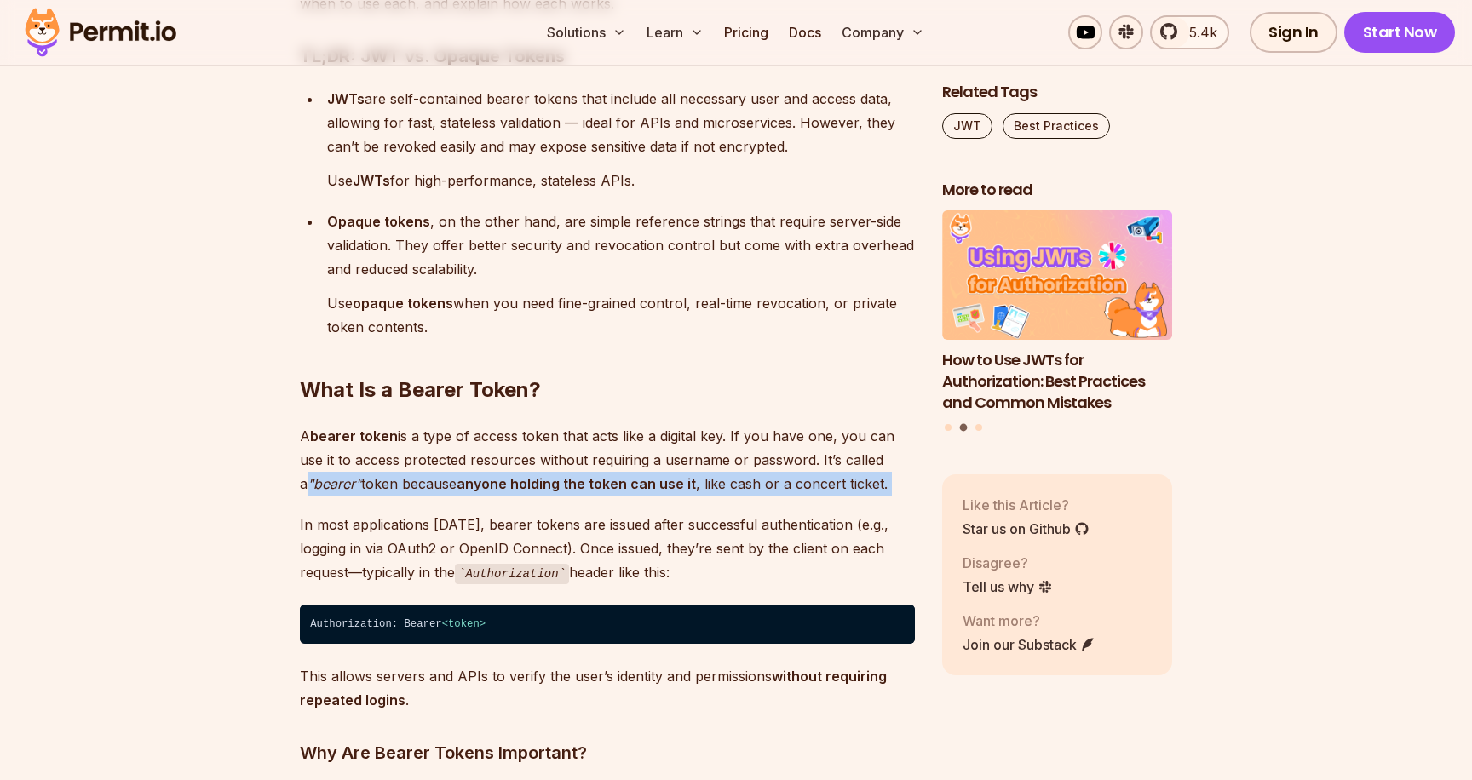
drag, startPoint x: 299, startPoint y: 497, endPoint x: 292, endPoint y: 473, distance: 24.8
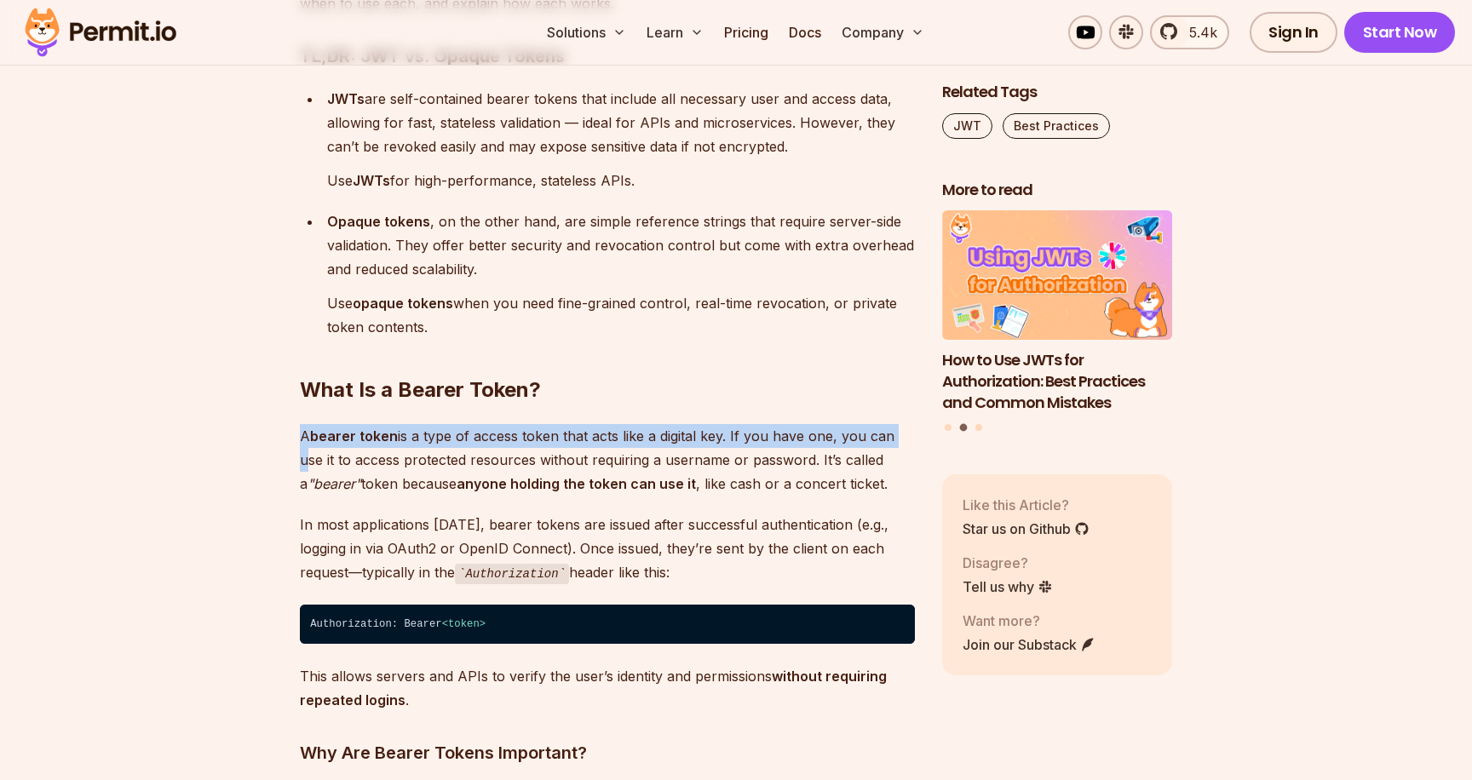
drag, startPoint x: 287, startPoint y: 425, endPoint x: 289, endPoint y: 457, distance: 31.6
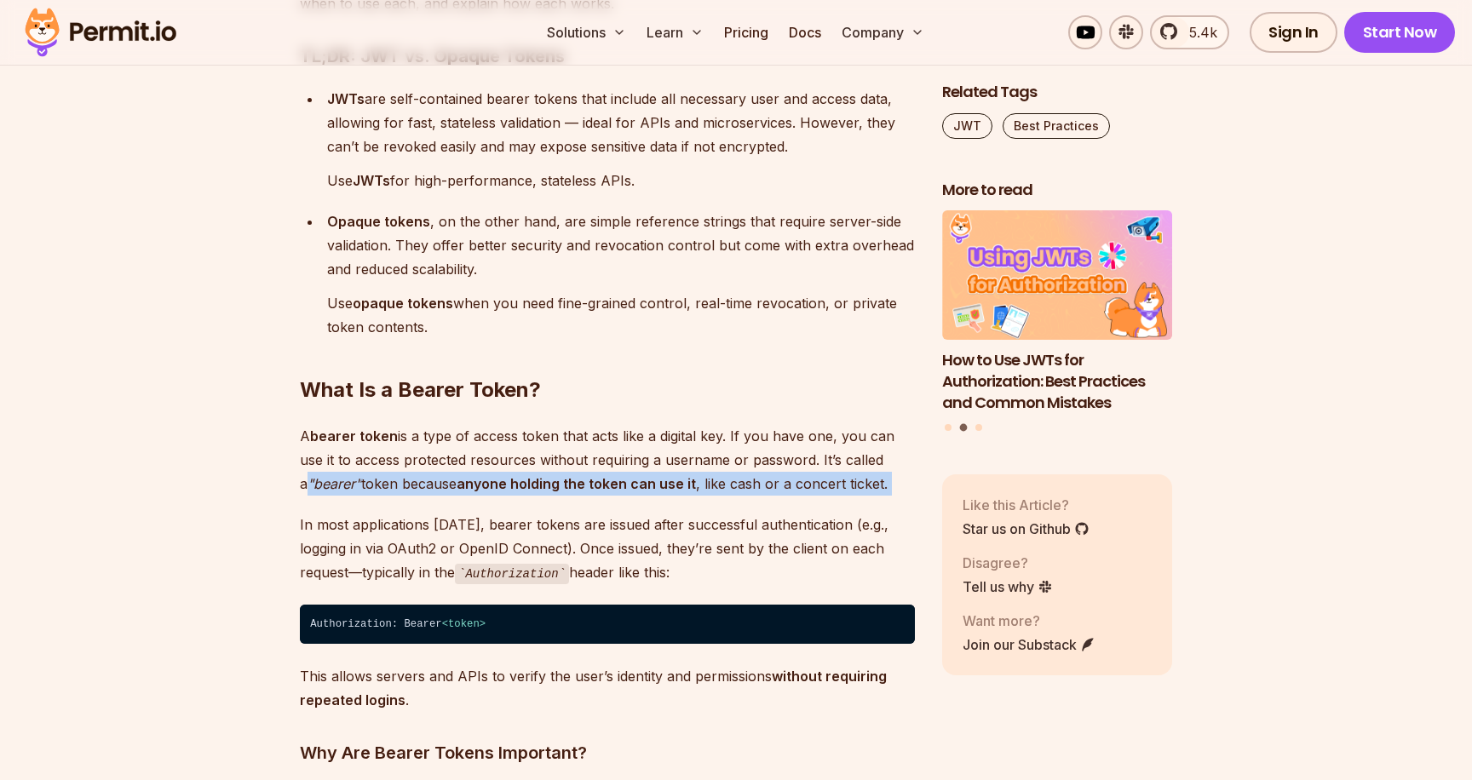
drag, startPoint x: 292, startPoint y: 495, endPoint x: 299, endPoint y: 504, distance: 11.6
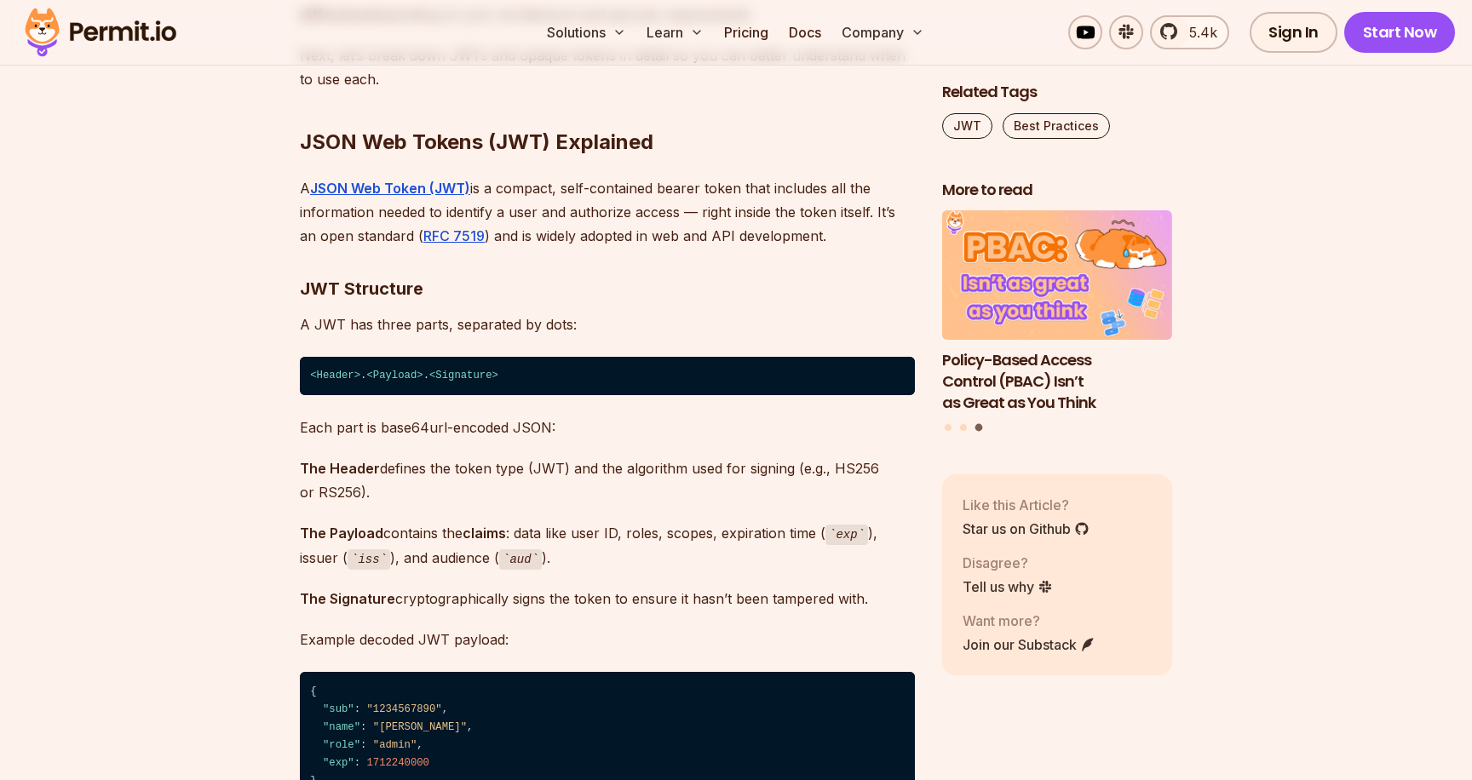
scroll to position [6121, 0]
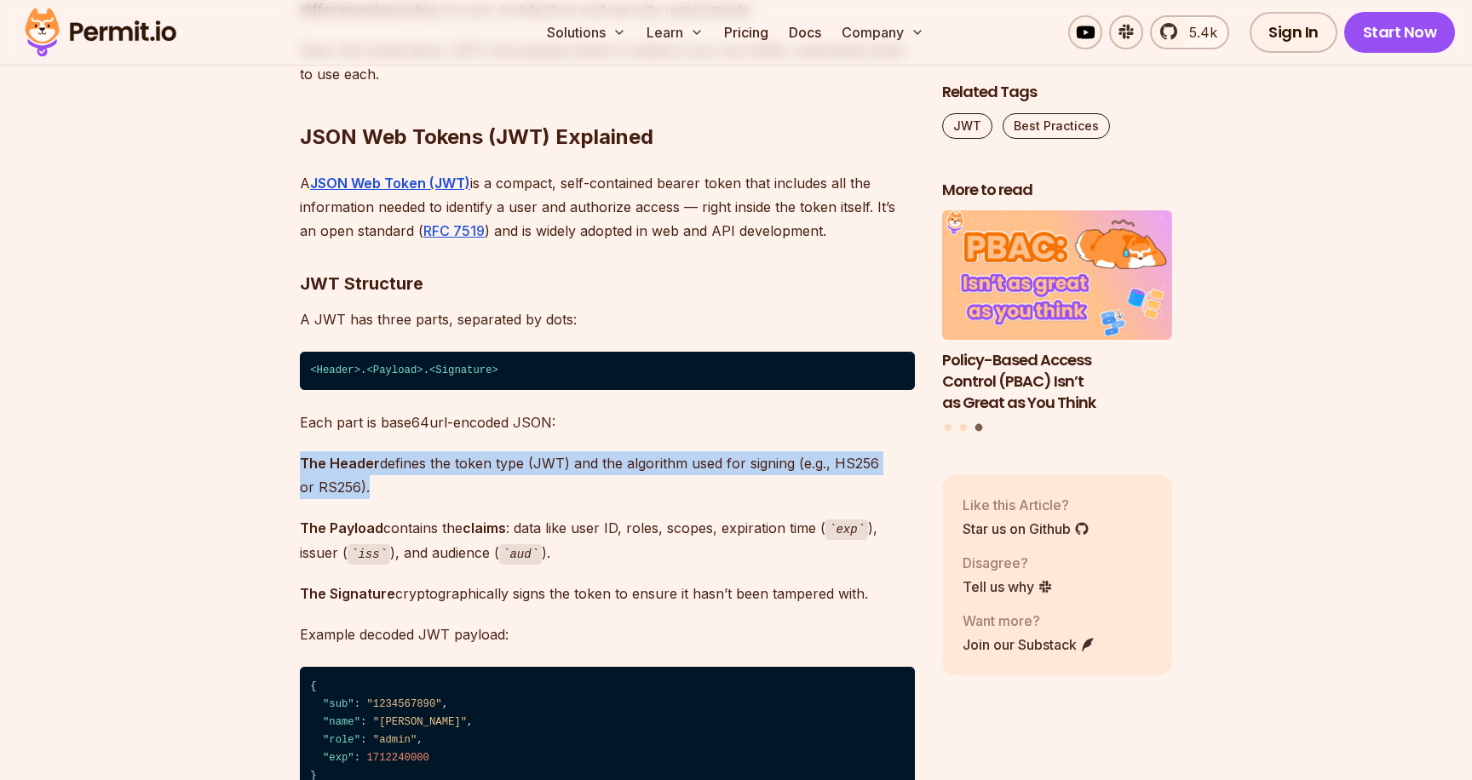
drag, startPoint x: 287, startPoint y: 464, endPoint x: 288, endPoint y: 507, distance: 42.6
drag, startPoint x: 296, startPoint y: 519, endPoint x: 279, endPoint y: 454, distance: 67.2
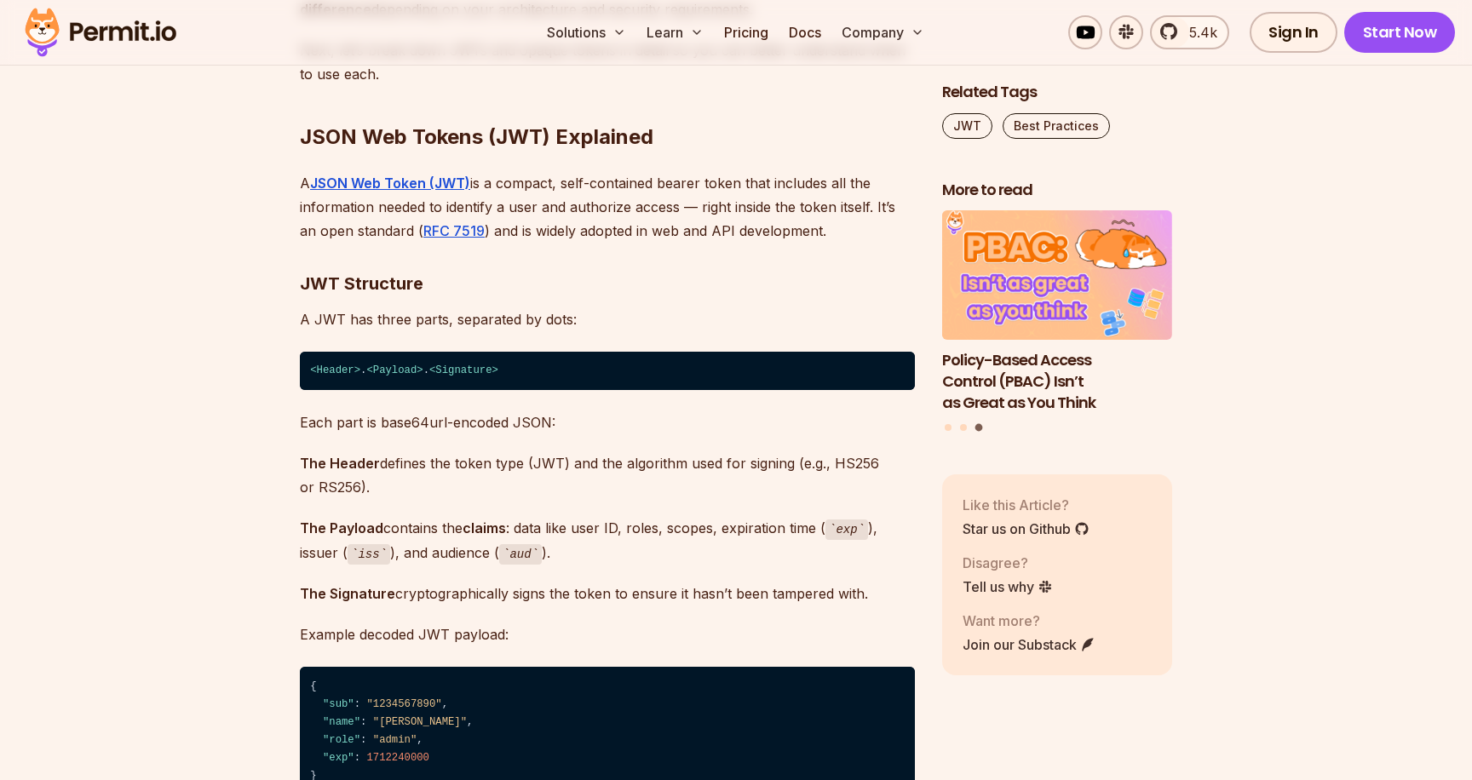
click at [311, 313] on p "A JWT has three parts, separated by dots:" at bounding box center [607, 319] width 615 height 24
drag, startPoint x: 311, startPoint y: 313, endPoint x: 376, endPoint y: 315, distance: 64.8
click at [376, 315] on p "A JWT has three parts, separated by dots:" at bounding box center [607, 319] width 615 height 24
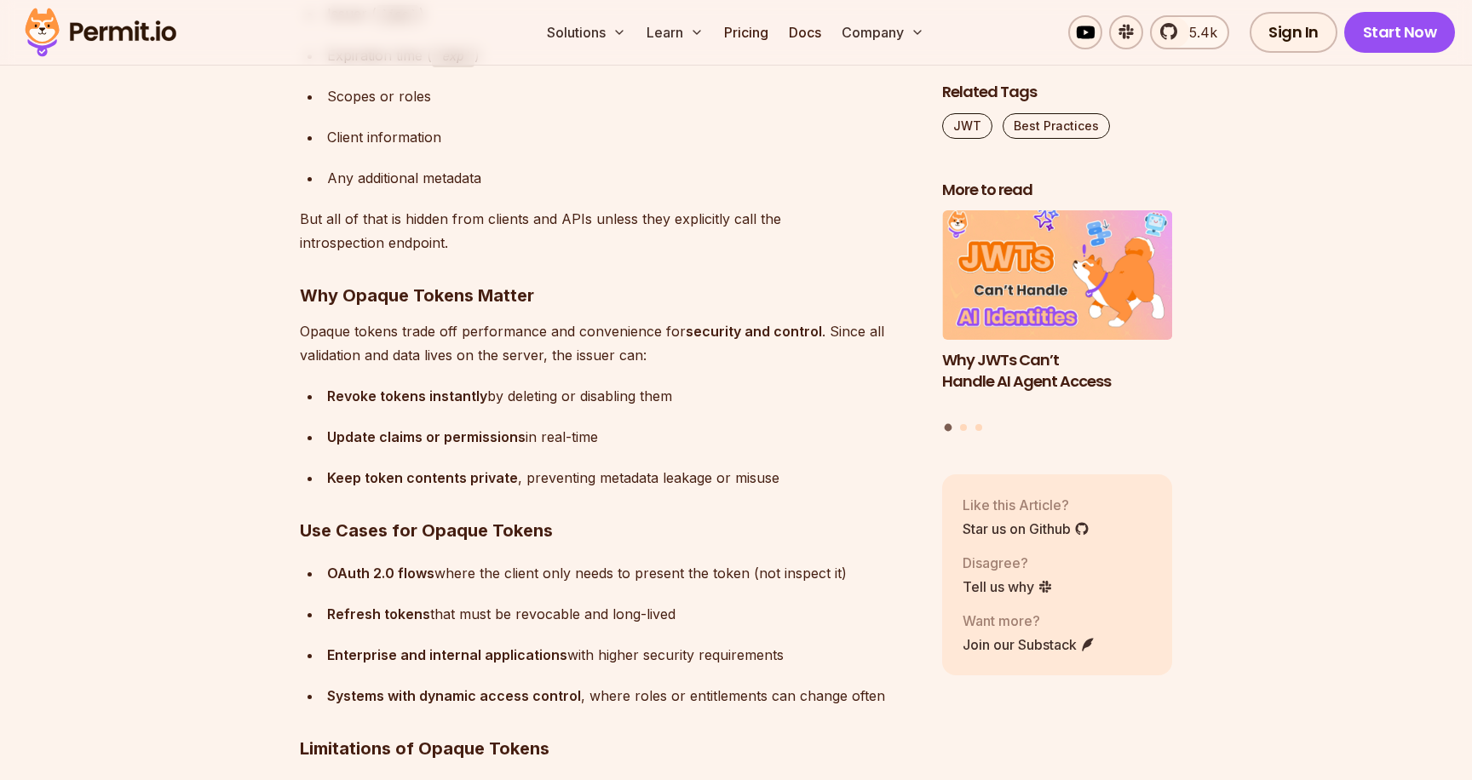
scroll to position [8639, 0]
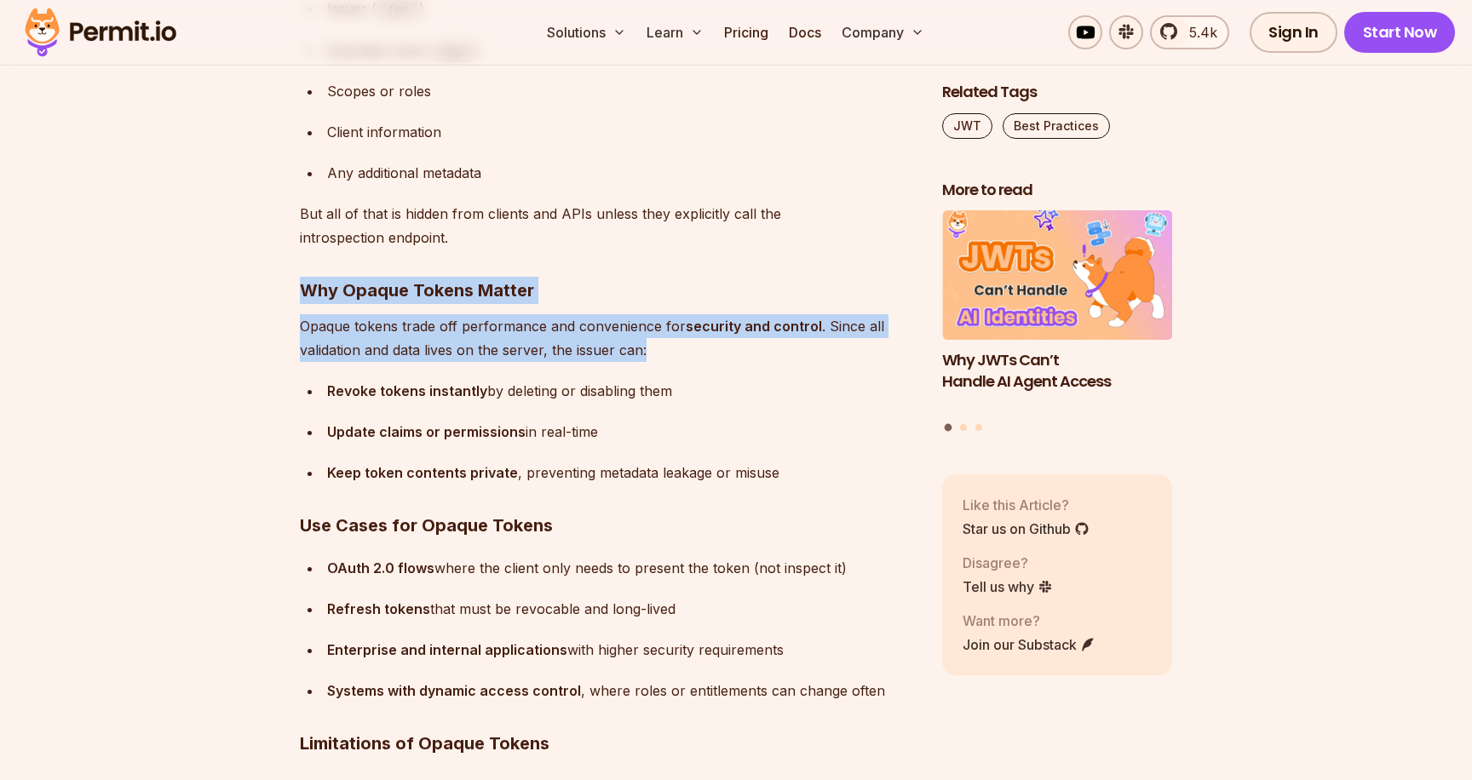
drag, startPoint x: 284, startPoint y: 286, endPoint x: 310, endPoint y: 332, distance: 53.0
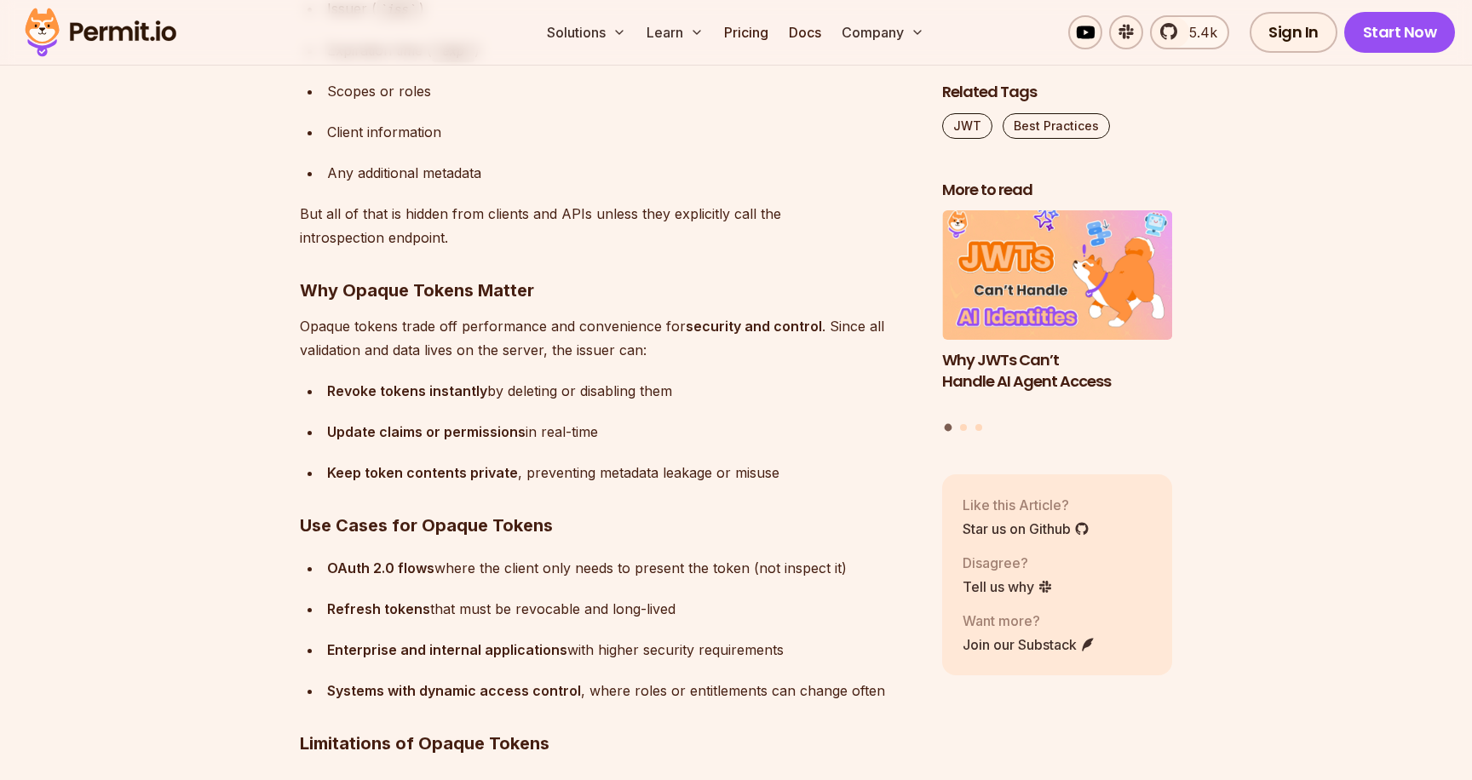
click at [336, 420] on div "Update claims or permissions in real-time" at bounding box center [621, 432] width 588 height 24
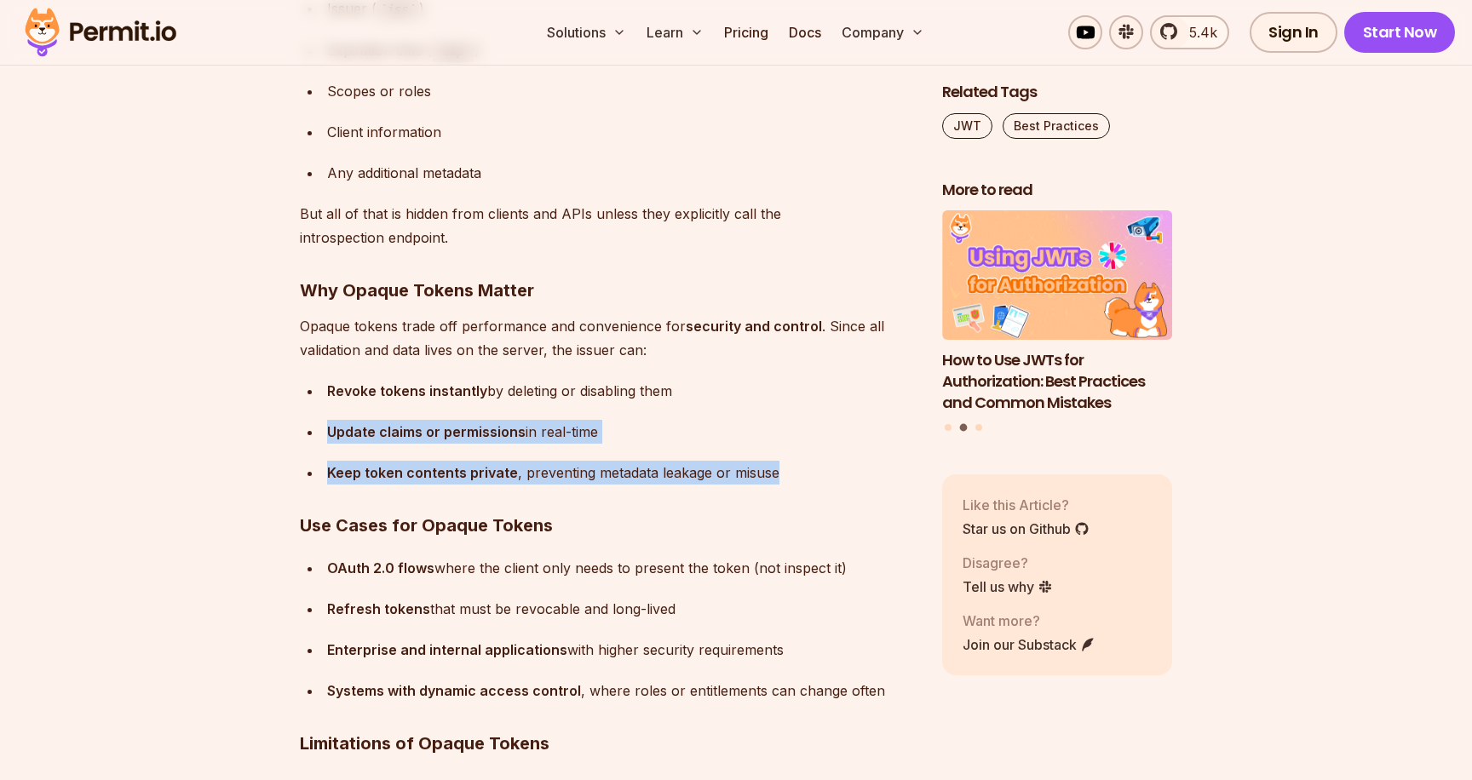
drag, startPoint x: 336, startPoint y: 418, endPoint x: 346, endPoint y: 463, distance: 46.3
click at [346, 462] on ul "Revoke tokens instantly by deleting or disabling them Update claims or permissi…" at bounding box center [607, 432] width 615 height 106
click at [346, 464] on strong "Keep token contents private" at bounding box center [422, 472] width 191 height 17
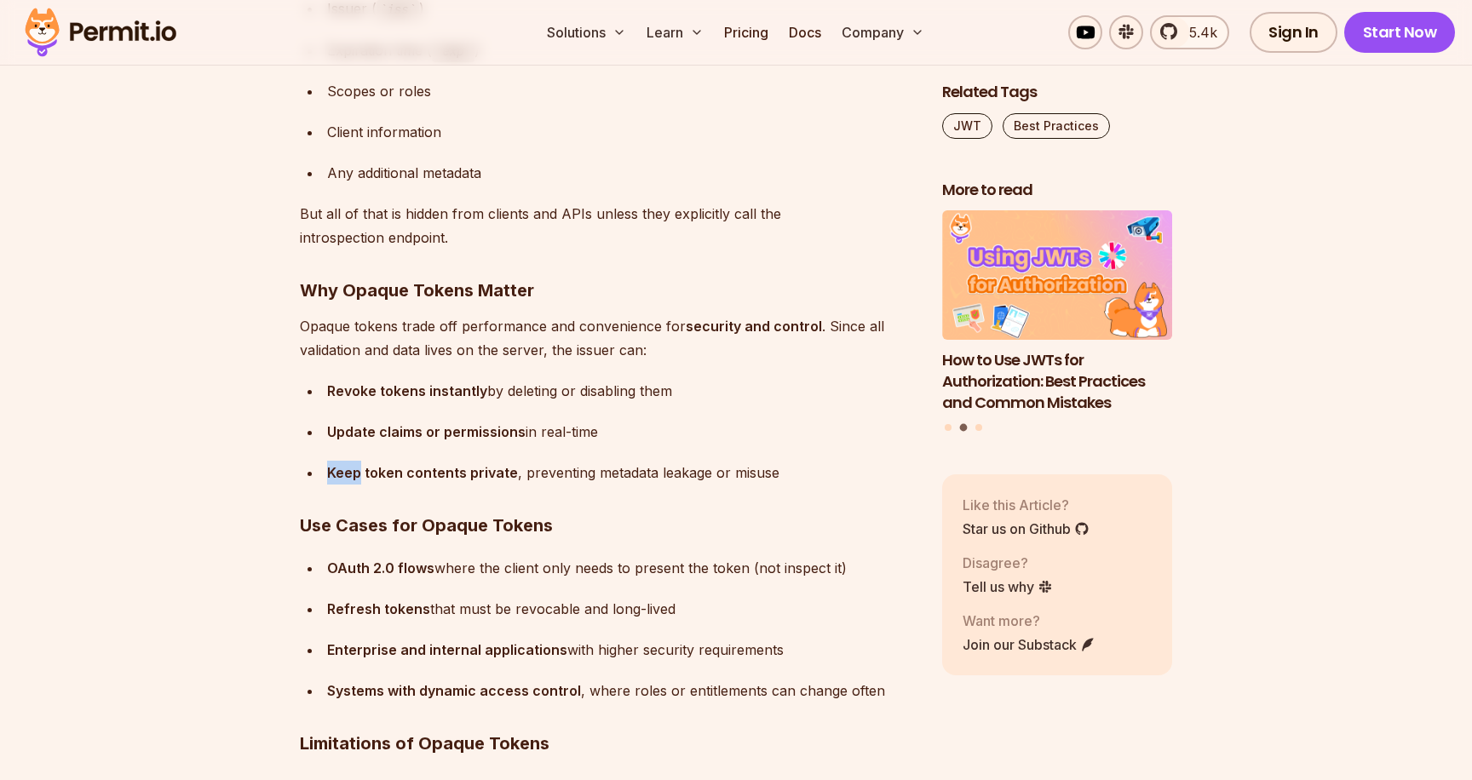
click at [346, 464] on strong "Keep token contents private" at bounding box center [422, 472] width 191 height 17
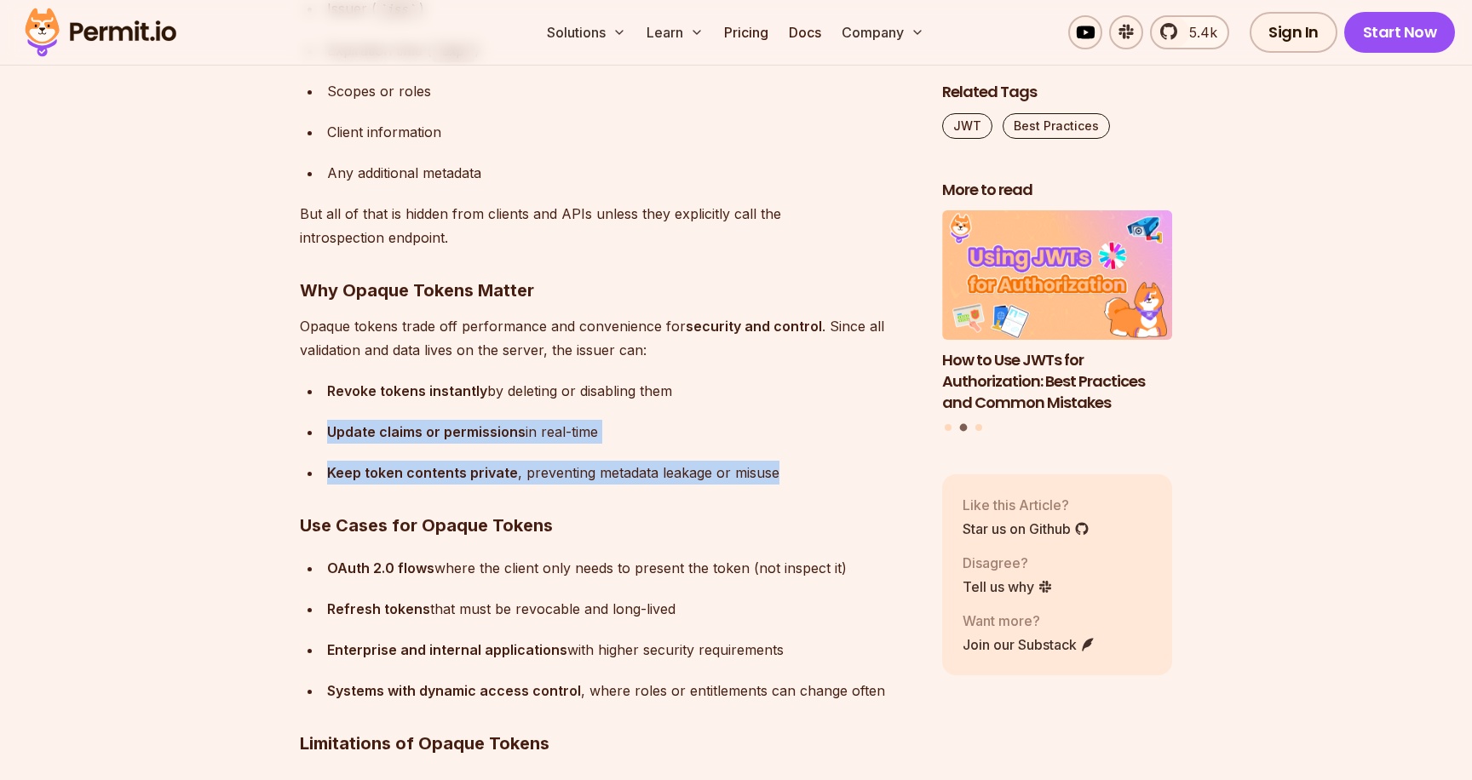
drag, startPoint x: 346, startPoint y: 463, endPoint x: 336, endPoint y: 430, distance: 34.8
click at [336, 430] on ul "Revoke tokens instantly by deleting or disabling them Update claims or permissi…" at bounding box center [607, 432] width 615 height 106
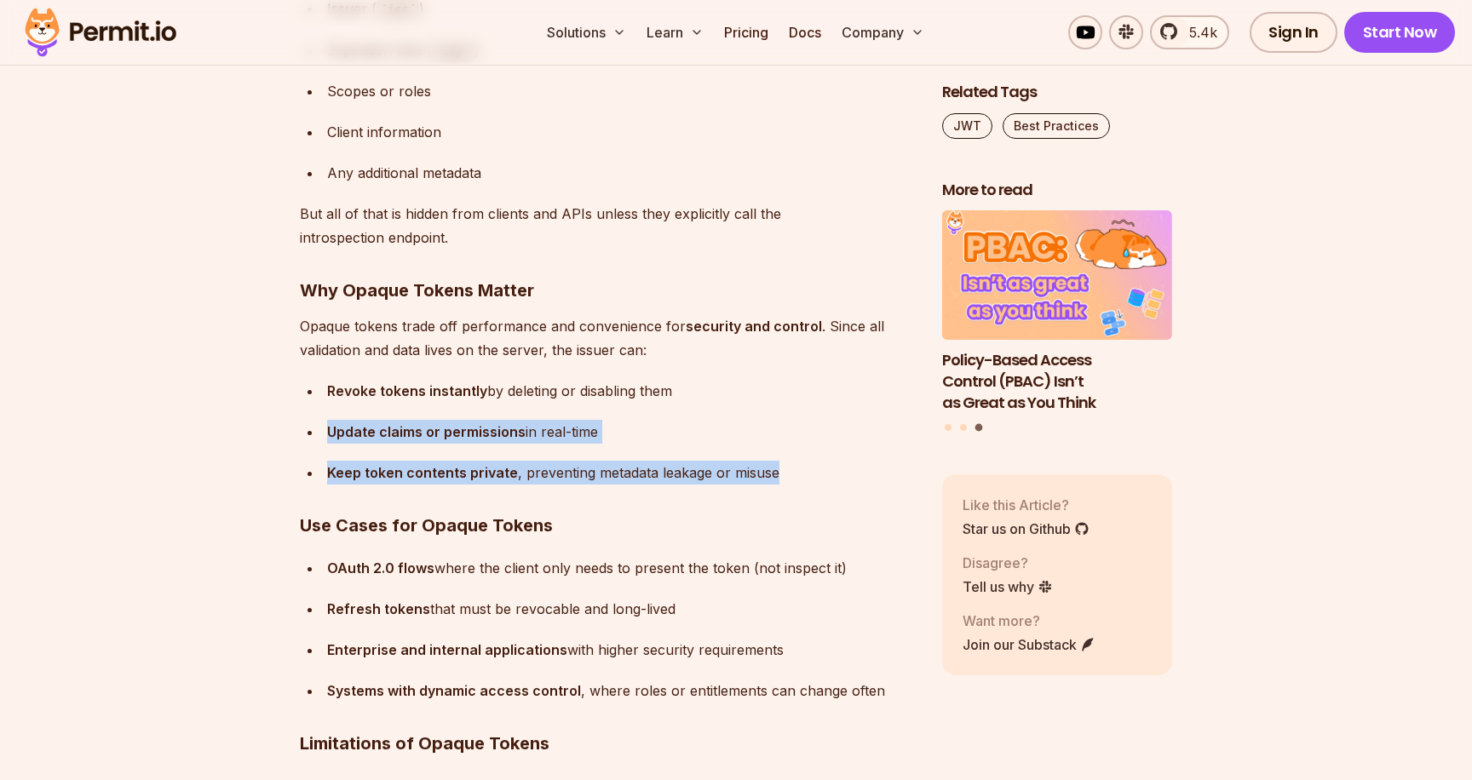
click at [336, 430] on strong "Update claims or permissions" at bounding box center [426, 431] width 198 height 17
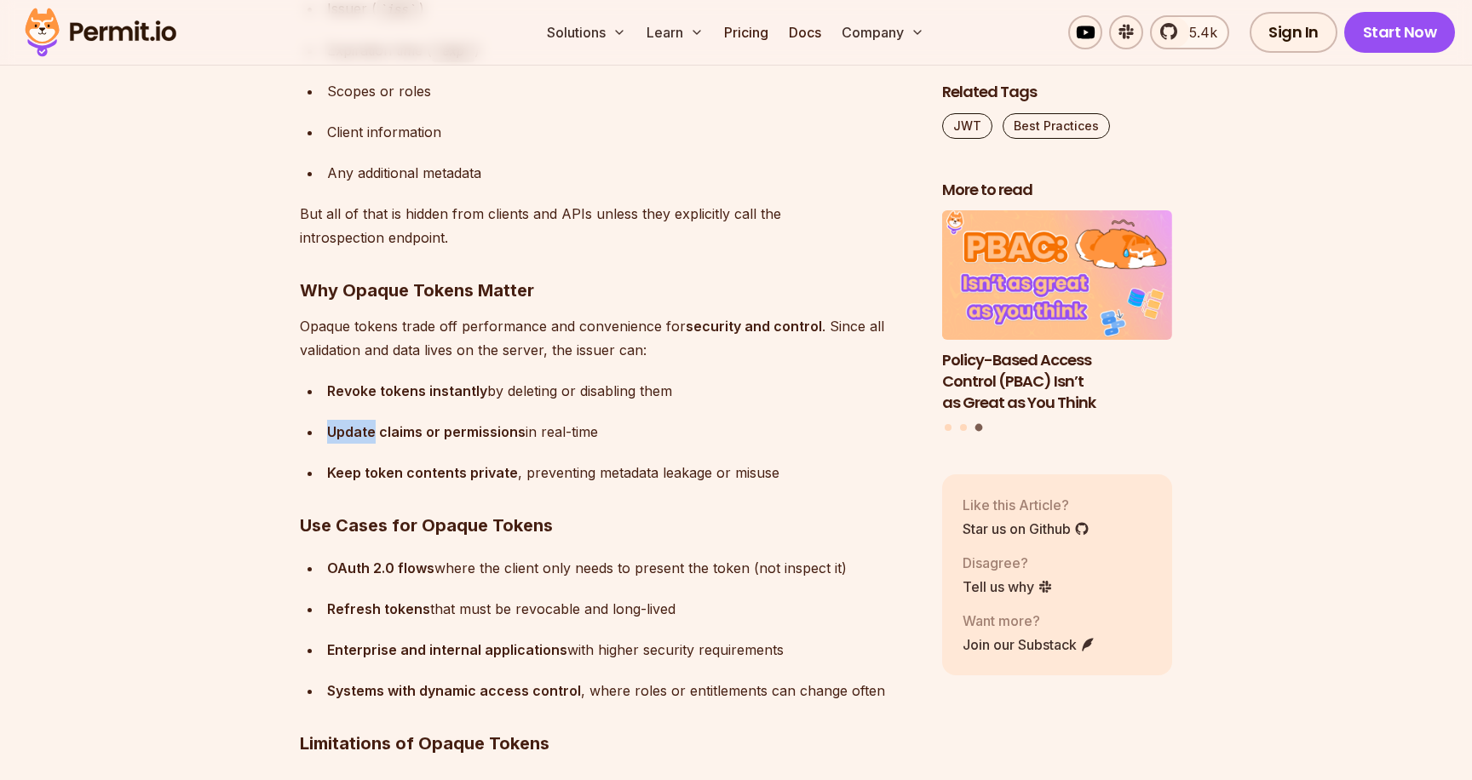
click at [336, 430] on strong "Update claims or permissions" at bounding box center [426, 431] width 198 height 17
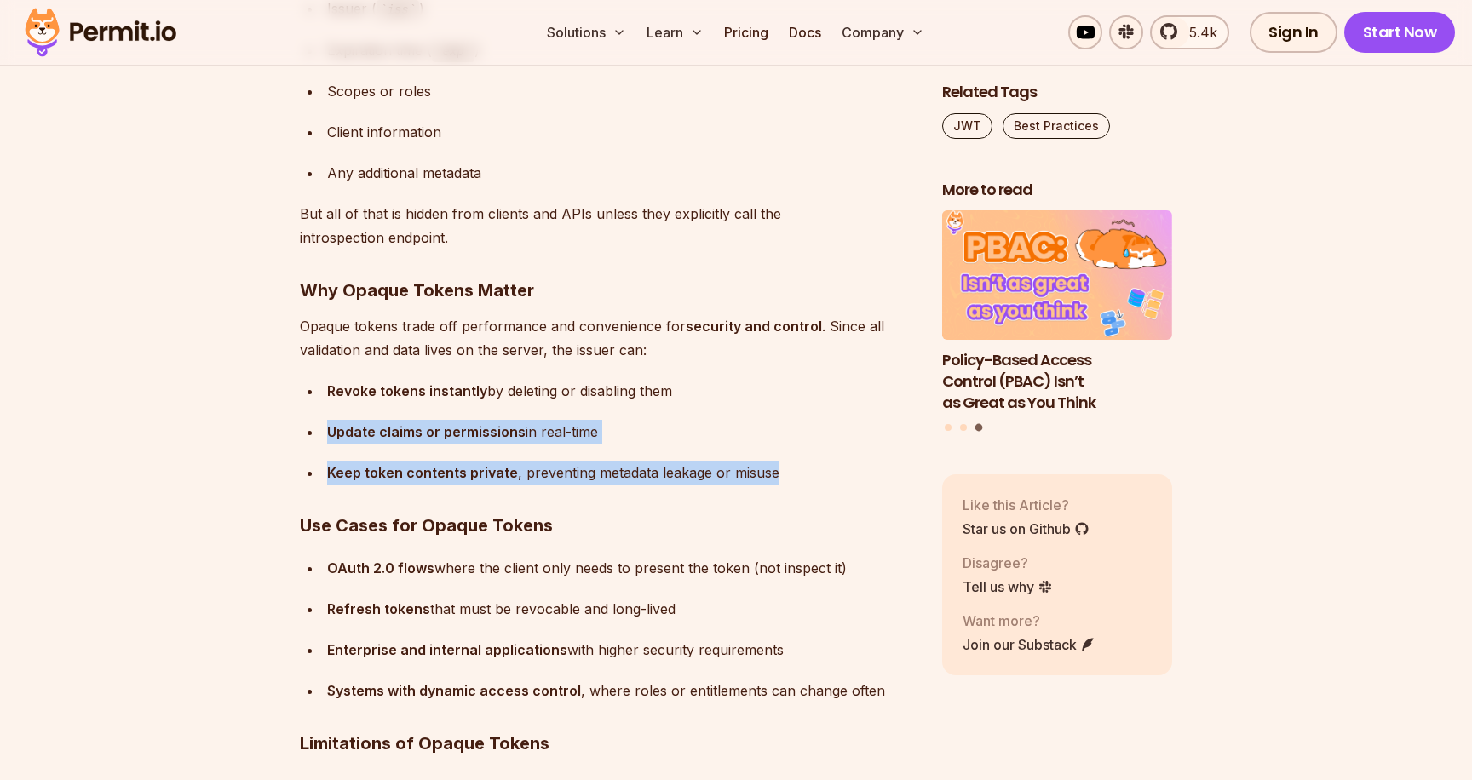
drag, startPoint x: 336, startPoint y: 430, endPoint x: 357, endPoint y: 462, distance: 38.7
click at [357, 462] on ul "Revoke tokens instantly by deleting or disabling them Update claims or permissi…" at bounding box center [607, 432] width 615 height 106
click at [357, 464] on strong "Keep token contents private" at bounding box center [422, 472] width 191 height 17
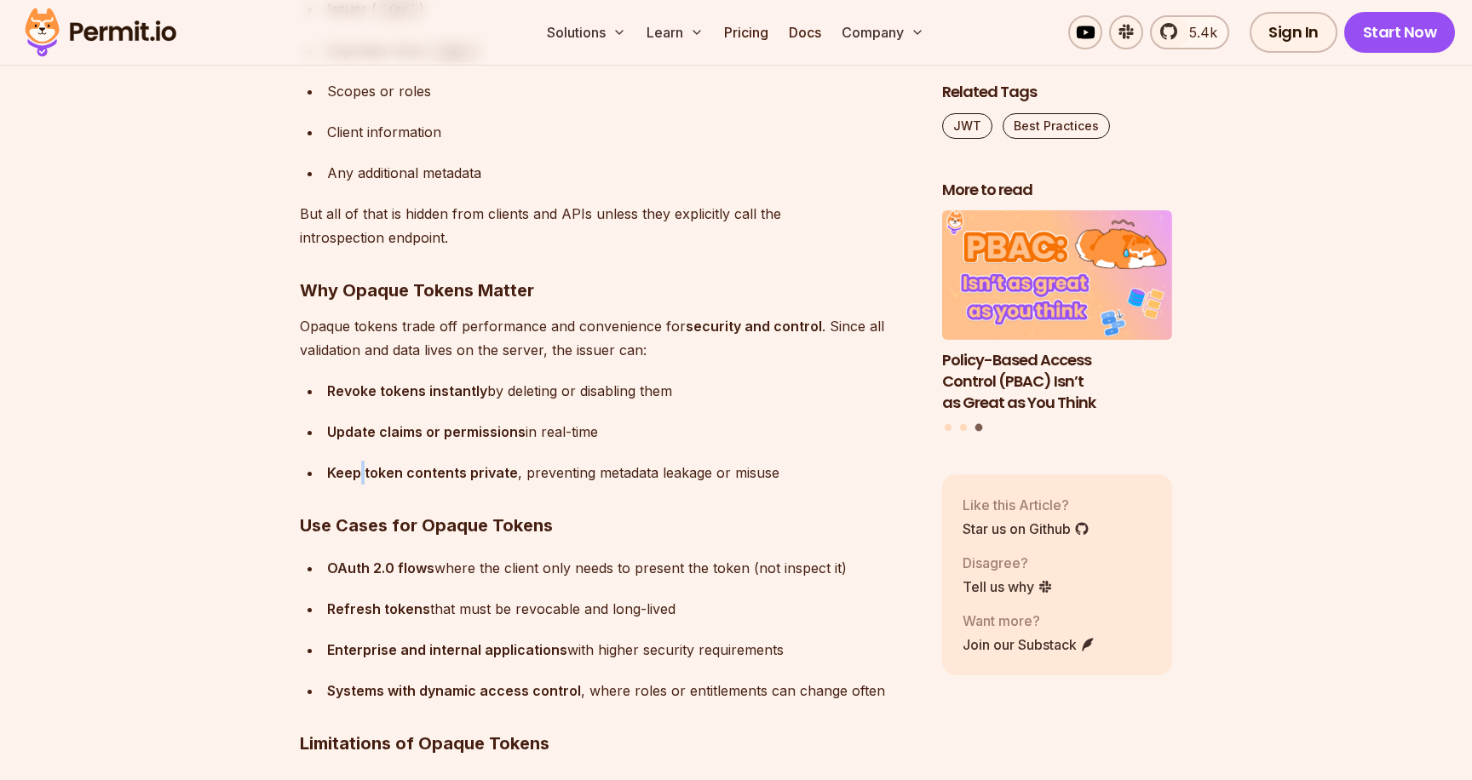
click at [357, 464] on strong "Keep token contents private" at bounding box center [422, 472] width 191 height 17
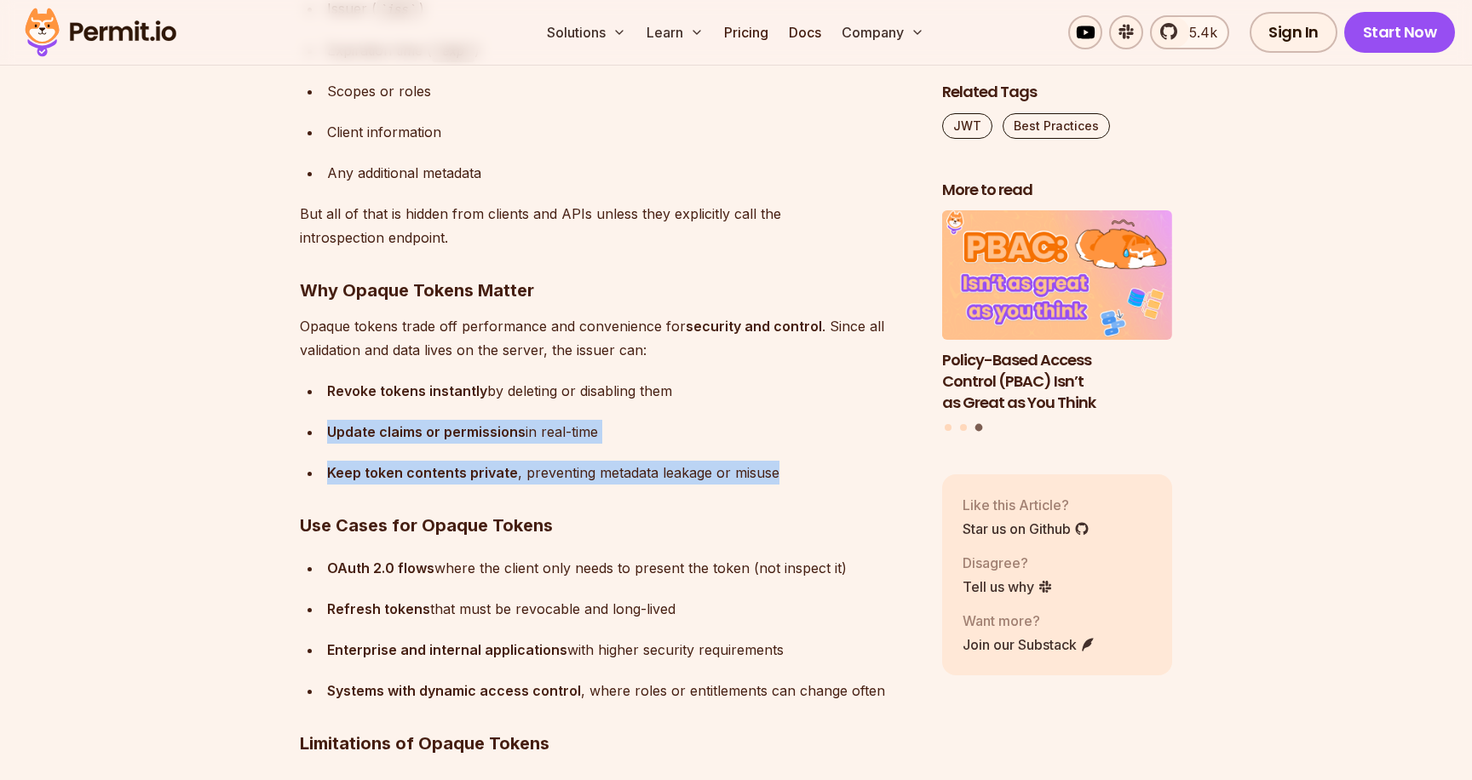
drag, startPoint x: 357, startPoint y: 462, endPoint x: 344, endPoint y: 432, distance: 33.2
click at [344, 432] on ul "Revoke tokens instantly by deleting or disabling them Update claims or permissi…" at bounding box center [607, 432] width 615 height 106
click at [344, 432] on strong "Update claims or permissions" at bounding box center [426, 431] width 198 height 17
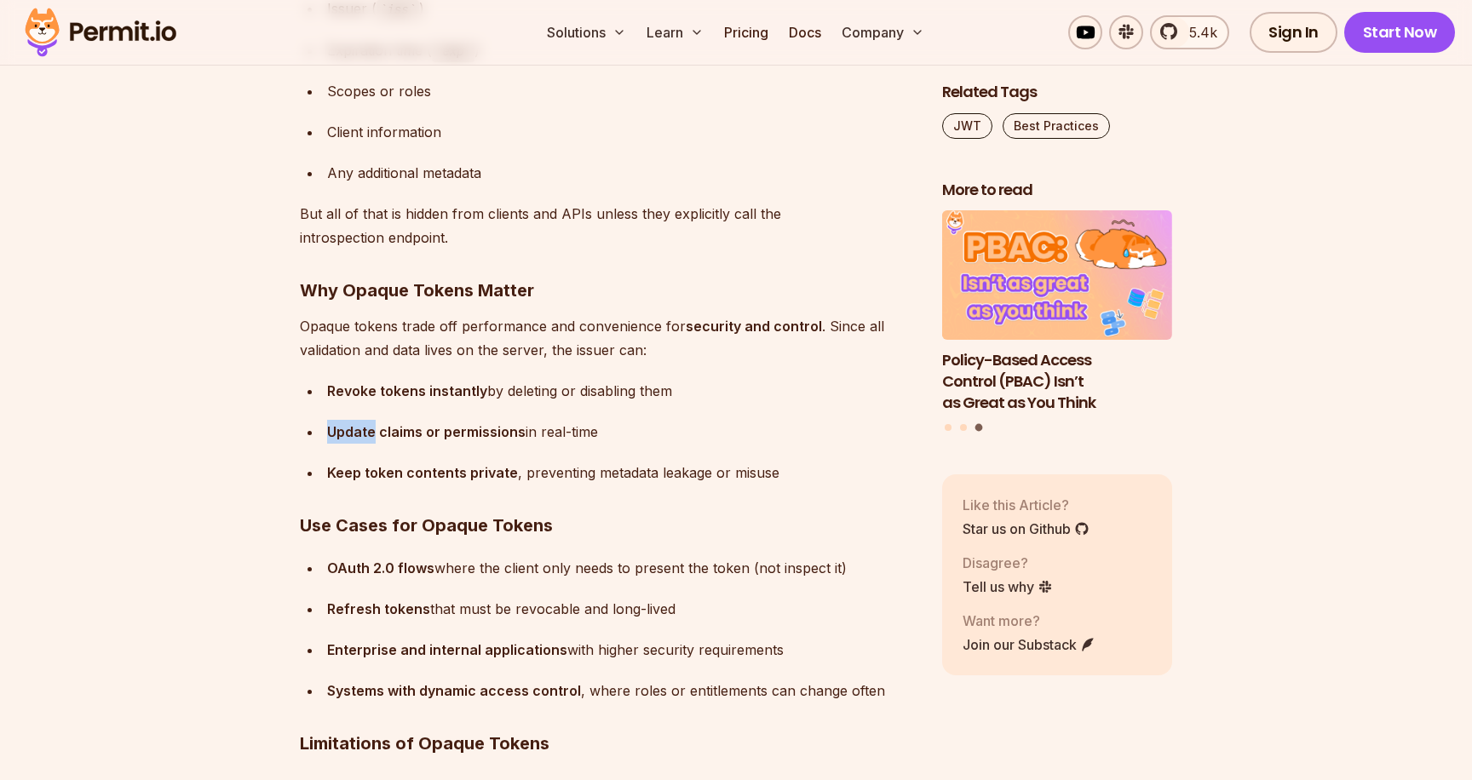
click at [344, 432] on strong "Update claims or permissions" at bounding box center [426, 431] width 198 height 17
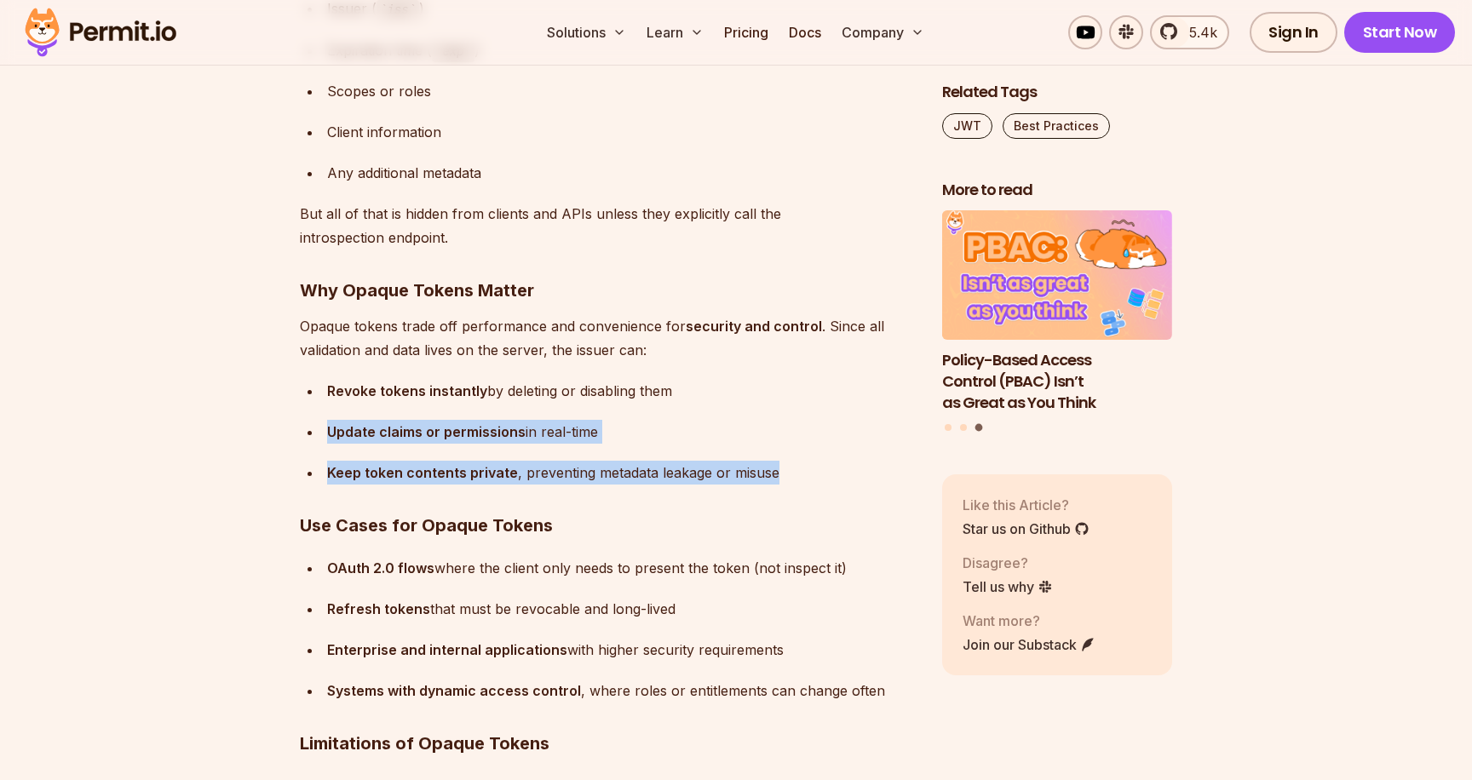
drag, startPoint x: 344, startPoint y: 432, endPoint x: 364, endPoint y: 468, distance: 41.5
click at [364, 468] on ul "Revoke tokens instantly by deleting or disabling them Update claims or permissi…" at bounding box center [607, 432] width 615 height 106
click at [364, 468] on strong "Keep token contents private" at bounding box center [422, 472] width 191 height 17
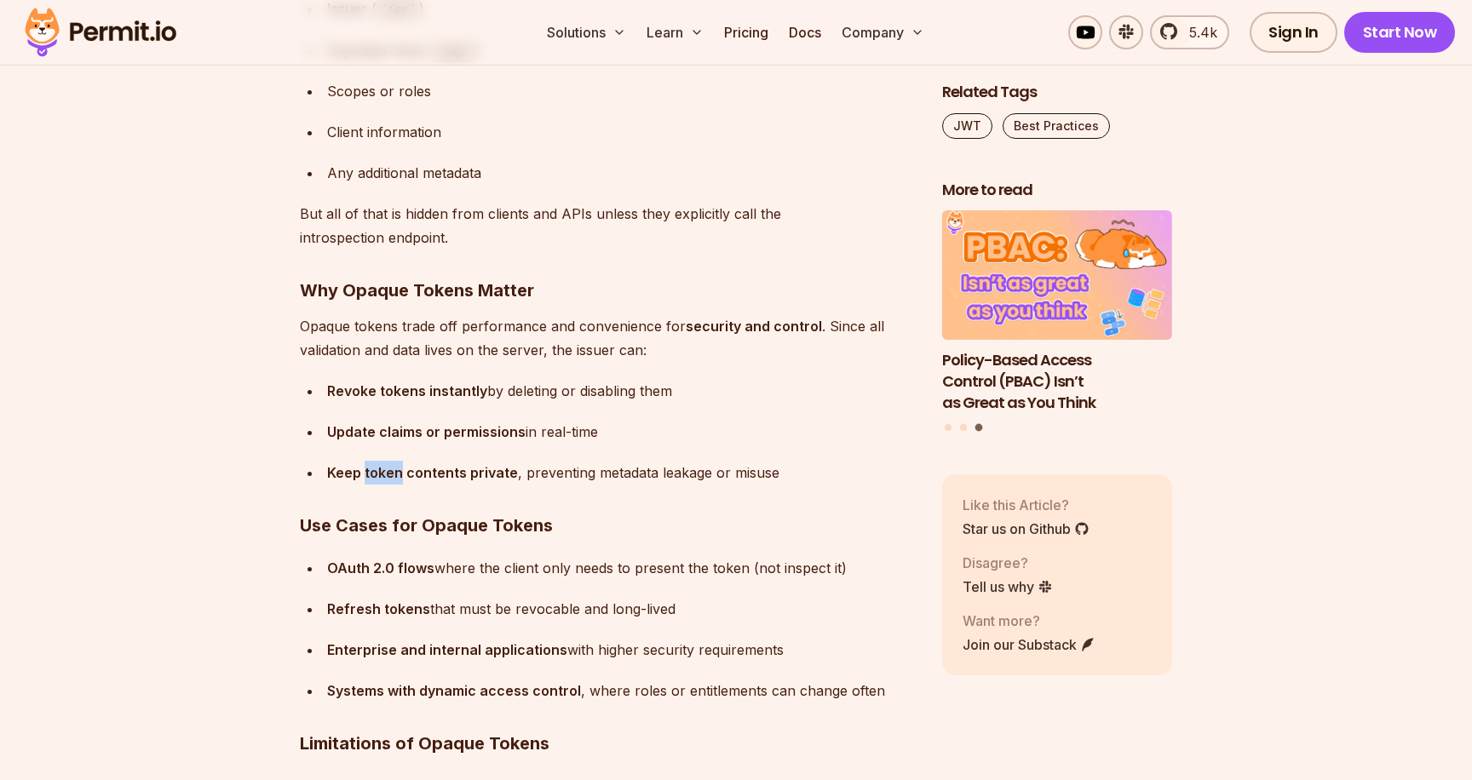
click at [364, 468] on strong "Keep token contents private" at bounding box center [422, 472] width 191 height 17
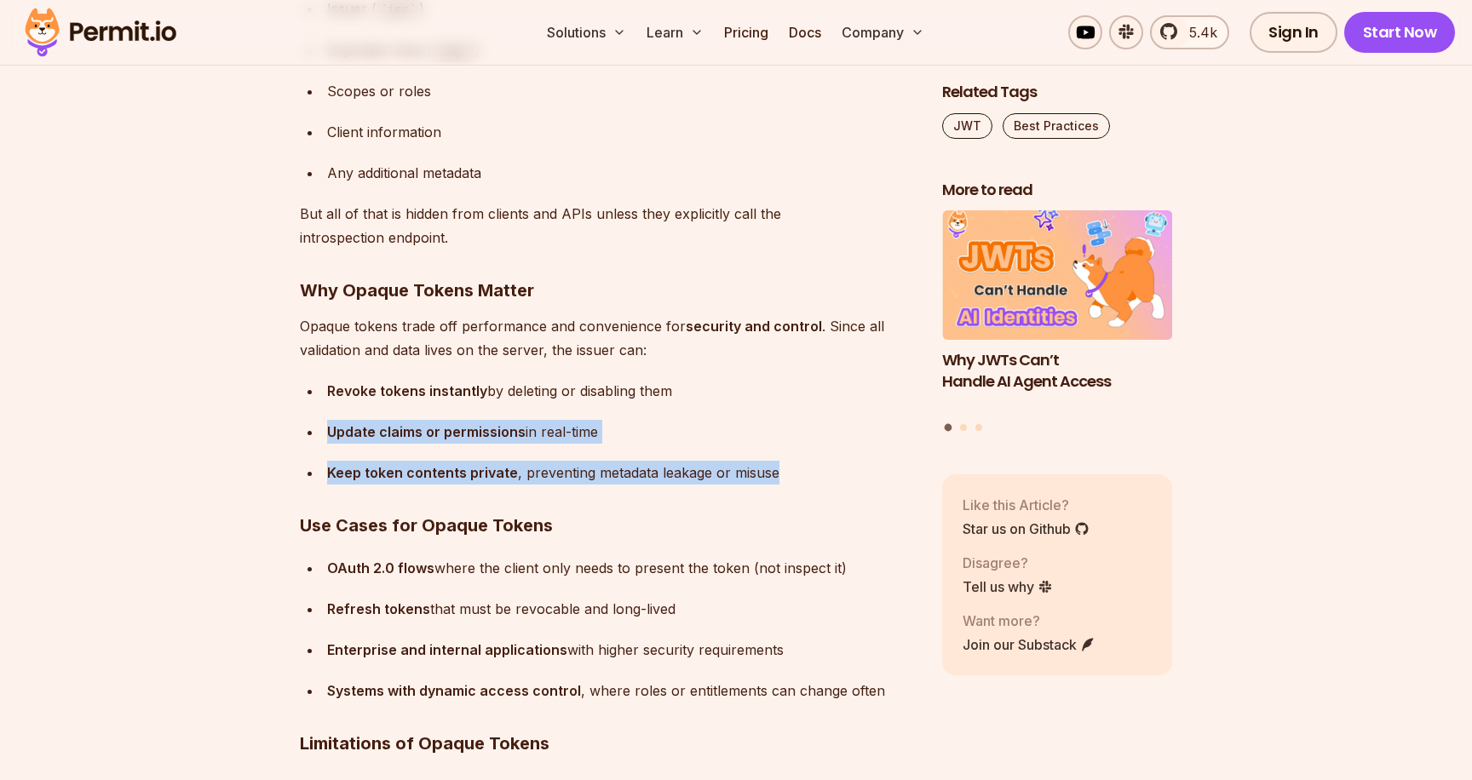
drag, startPoint x: 364, startPoint y: 468, endPoint x: 338, endPoint y: 428, distance: 48.2
click at [338, 427] on ul "Revoke tokens instantly by deleting or disabling them Update claims or permissi…" at bounding box center [607, 432] width 615 height 106
click at [338, 428] on strong "Update claims or permissions" at bounding box center [426, 431] width 198 height 17
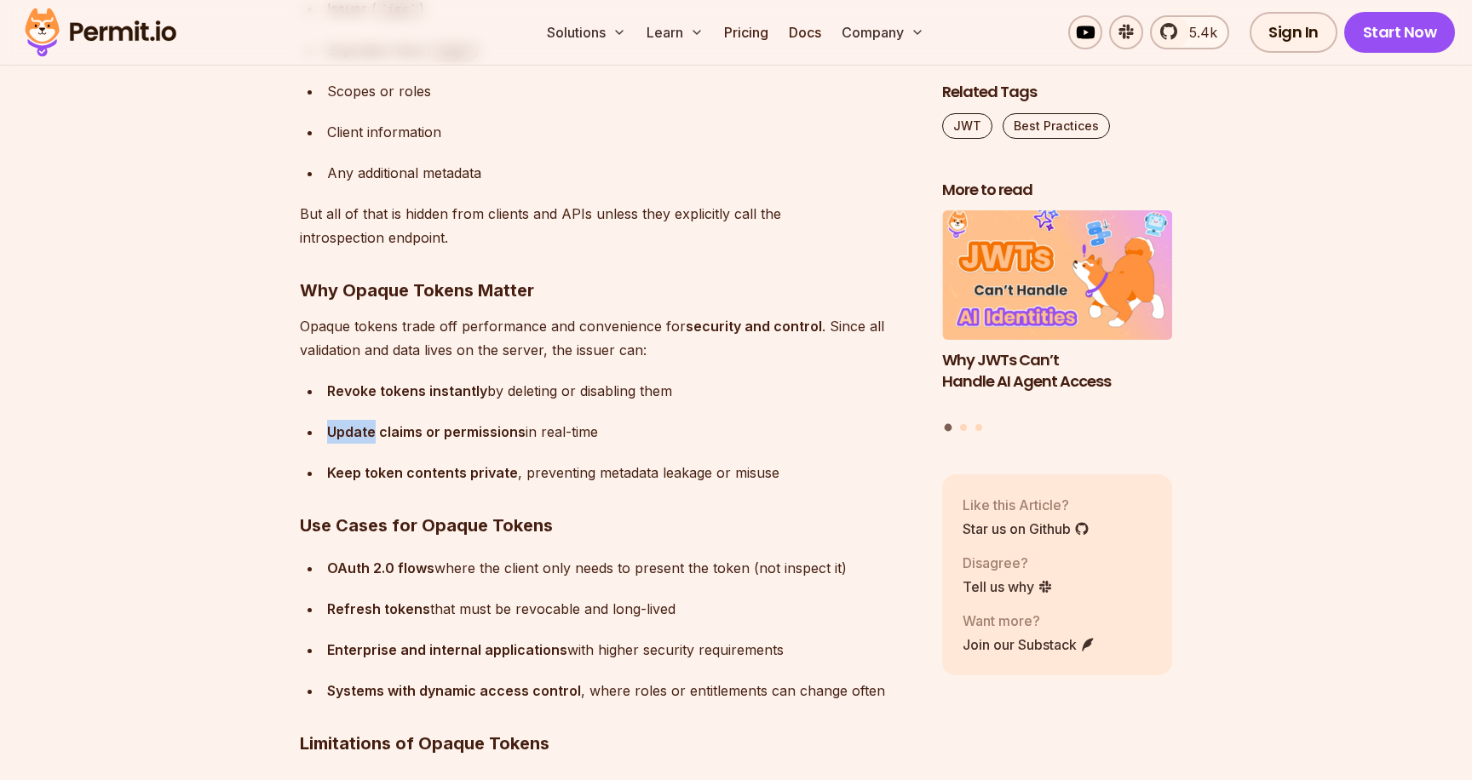
click at [338, 428] on strong "Update claims or permissions" at bounding box center [426, 431] width 198 height 17
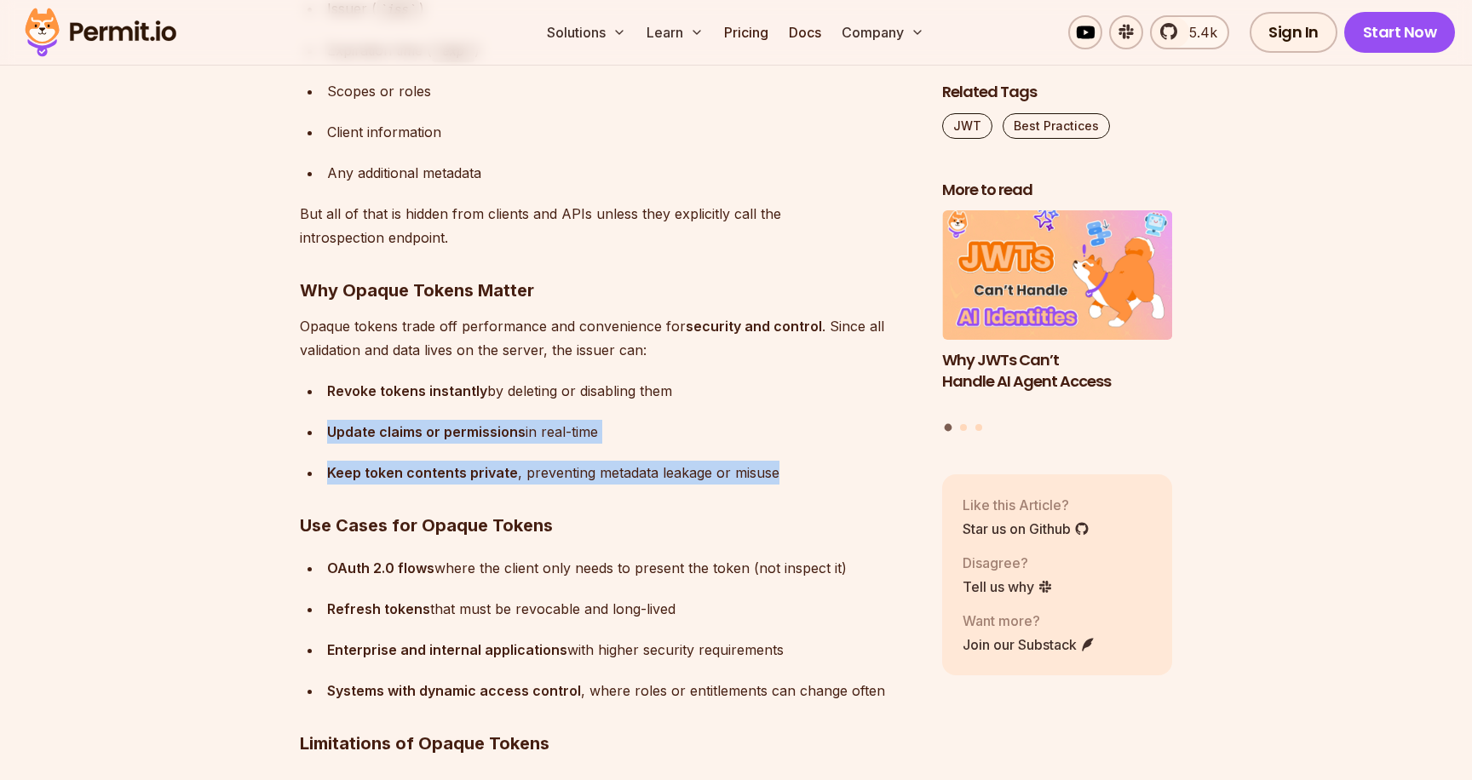
drag, startPoint x: 338, startPoint y: 428, endPoint x: 357, endPoint y: 464, distance: 41.1
click at [357, 464] on ul "Revoke tokens instantly by deleting or disabling them Update claims or permissi…" at bounding box center [607, 432] width 615 height 106
click at [357, 431] on strong "Update claims or permissions" at bounding box center [426, 431] width 198 height 17
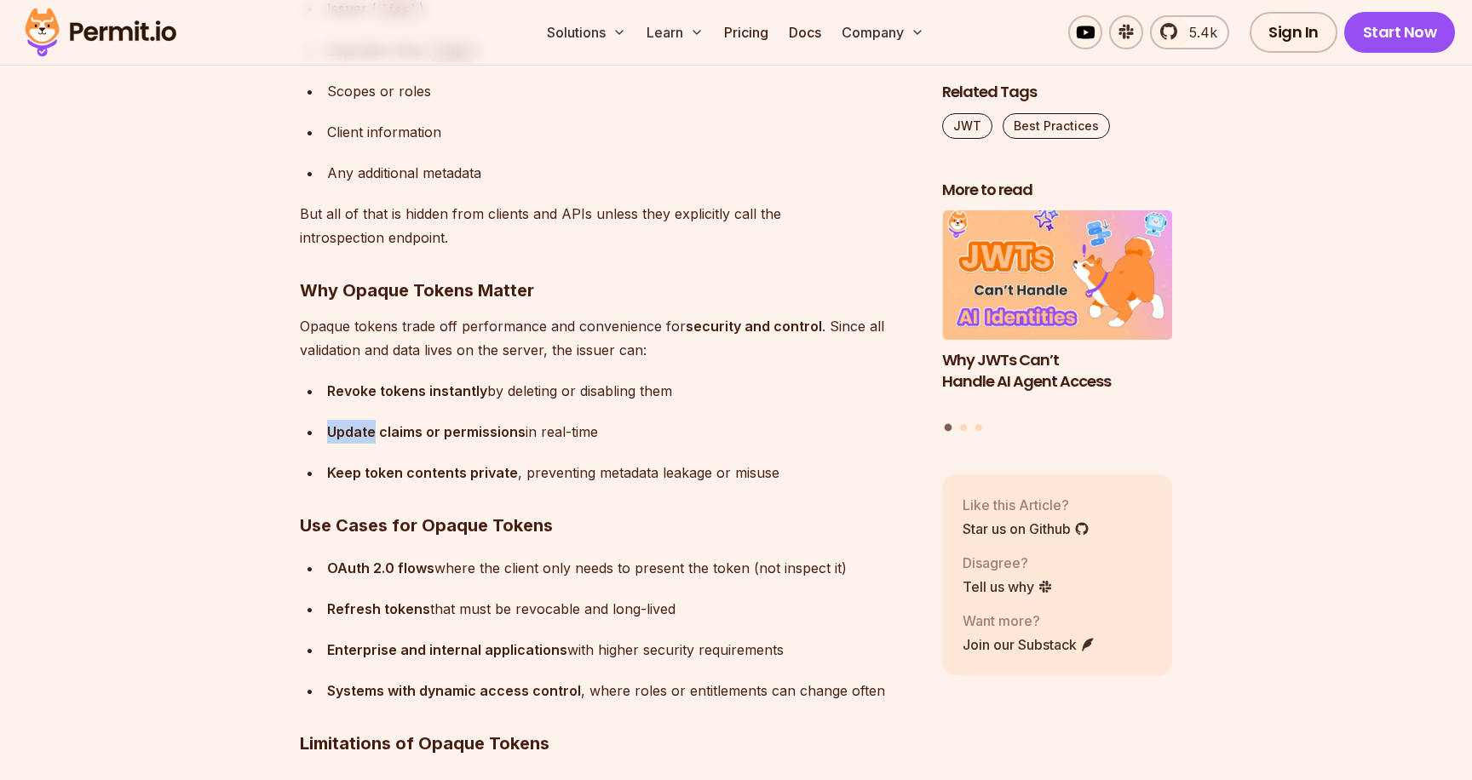
click at [357, 431] on strong "Update claims or permissions" at bounding box center [426, 431] width 198 height 17
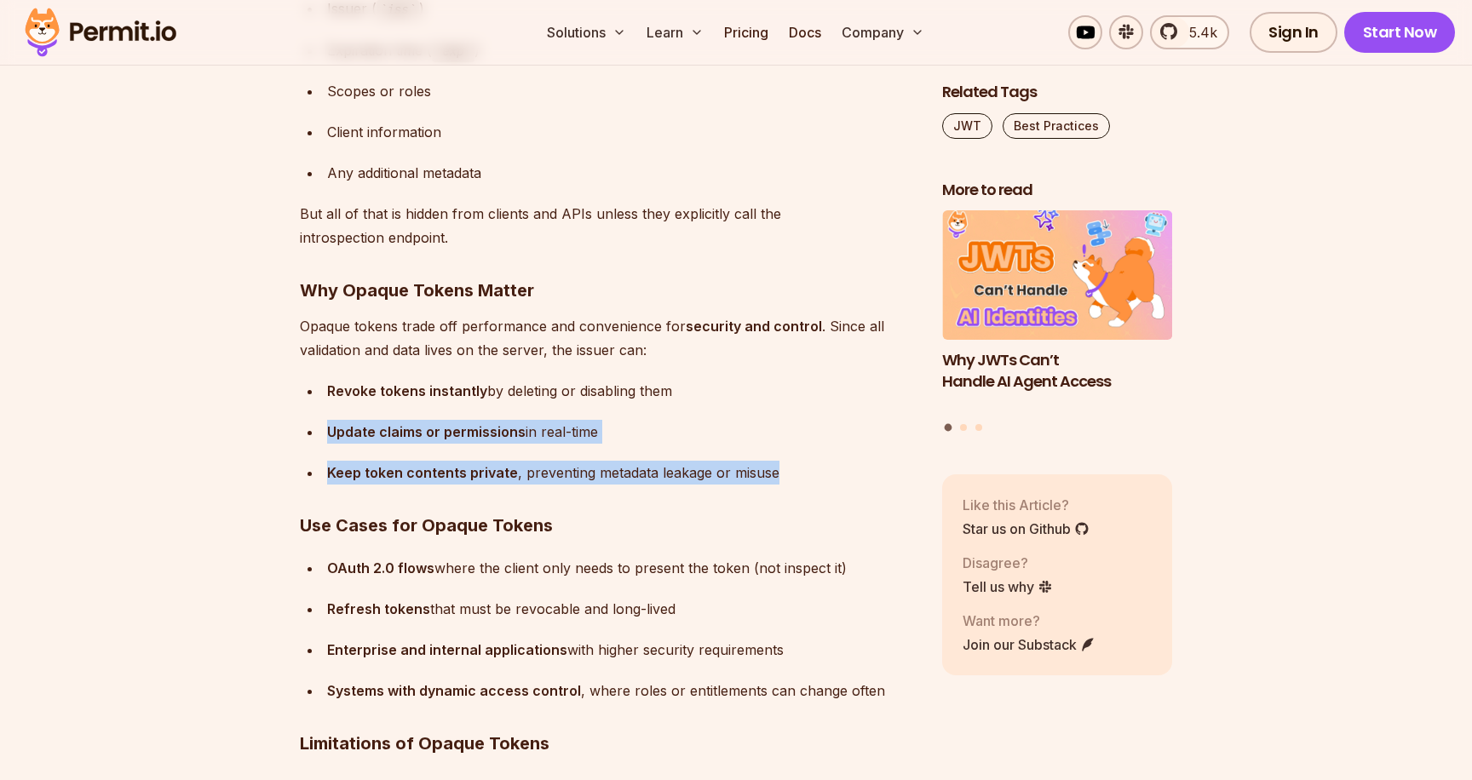
drag, startPoint x: 357, startPoint y: 431, endPoint x: 364, endPoint y: 451, distance: 20.7
click at [364, 451] on ul "Revoke tokens instantly by deleting or disabling them Update claims or permissi…" at bounding box center [607, 432] width 615 height 106
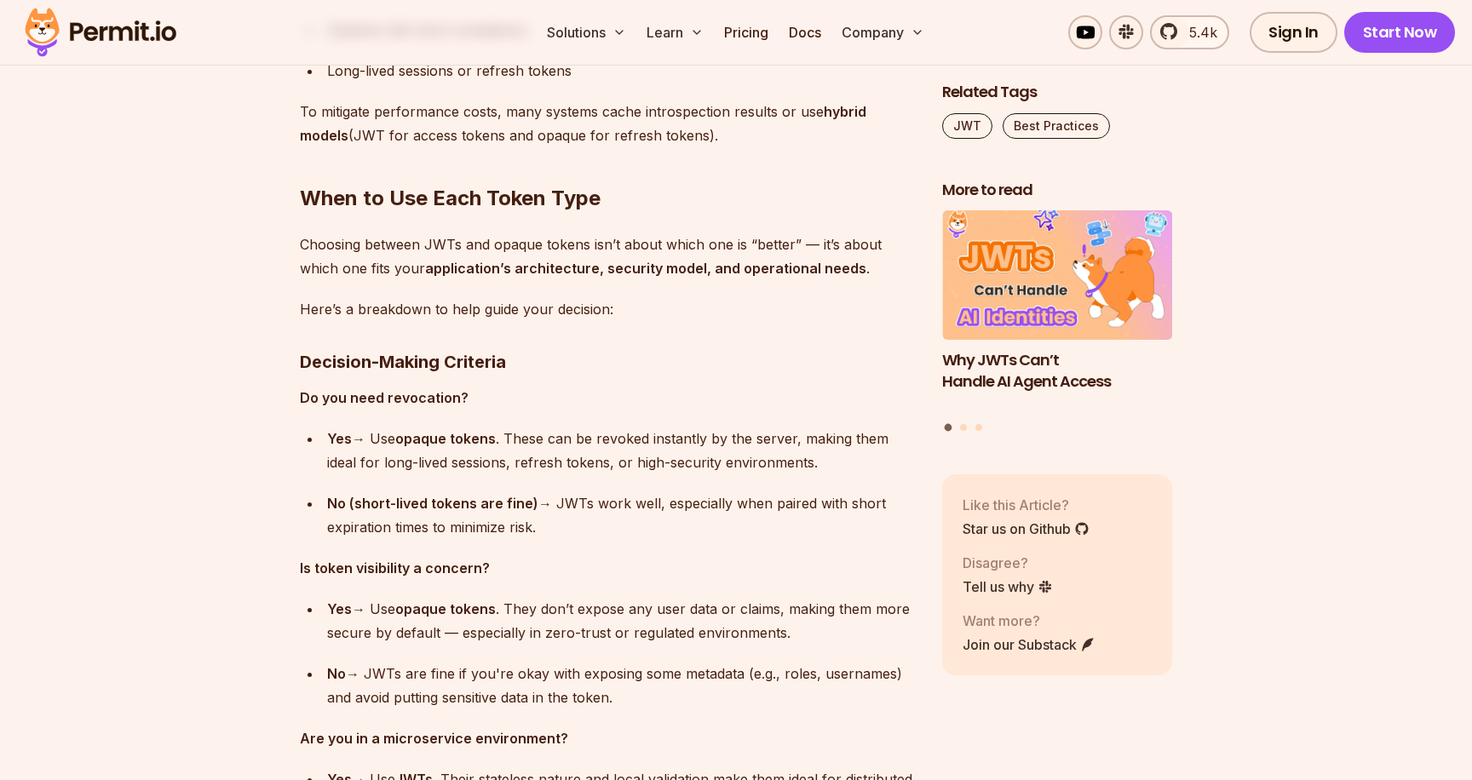
scroll to position [10453, 0]
click at [306, 351] on strong "Decision-Making Criteria" at bounding box center [403, 361] width 206 height 20
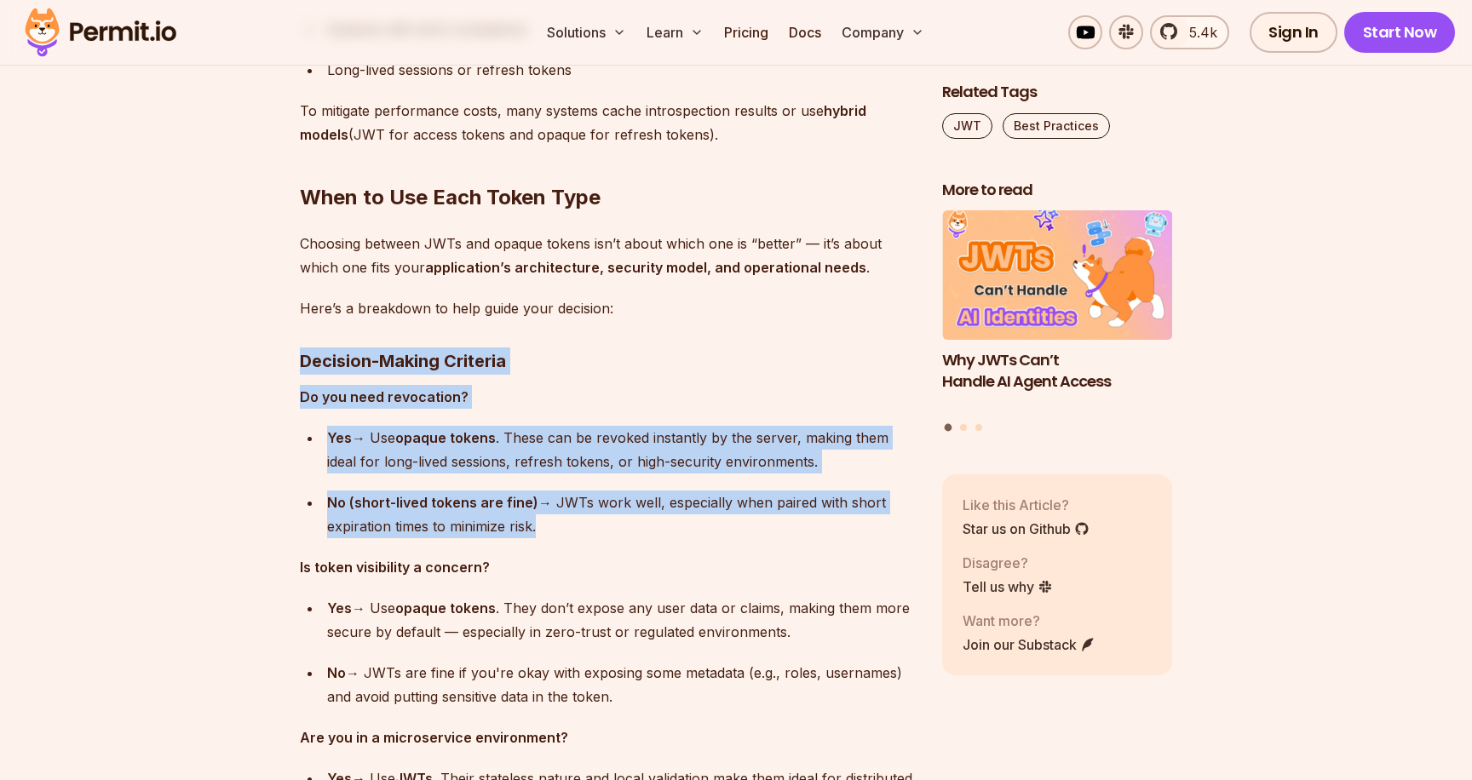
drag, startPoint x: 306, startPoint y: 348, endPoint x: 307, endPoint y: 515, distance: 167.8
click at [307, 515] on ul "Yes → Use opaque tokens . These can be revoked instantly by the server, making …" at bounding box center [607, 482] width 615 height 112
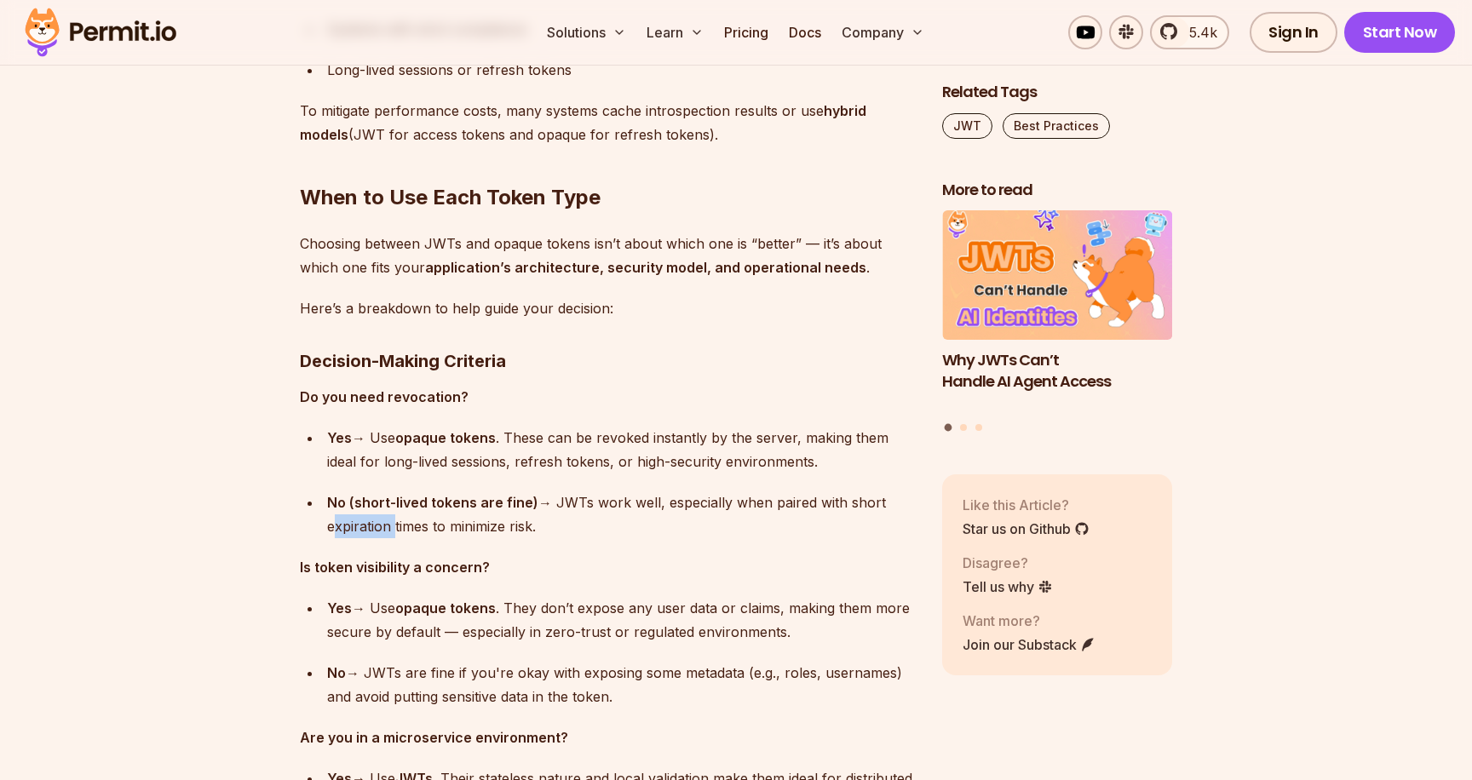
click at [307, 515] on ul "Yes → Use opaque tokens . These can be revoked instantly by the server, making …" at bounding box center [607, 482] width 615 height 112
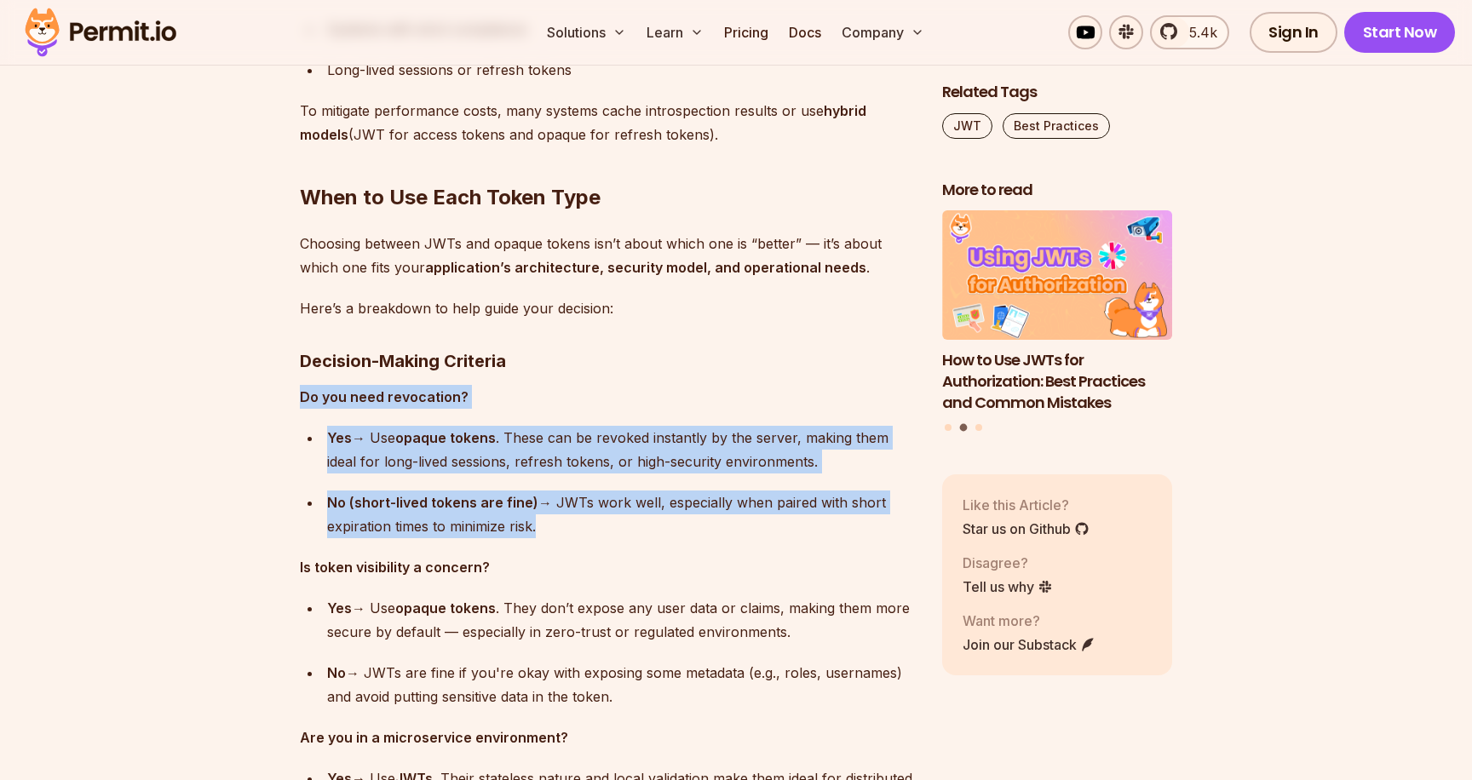
drag, startPoint x: 307, startPoint y: 515, endPoint x: 318, endPoint y: 395, distance: 120.5
click at [318, 395] on strong "Do you need revocation?" at bounding box center [384, 396] width 169 height 17
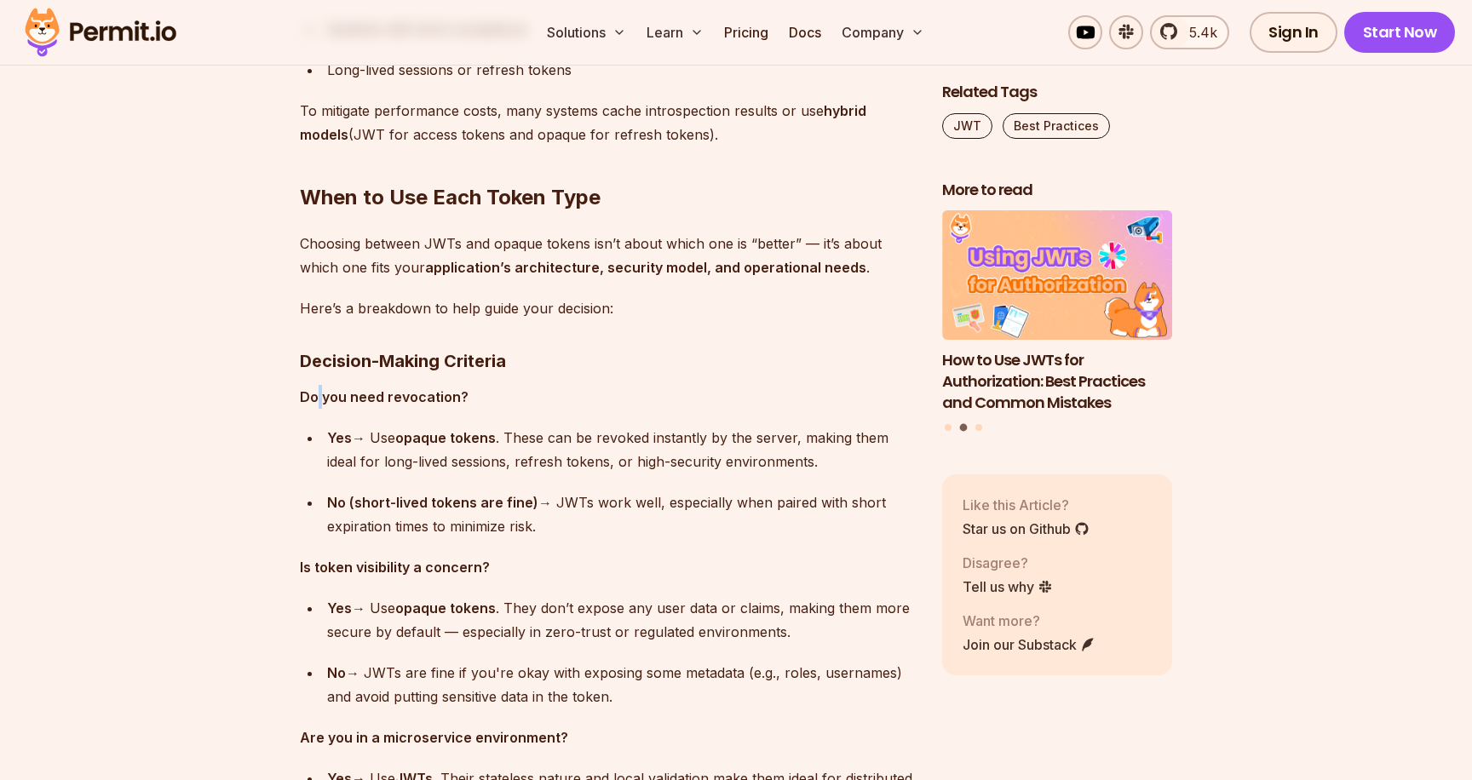
click at [318, 395] on strong "Do you need revocation?" at bounding box center [384, 396] width 169 height 17
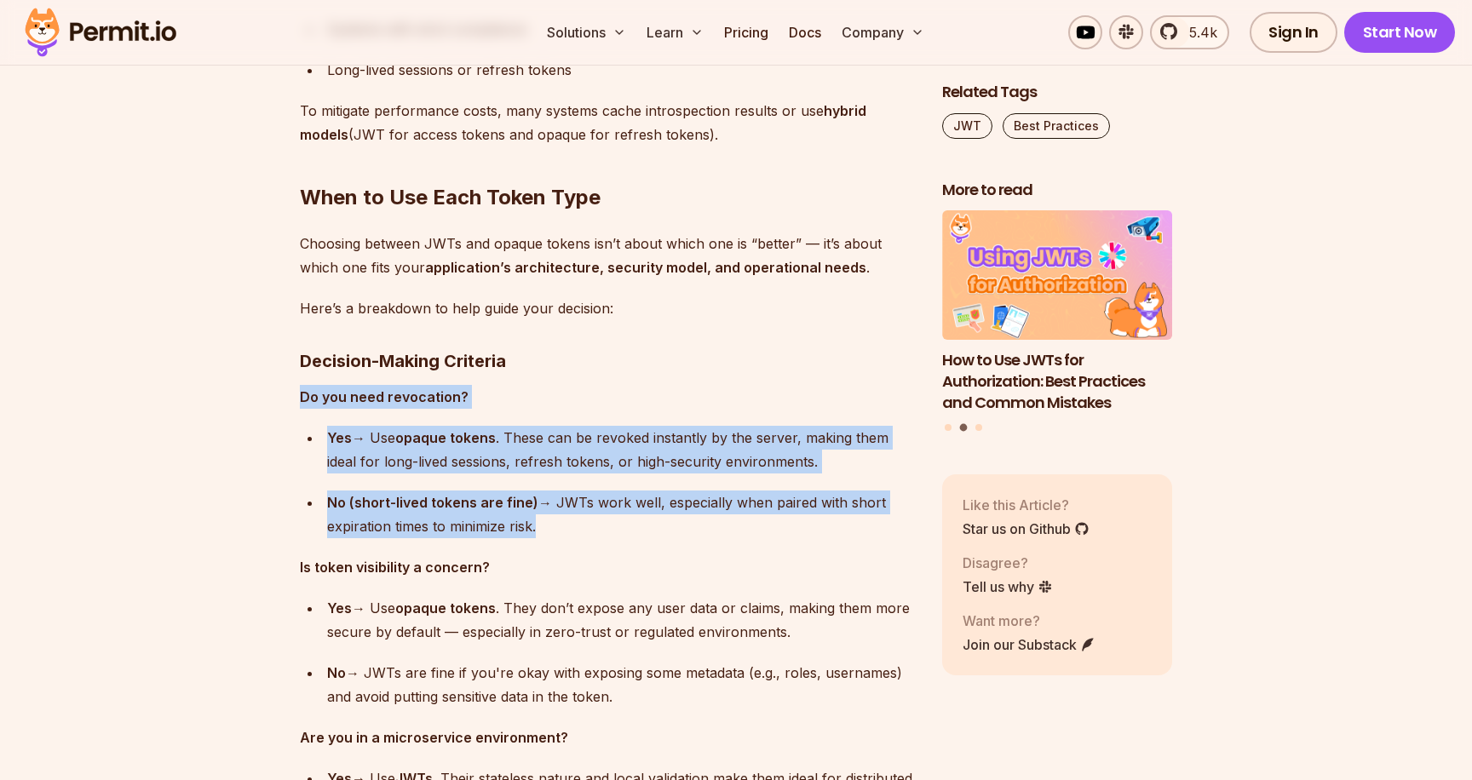
drag, startPoint x: 318, startPoint y: 395, endPoint x: 337, endPoint y: 501, distance: 107.4
click at [337, 501] on strong "No (short-lived tokens are fine)" at bounding box center [432, 502] width 211 height 17
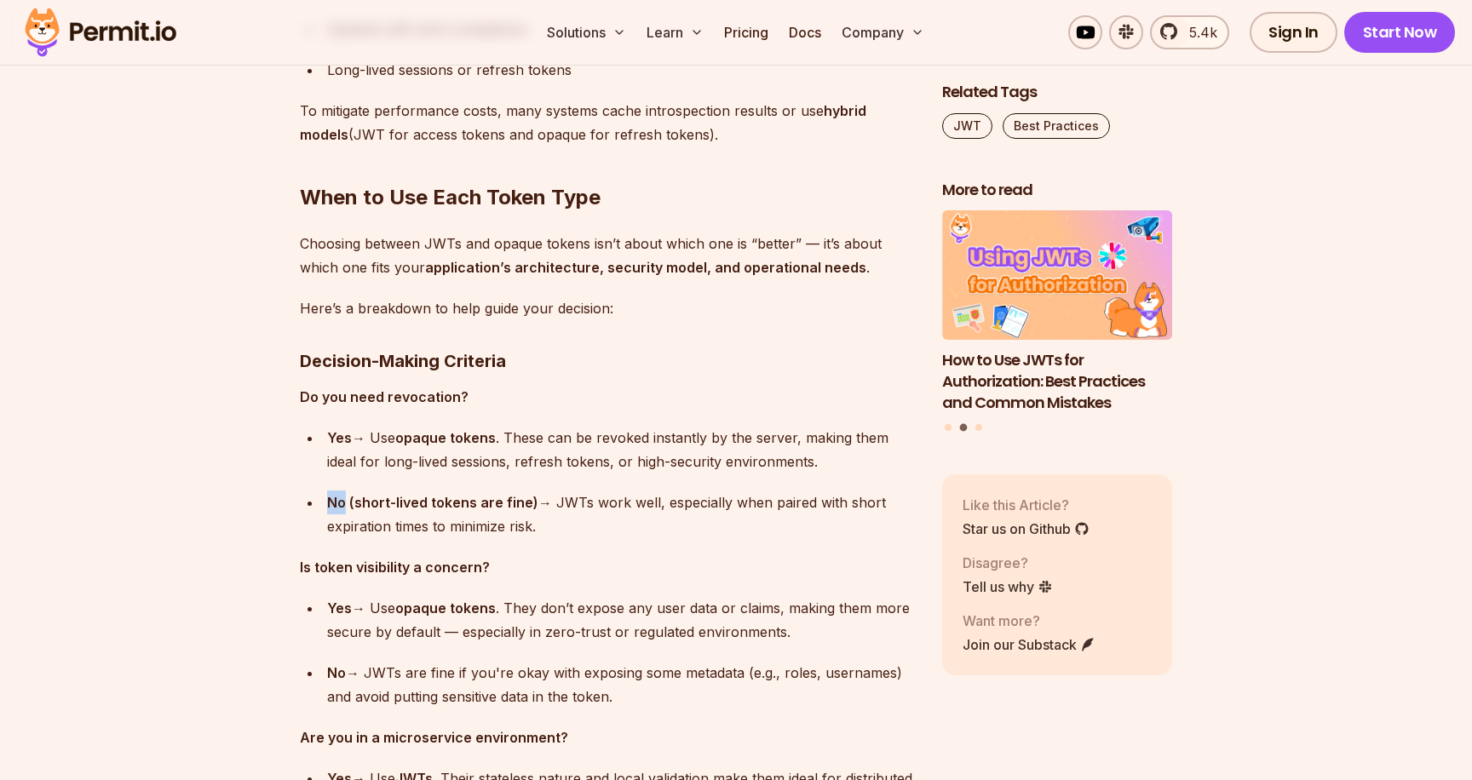
click at [337, 501] on strong "No (short-lived tokens are fine)" at bounding box center [432, 502] width 211 height 17
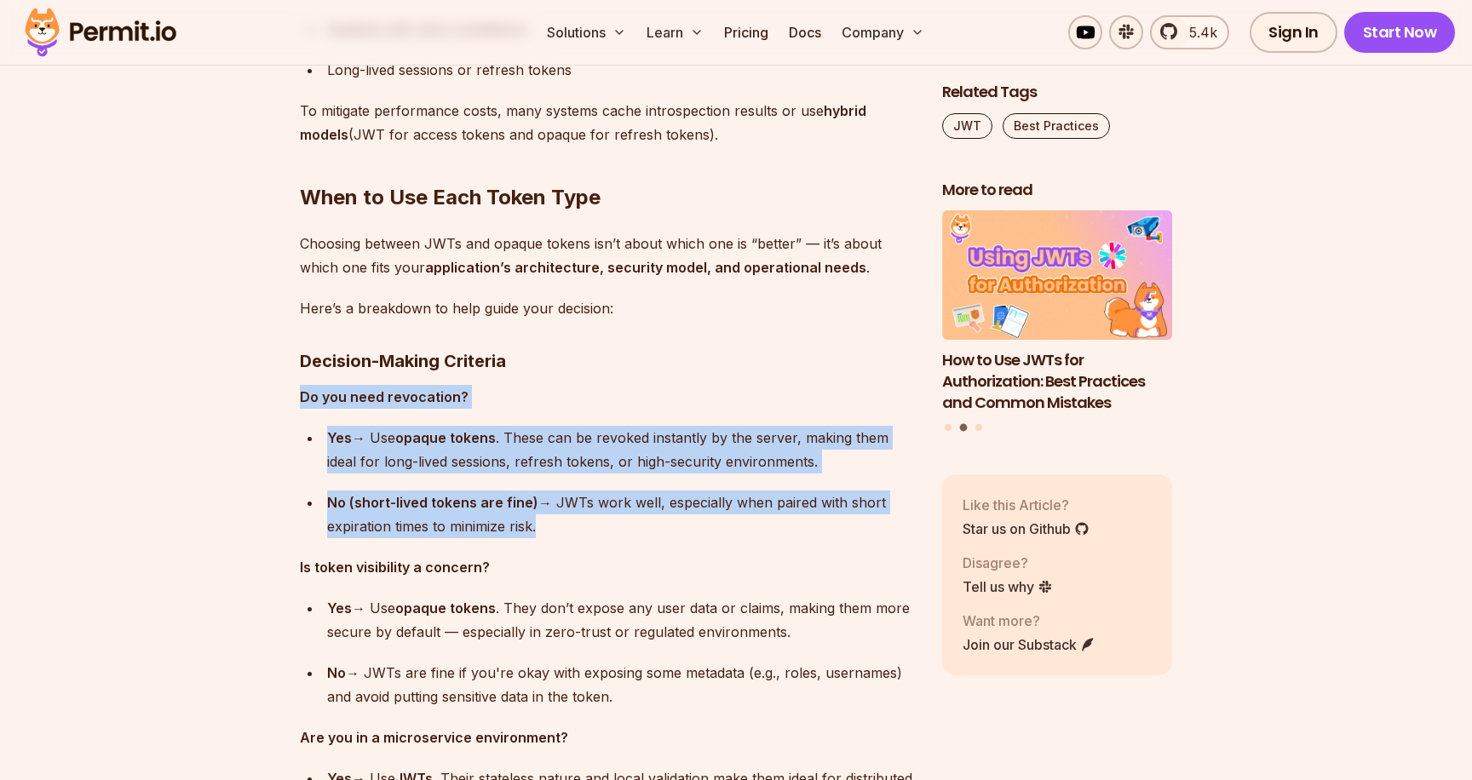
drag, startPoint x: 337, startPoint y: 501, endPoint x: 331, endPoint y: 401, distance: 99.8
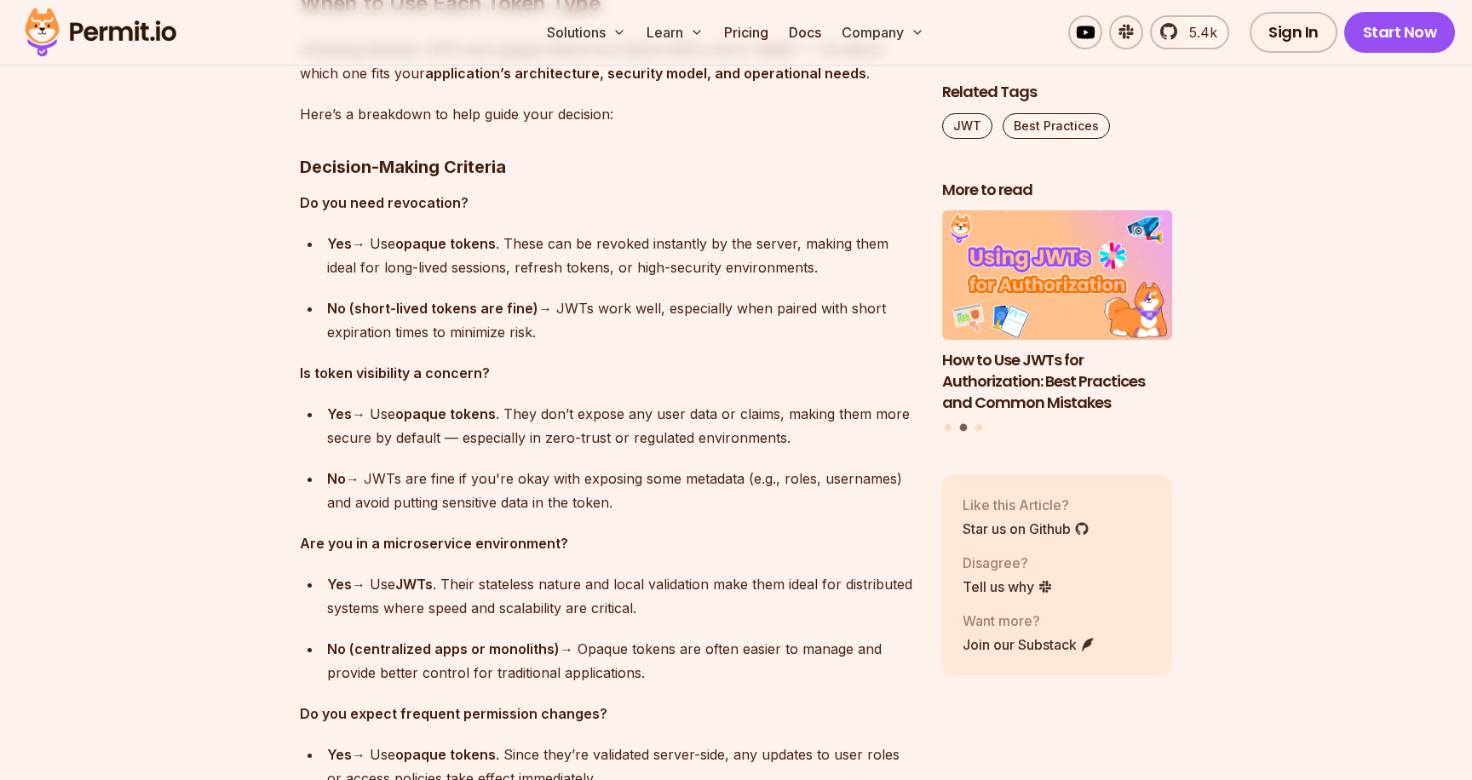
scroll to position [10648, 0]
click at [300, 422] on ul "Yes → Use opaque tokens . They don’t expose any user data or claims, making the…" at bounding box center [607, 457] width 615 height 112
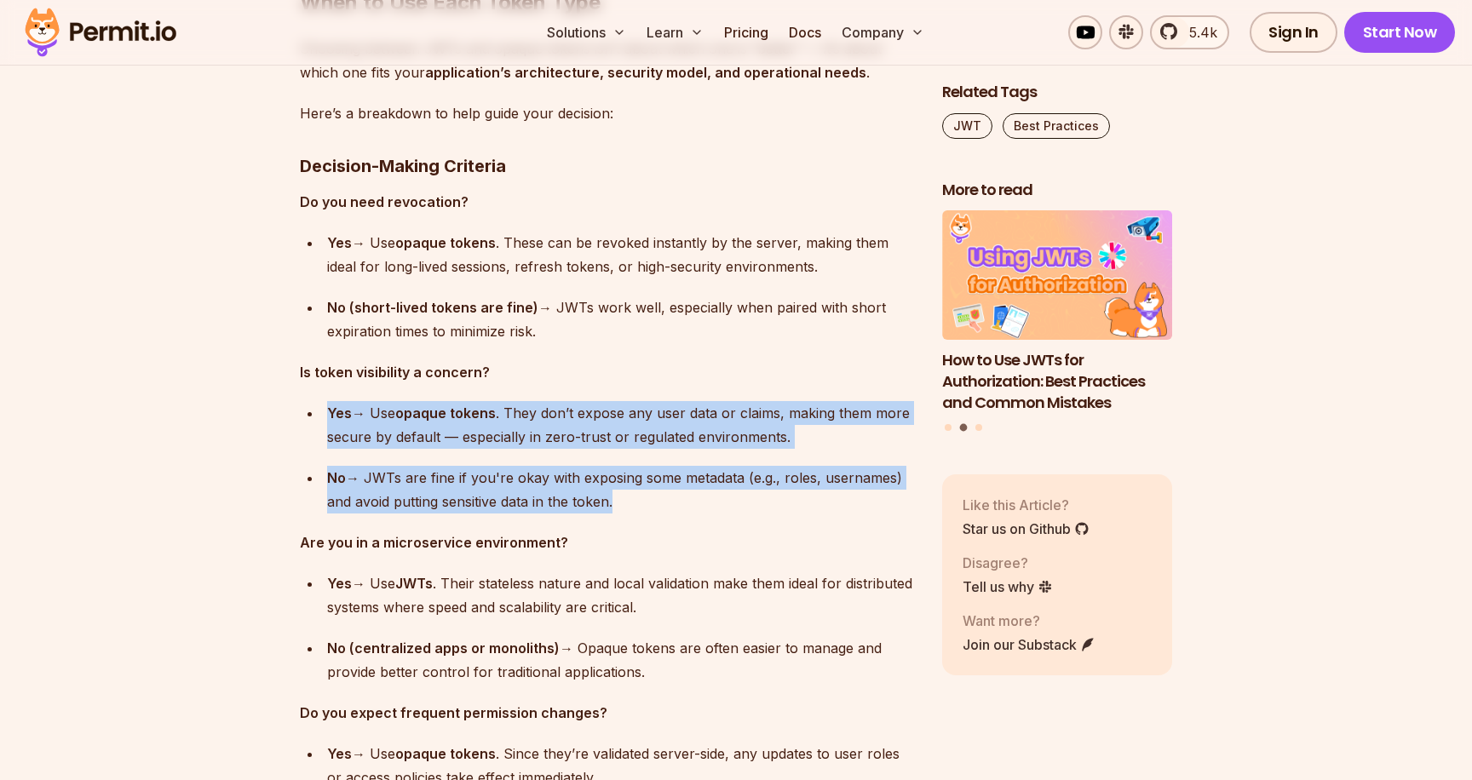
drag, startPoint x: 299, startPoint y: 422, endPoint x: 300, endPoint y: 476, distance: 54.5
click at [300, 476] on ul "Yes → Use opaque tokens . They don’t expose any user data or claims, making the…" at bounding box center [607, 457] width 615 height 112
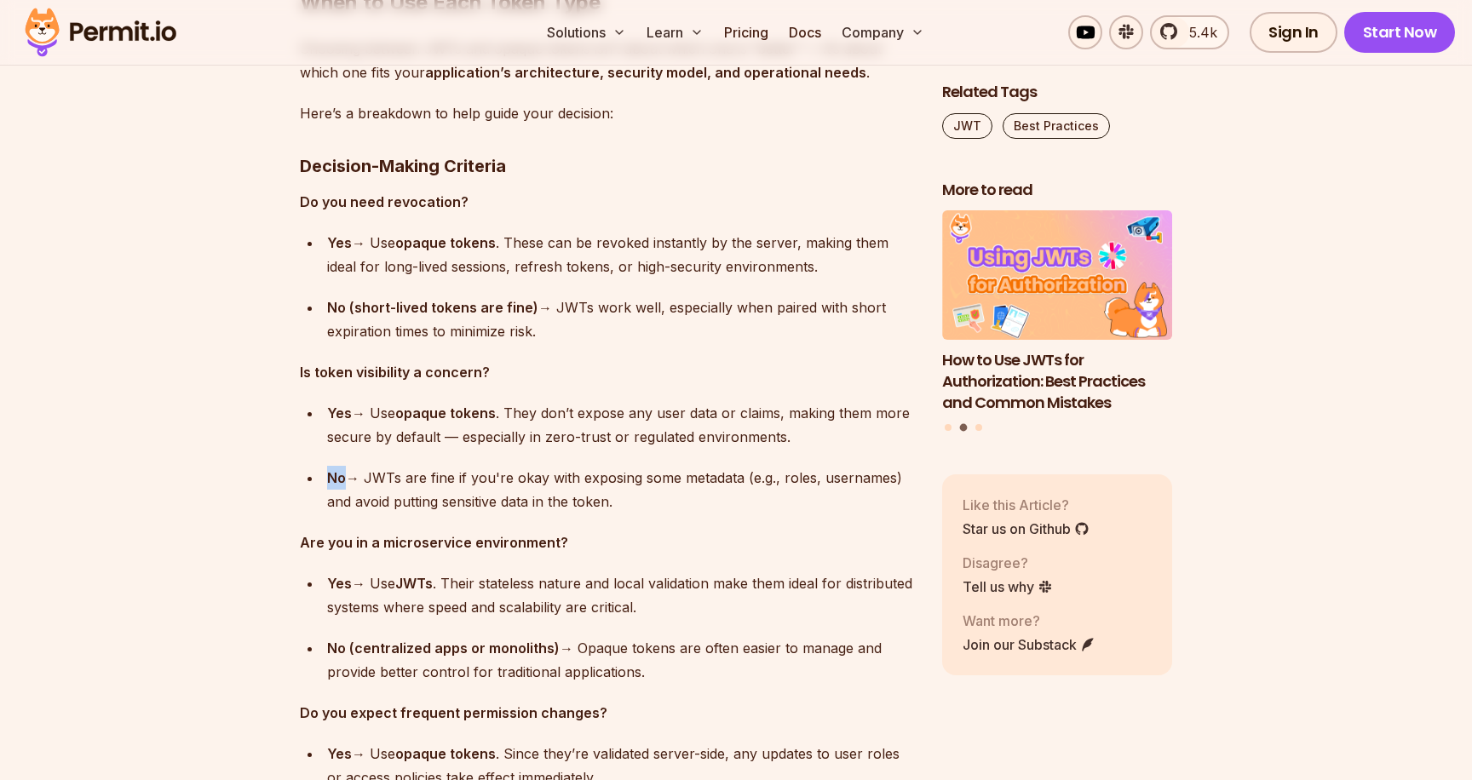
click at [300, 476] on ul "Yes → Use opaque tokens . They don’t expose any user data or claims, making the…" at bounding box center [607, 457] width 615 height 112
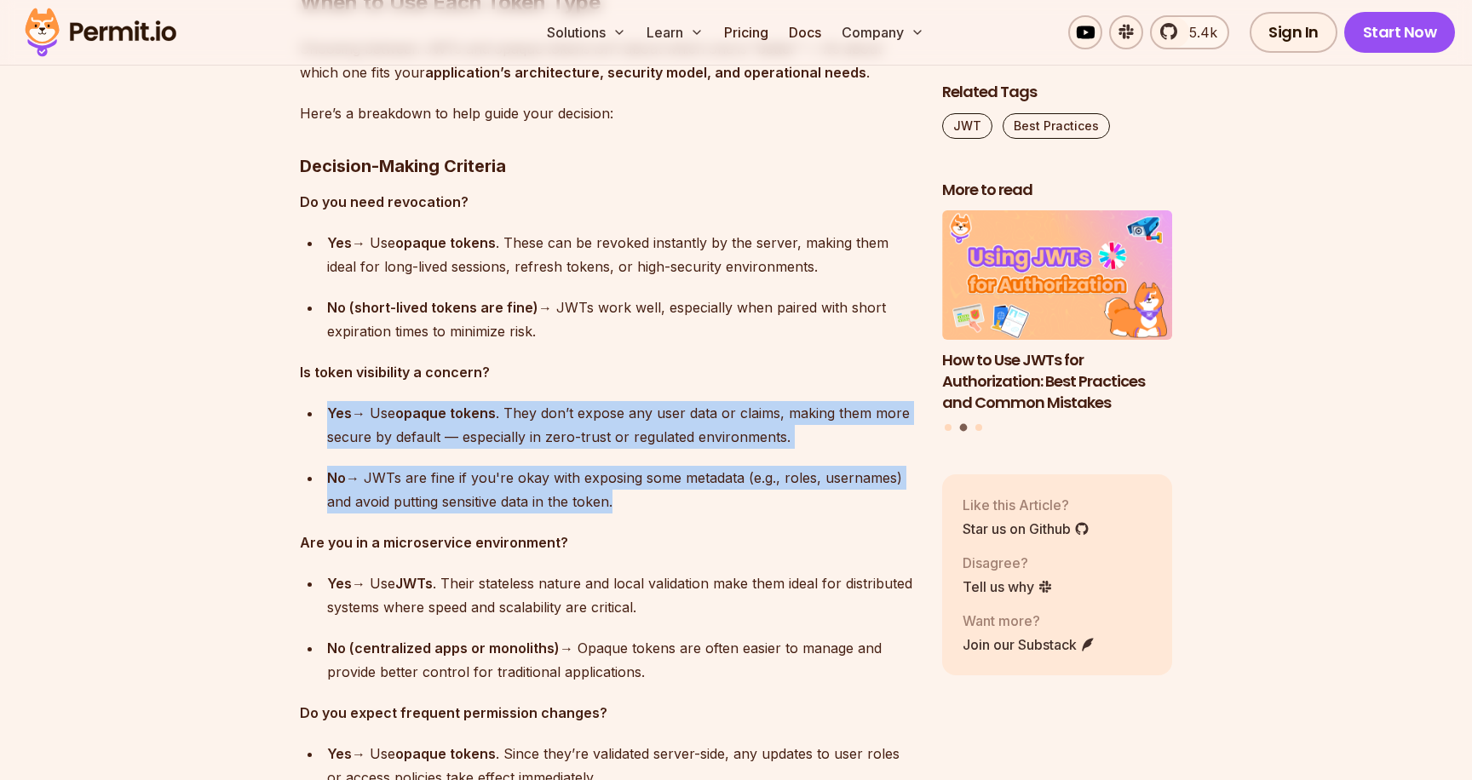
drag, startPoint x: 300, startPoint y: 476, endPoint x: 308, endPoint y: 411, distance: 65.3
click at [308, 412] on ul "Yes → Use opaque tokens . They don’t expose any user data or claims, making the…" at bounding box center [607, 457] width 615 height 112
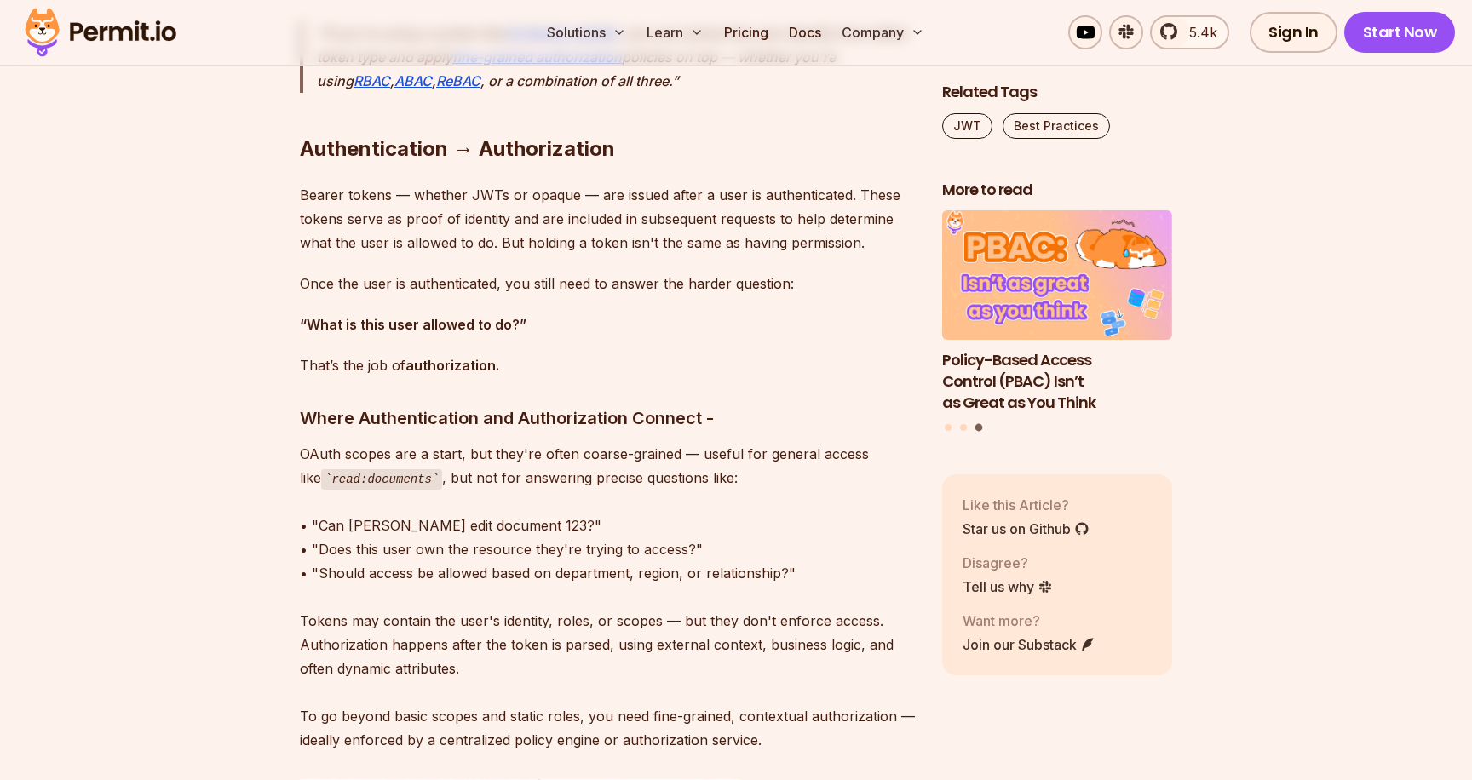
scroll to position [12016, 0]
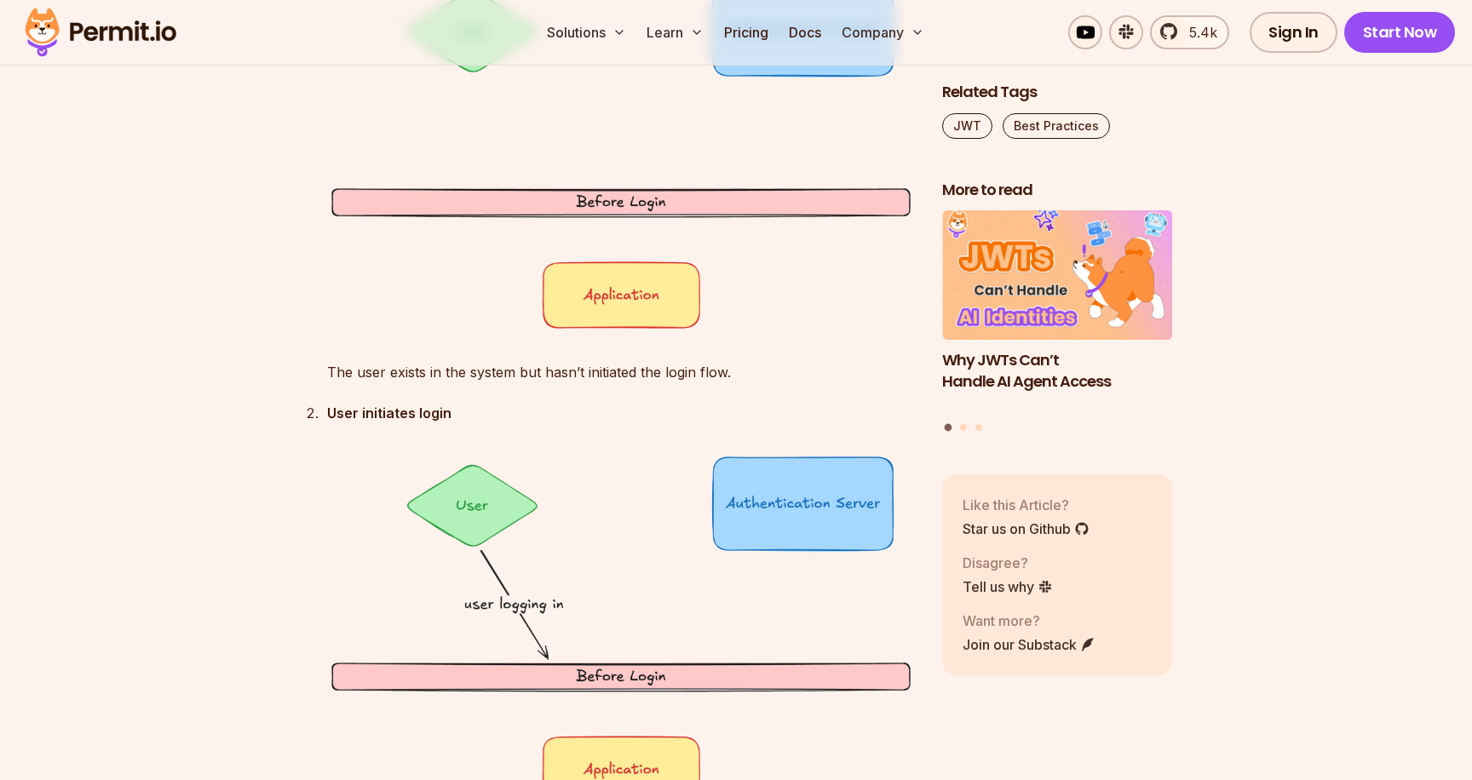
scroll to position [2663, 0]
